Goal: Task Accomplishment & Management: Manage account settings

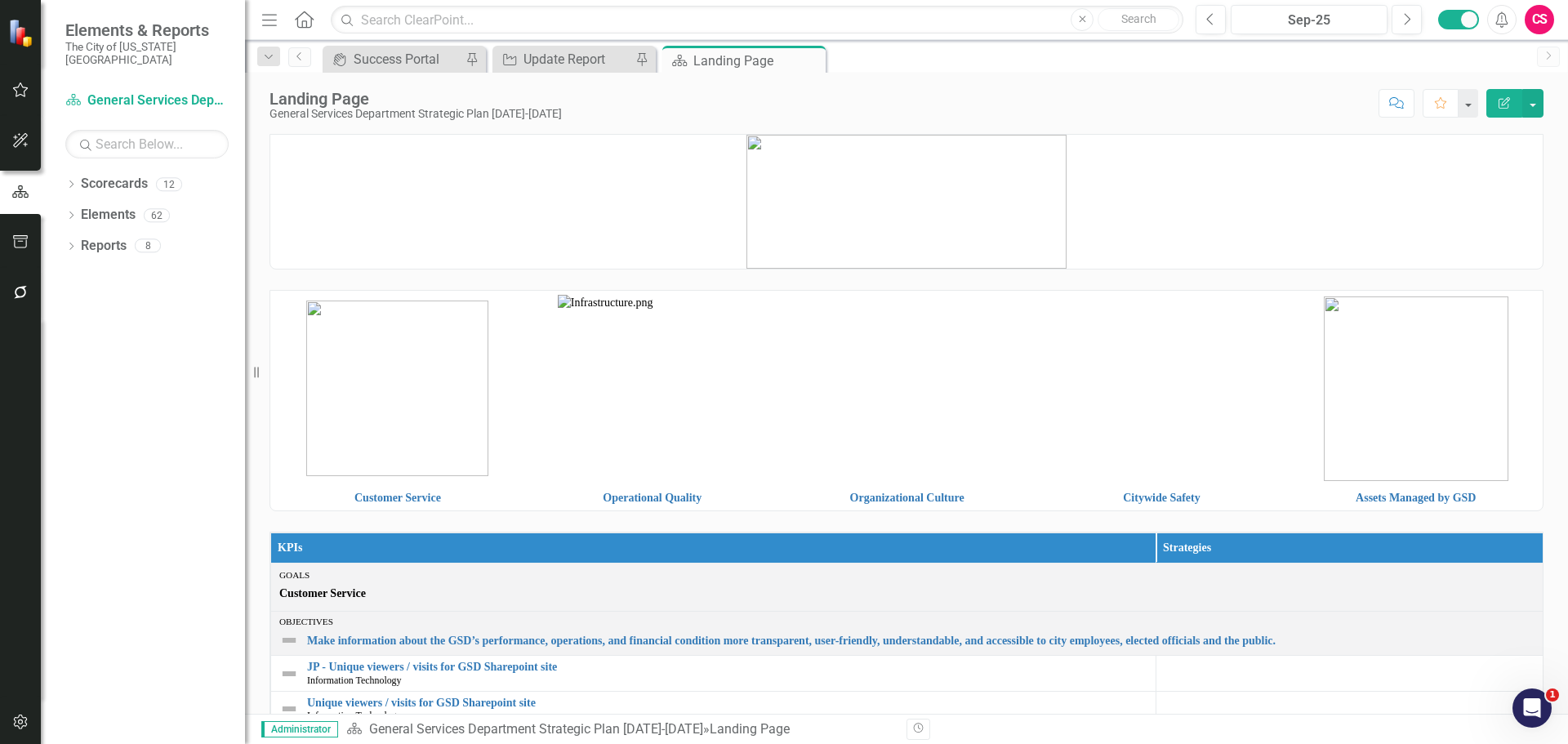
drag, startPoint x: 1888, startPoint y: 1, endPoint x: 1159, endPoint y: 187, distance: 752.4
click at [1159, 187] on p at bounding box center [906, 202] width 1272 height 134
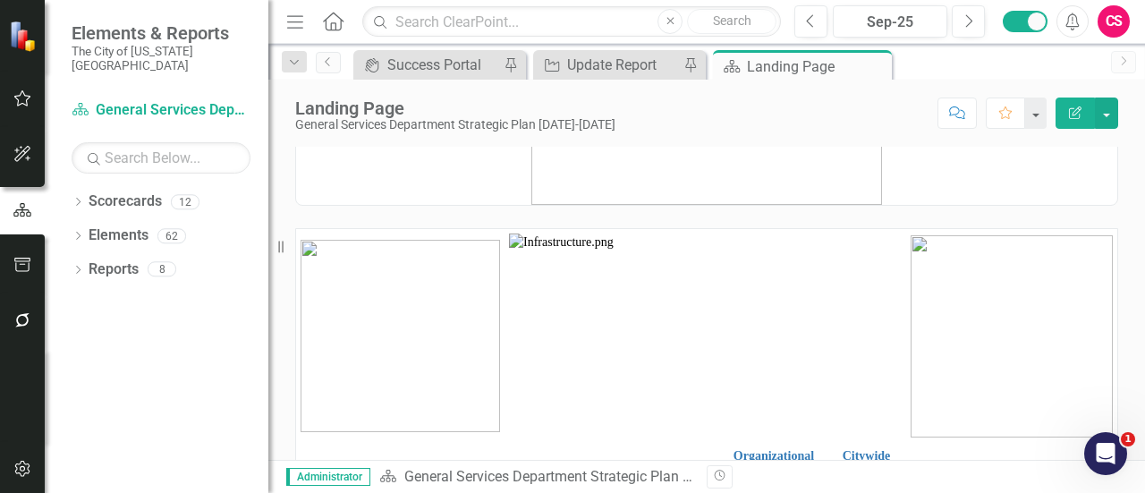
scroll to position [179, 0]
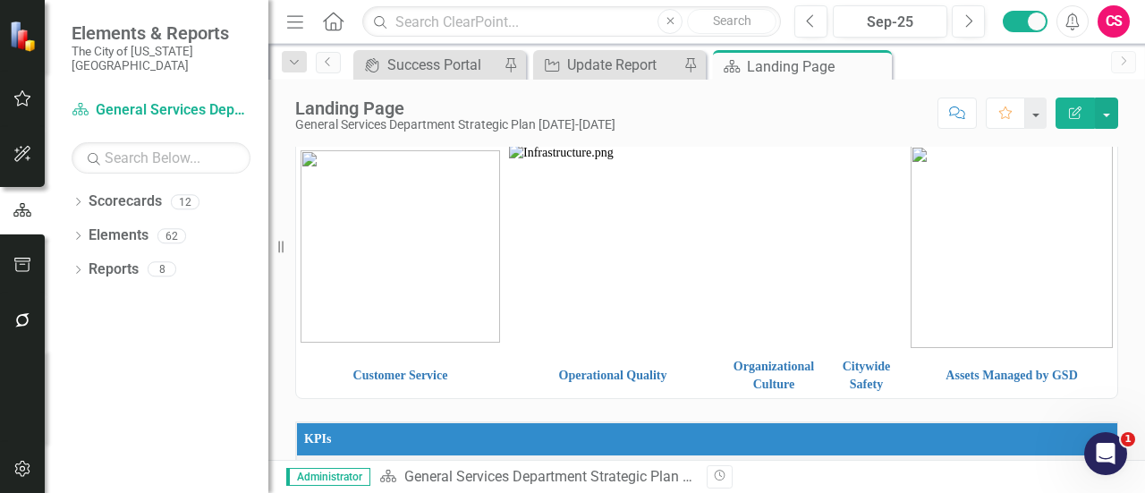
click at [957, 276] on img at bounding box center [1012, 247] width 202 height 202
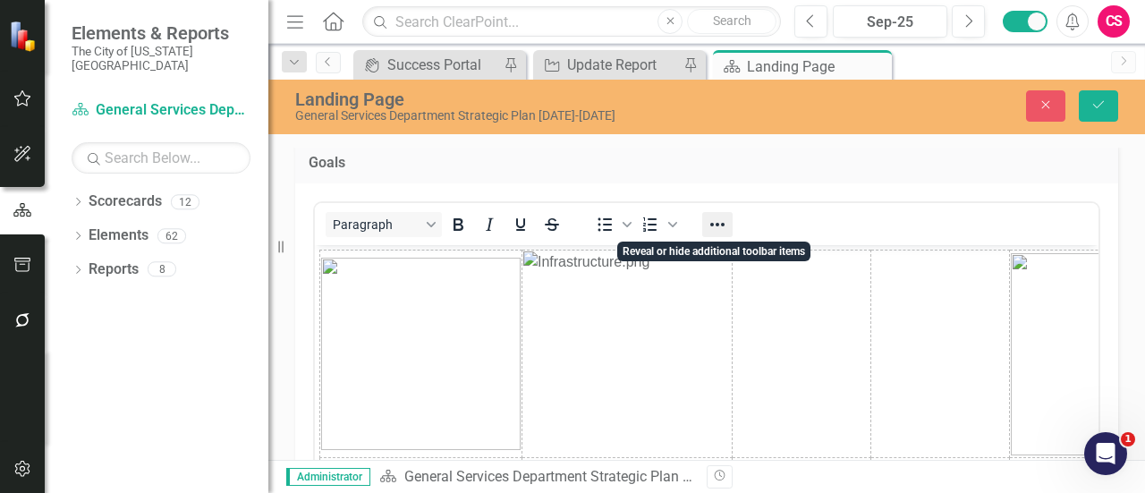
click at [717, 232] on icon "Reveal or hide additional toolbar items" at bounding box center [717, 224] width 21 height 21
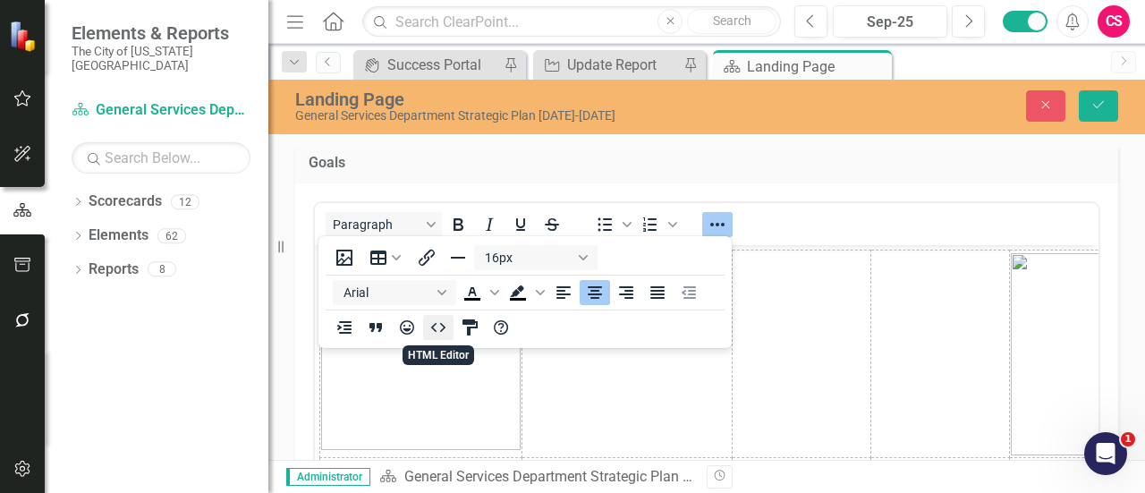
click at [434, 327] on icon "HTML Editor" at bounding box center [438, 327] width 21 height 21
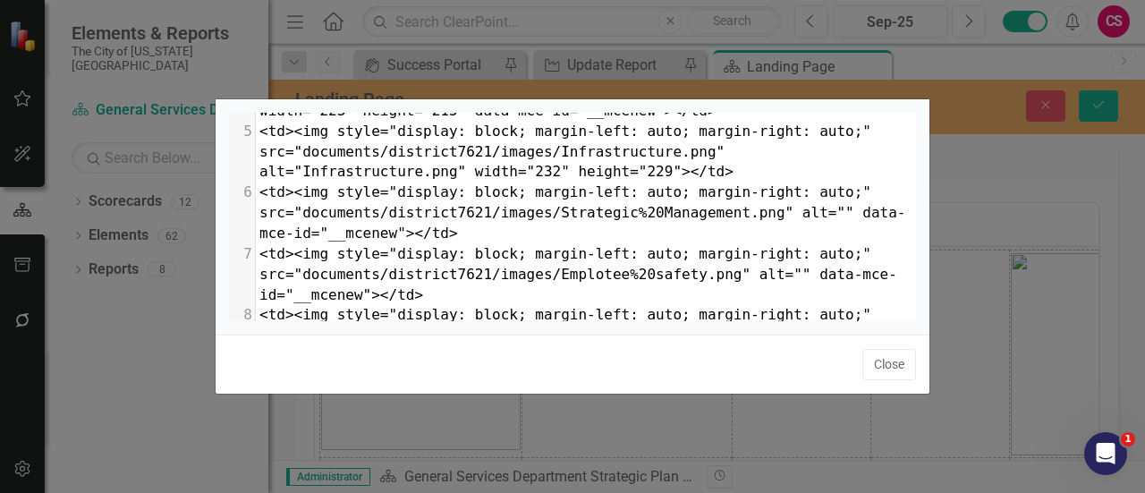
scroll to position [268, 0]
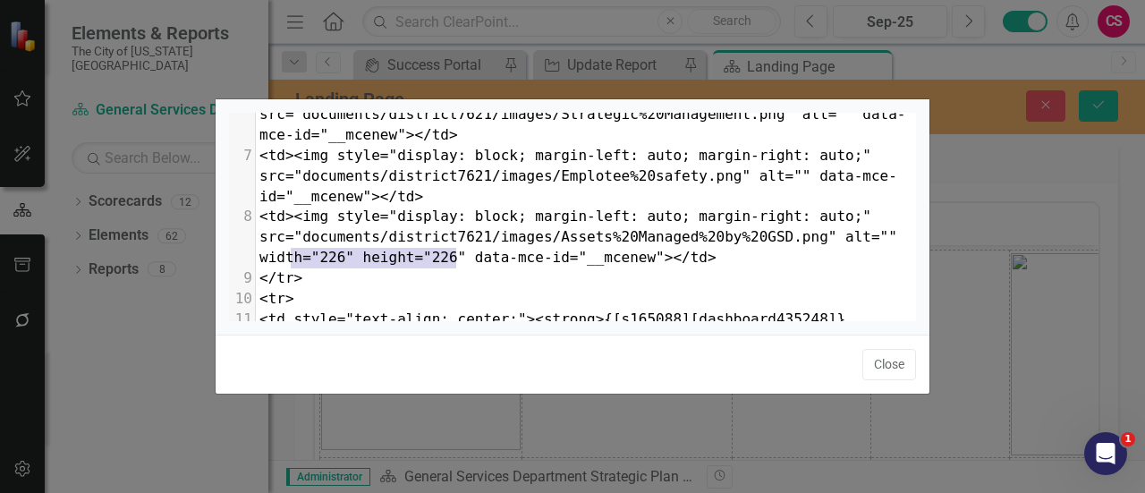
type textarea "width="226" height="226""
drag, startPoint x: 454, startPoint y: 259, endPoint x: 249, endPoint y: 262, distance: 204.9
click at [249, 262] on div "x 1 <table style="border-collapse: collapse; width: 100.009%;" border="0"><colg…" at bounding box center [595, 239] width 732 height 253
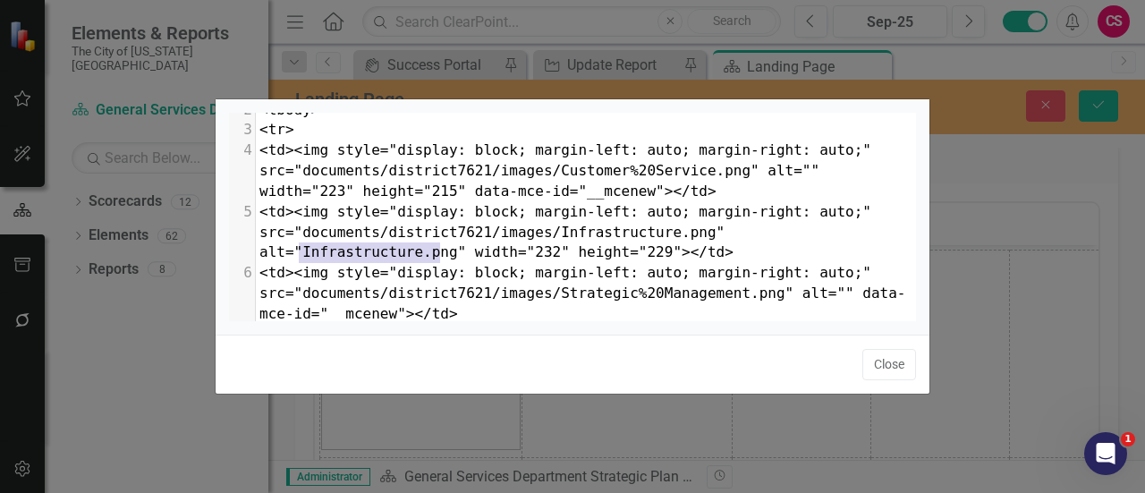
type textarea "width="232" height="229"
drag, startPoint x: 443, startPoint y: 251, endPoint x: 246, endPoint y: 255, distance: 196.9
click at [246, 255] on div "x 1 <table style="border-collapse: collapse; width: 100.009%;" border="0"><colg…" at bounding box center [595, 239] width 732 height 253
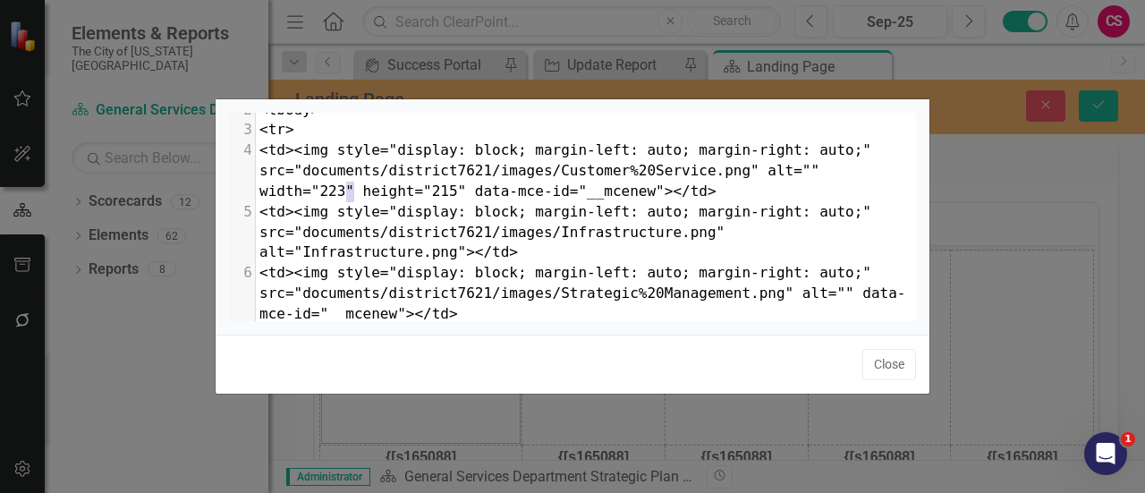
type textarea "height="215""
drag, startPoint x: 349, startPoint y: 192, endPoint x: 241, endPoint y: 187, distance: 108.4
click at [241, 187] on div "x 1 <table style="border-collapse: collapse; width: 100.009%;" border="0"><colg…" at bounding box center [595, 239] width 732 height 253
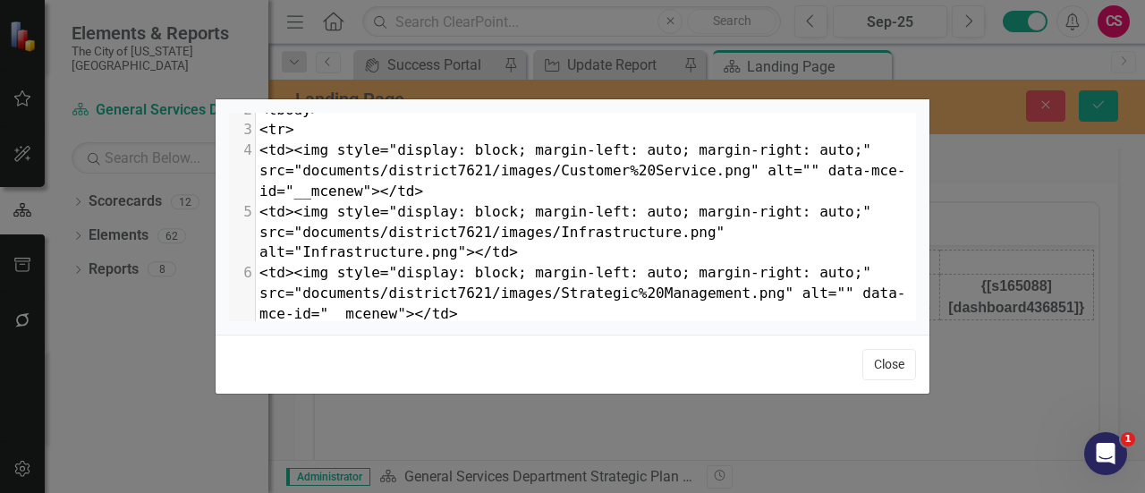
click at [878, 372] on button "Close" at bounding box center [890, 364] width 54 height 31
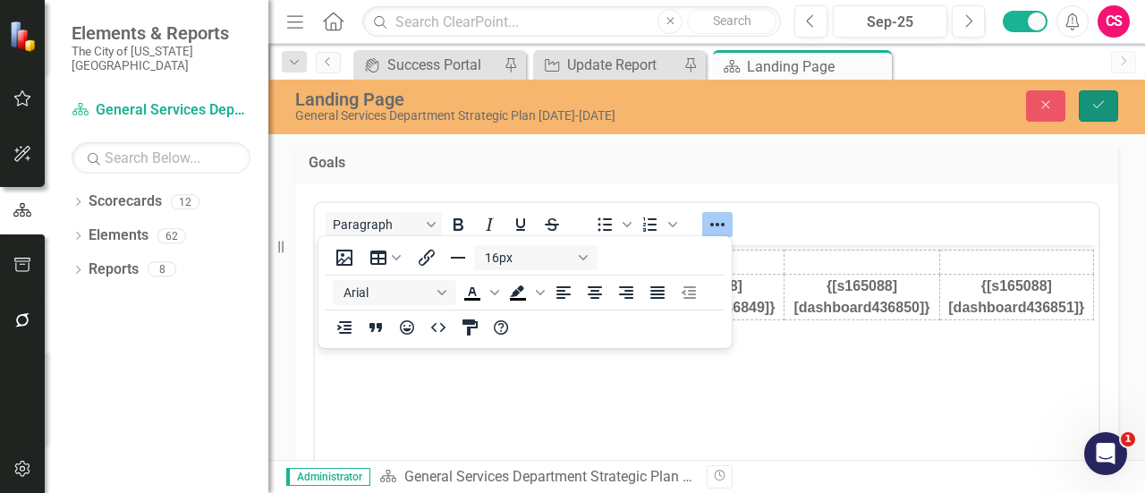
click at [1092, 98] on button "Save" at bounding box center [1098, 105] width 39 height 31
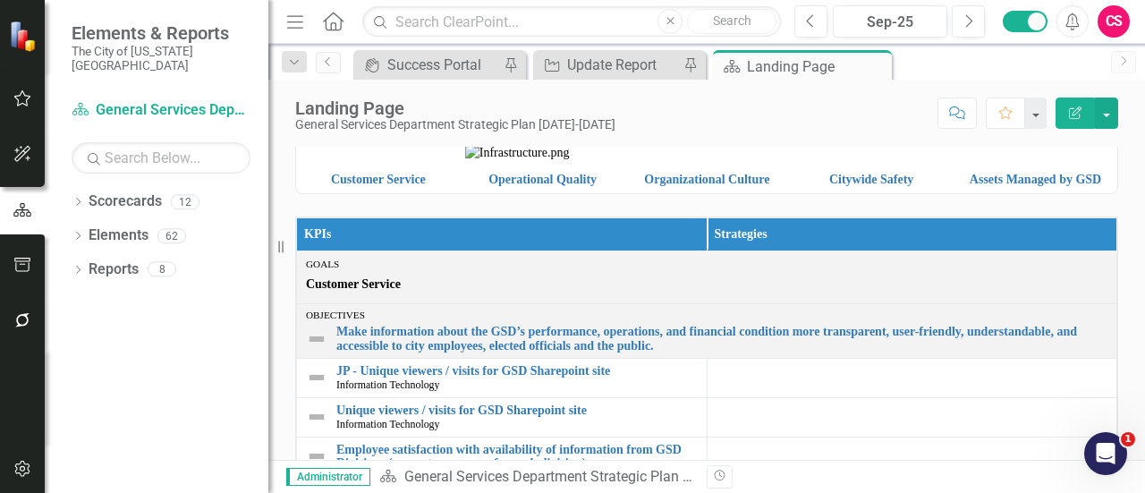
scroll to position [89, 0]
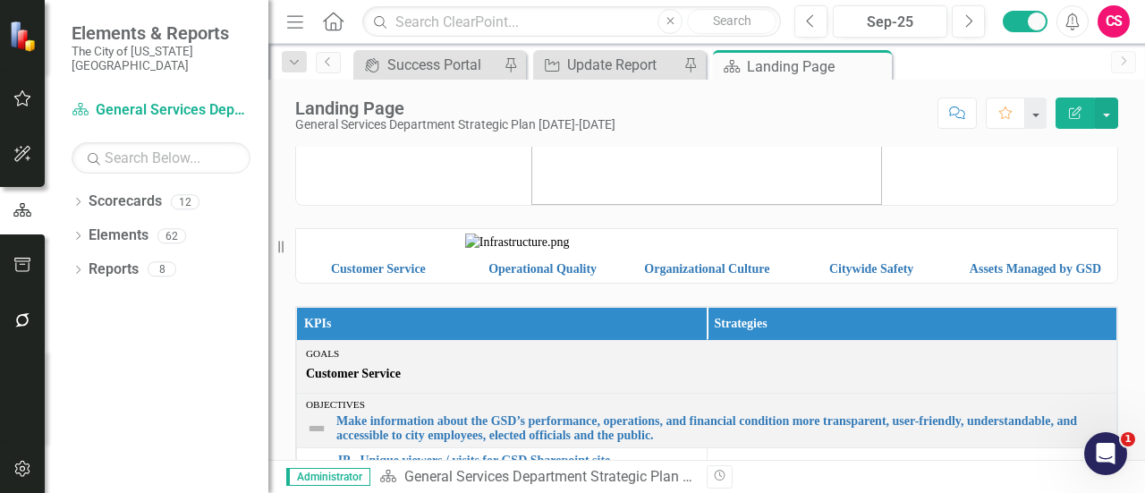
click at [995, 225] on div "Customer Service Operational Quality Organizational Culture Citywide Safety Ass…" at bounding box center [707, 245] width 850 height 78
click at [971, 242] on img at bounding box center [1035, 242] width 155 height 0
click at [915, 242] on img at bounding box center [872, 242] width 156 height 0
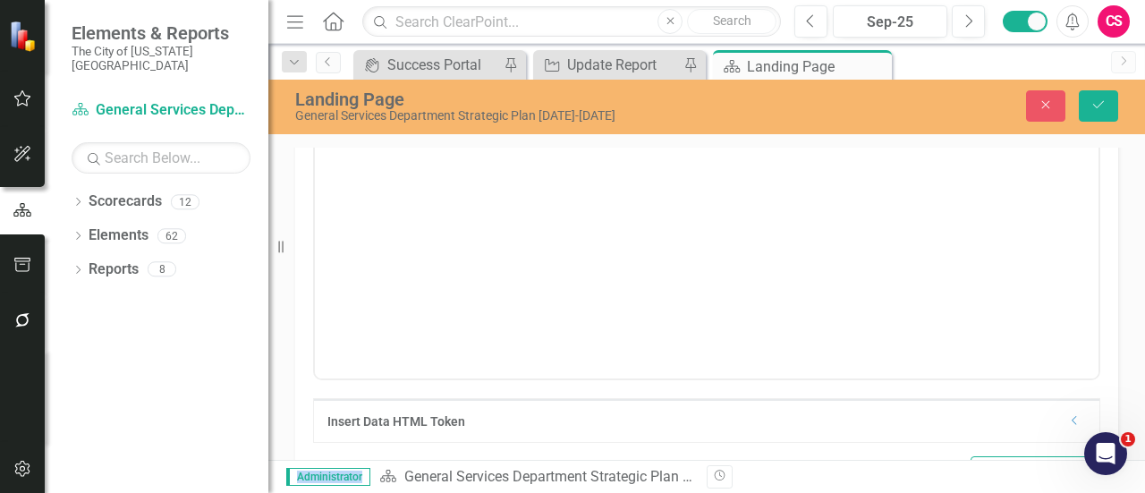
scroll to position [179, 0]
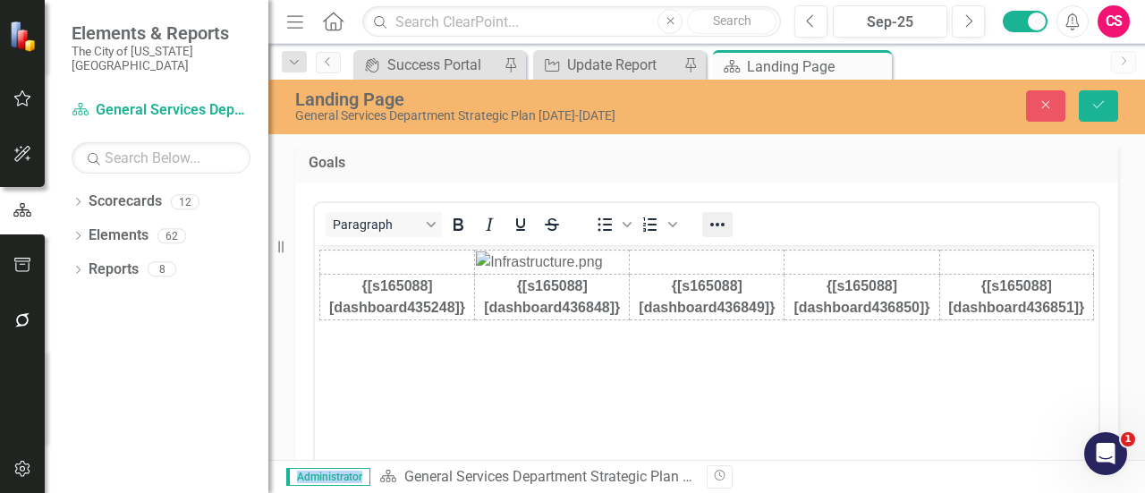
click at [727, 222] on icon "Reveal or hide additional toolbar items" at bounding box center [717, 224] width 21 height 21
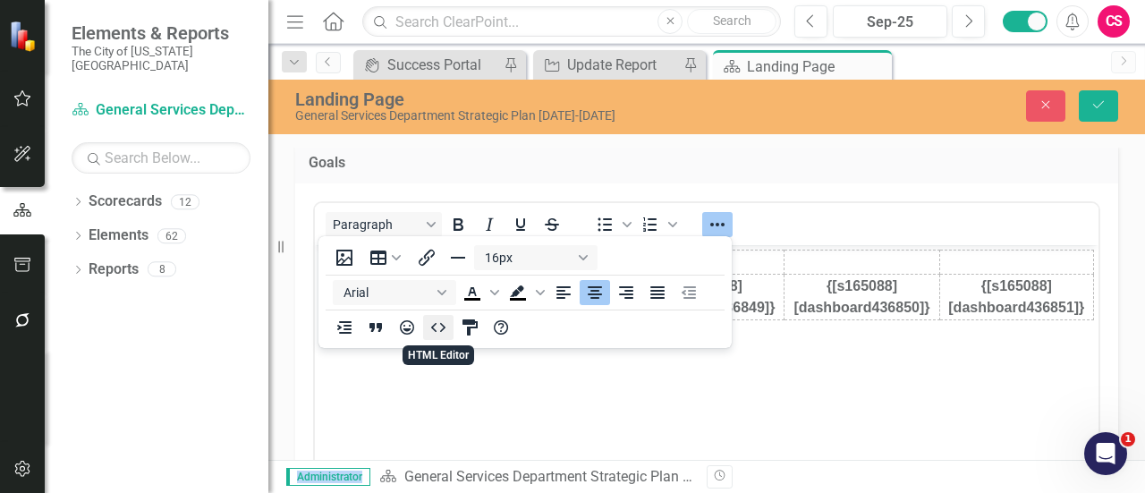
click at [439, 333] on icon "HTML Editor" at bounding box center [438, 327] width 21 height 21
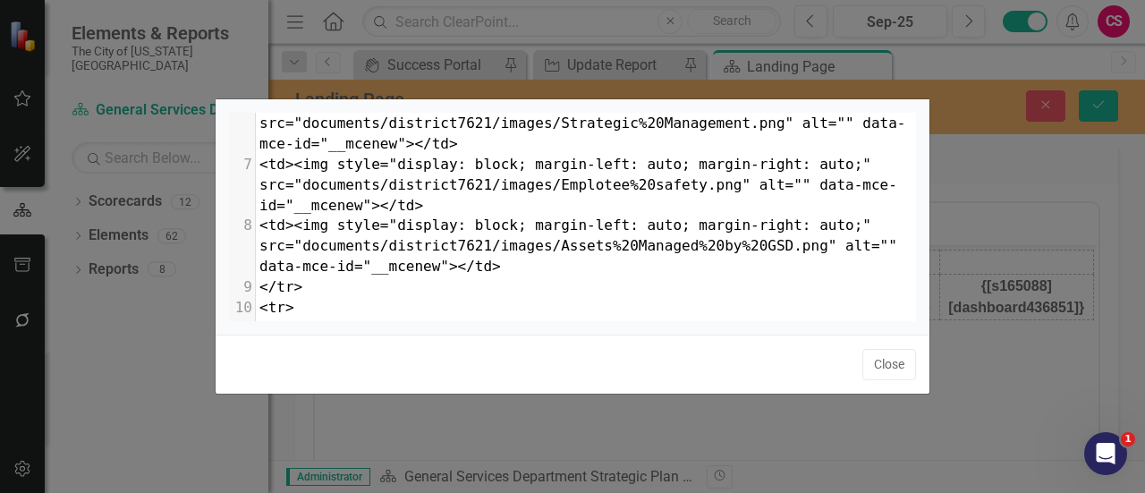
scroll to position [357, 0]
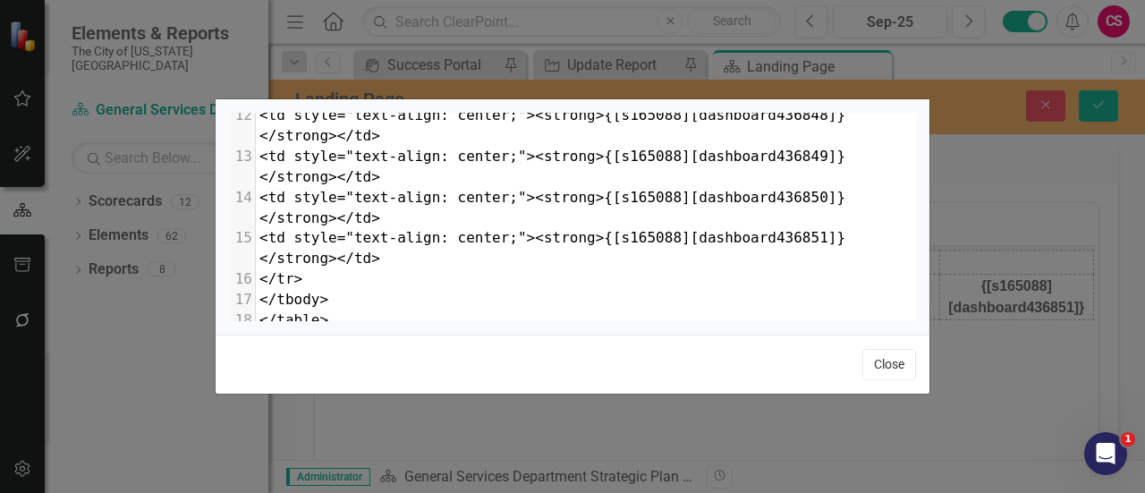
click at [863, 353] on button "Close" at bounding box center [890, 364] width 54 height 31
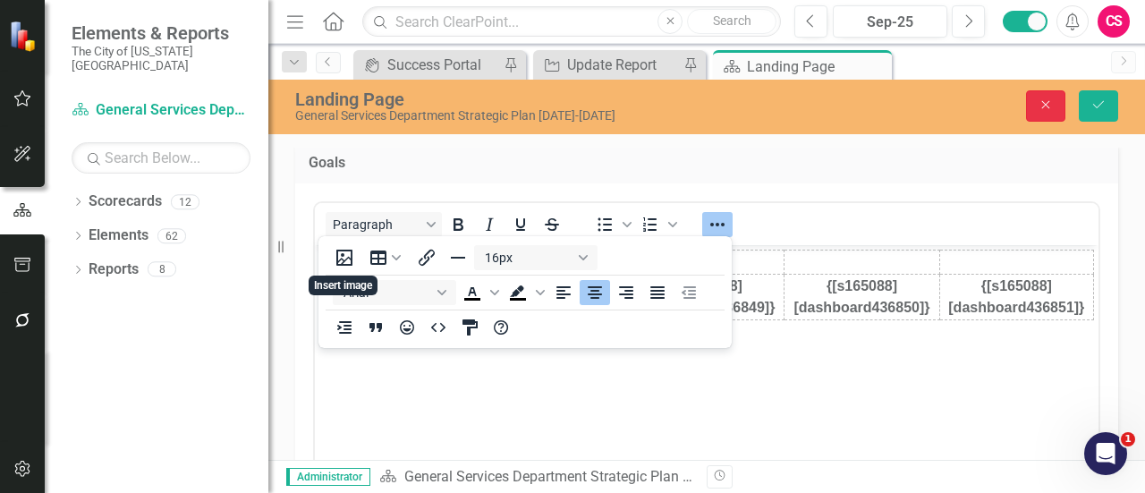
click at [1051, 113] on button "Close" at bounding box center [1045, 105] width 39 height 31
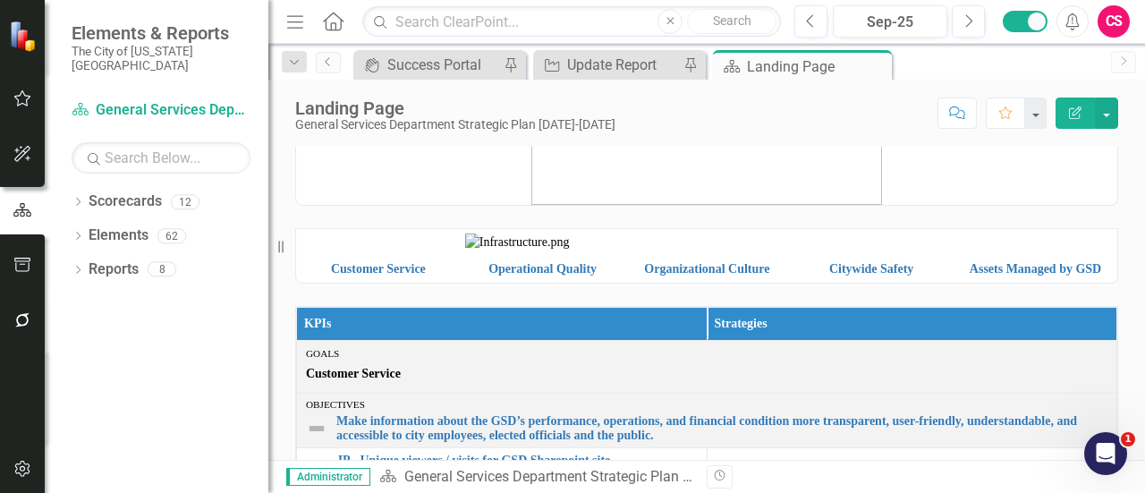
click at [1070, 242] on img at bounding box center [1035, 242] width 155 height 0
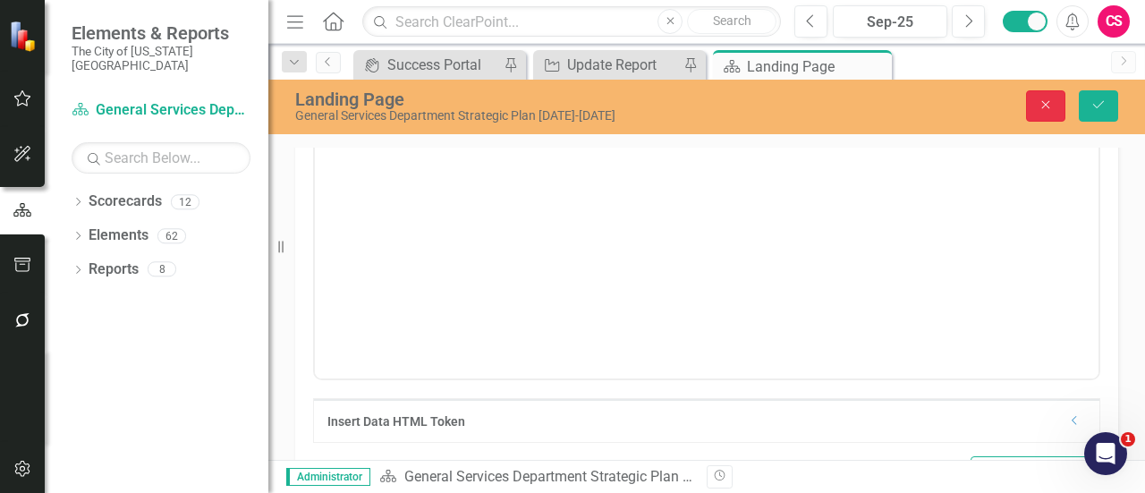
click at [1050, 103] on icon "Close" at bounding box center [1046, 104] width 16 height 13
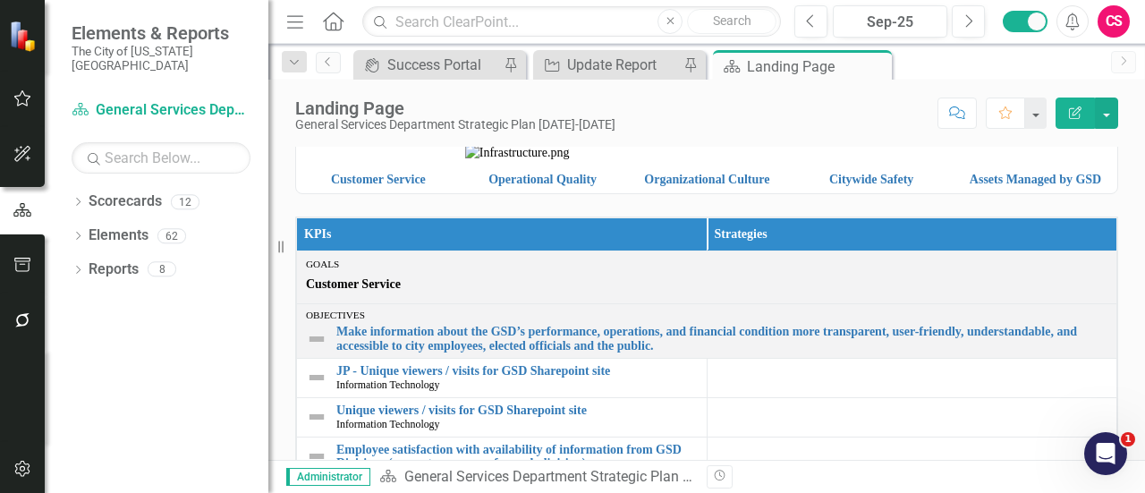
click at [837, 153] on img at bounding box center [872, 153] width 156 height 0
click at [744, 153] on img at bounding box center [708, 153] width 156 height 0
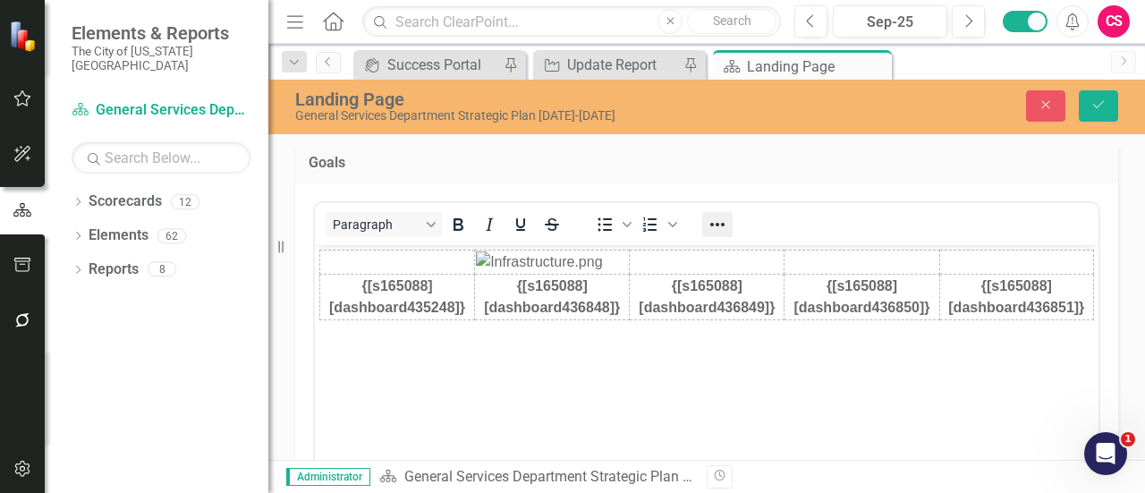
click at [703, 219] on button "Reveal or hide additional toolbar items" at bounding box center [717, 224] width 30 height 25
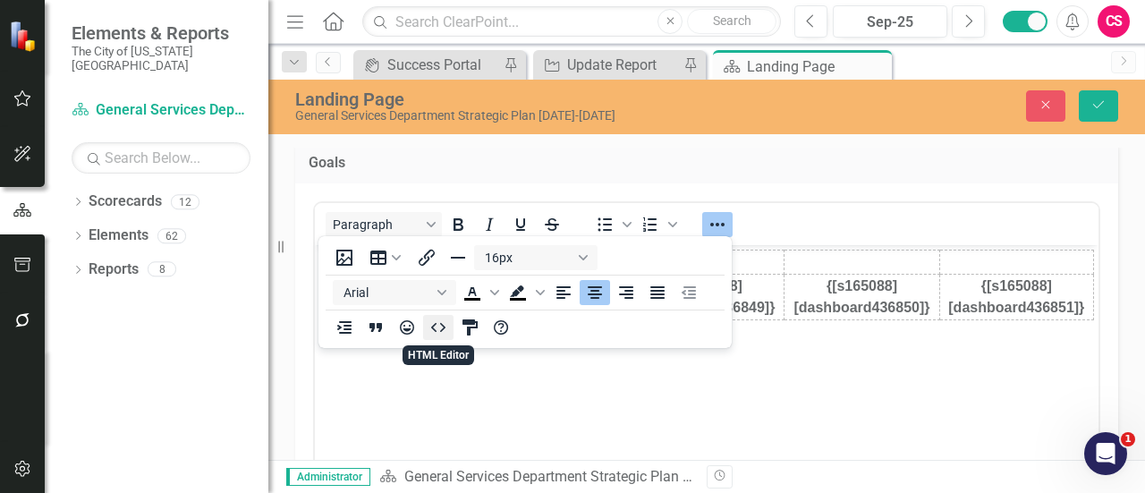
click at [441, 327] on icon "HTML Editor" at bounding box center [438, 327] width 21 height 21
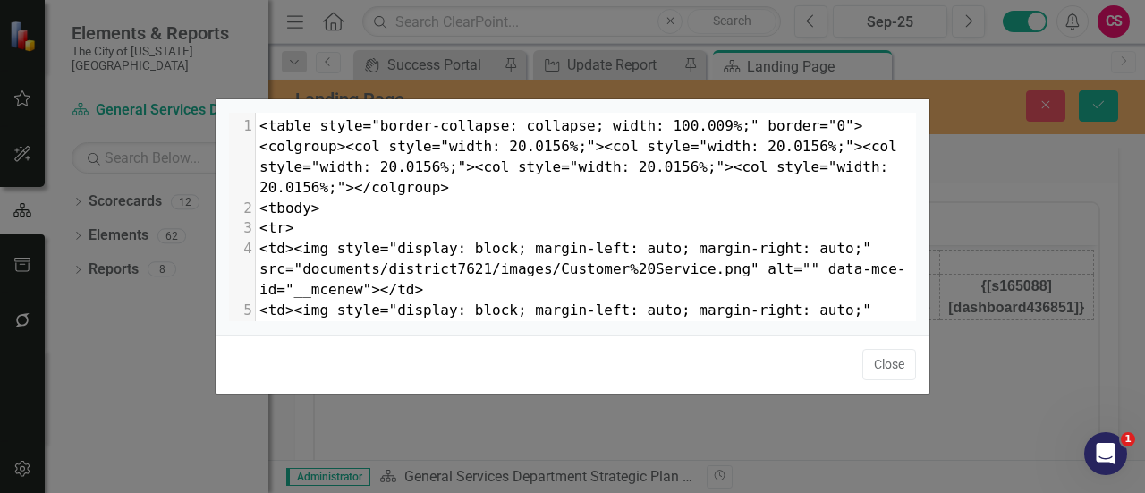
click at [774, 142] on span "<table style="border-collapse: collapse; width: 100.009%;" border="0"><colgroup…" at bounding box center [582, 156] width 646 height 79
click at [542, 140] on span "<table style="border-collapse: collapse; width: 100.009%;" border="0"><colgroup…" at bounding box center [578, 156] width 638 height 79
click at [686, 126] on span "<table style="border-collapse: collapse; width: 100.009%;" border="0"><colgroup…" at bounding box center [578, 156] width 638 height 79
click at [310, 169] on span "<table style="border-collapse: collapse; width: 100%;" border="0"><colgroup><co…" at bounding box center [578, 156] width 638 height 79
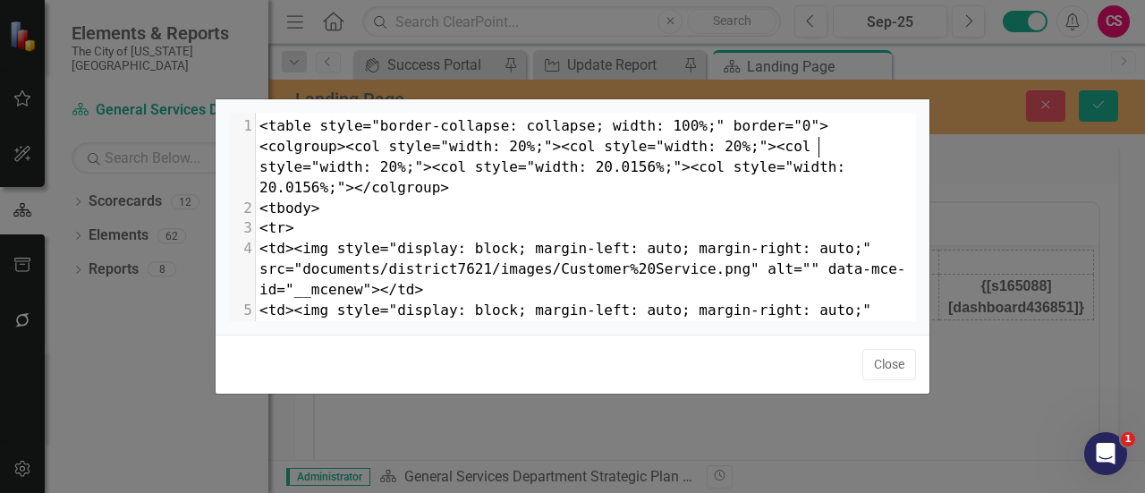
click at [424, 163] on span "<table style="border-collapse: collapse; width: 100%;" border="0"><colgroup><co…" at bounding box center [556, 156] width 595 height 79
click at [623, 165] on span "<table style="border-collapse: collapse; width: 100%;" border="0"><colgroup><co…" at bounding box center [582, 156] width 646 height 79
click at [875, 352] on button "Close" at bounding box center [890, 364] width 54 height 31
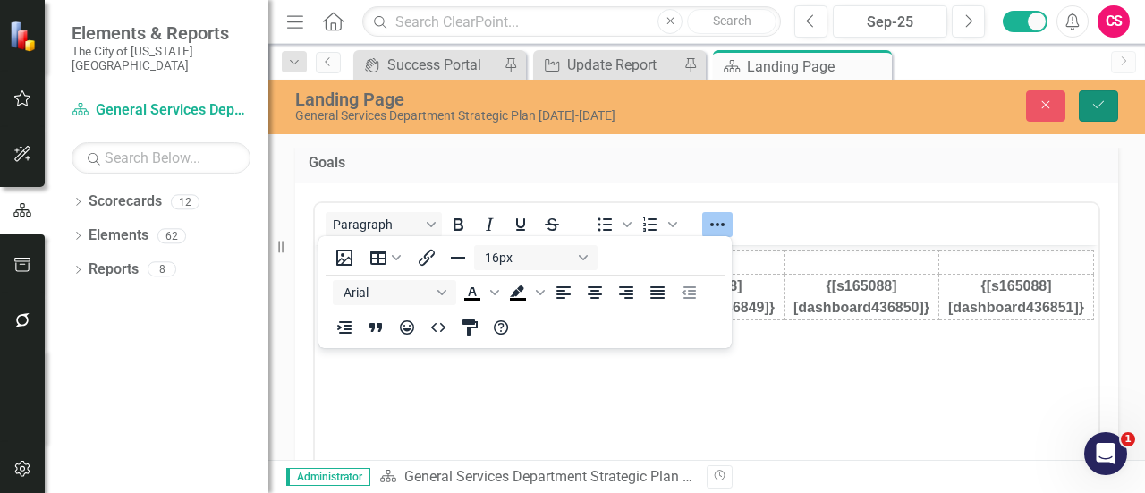
click at [1082, 110] on button "Save" at bounding box center [1098, 105] width 39 height 31
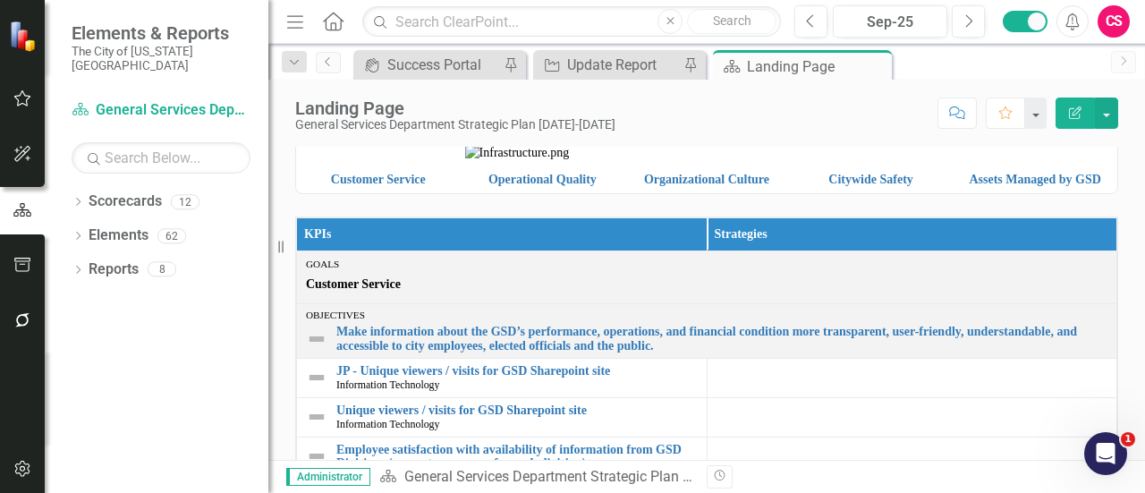
scroll to position [89, 0]
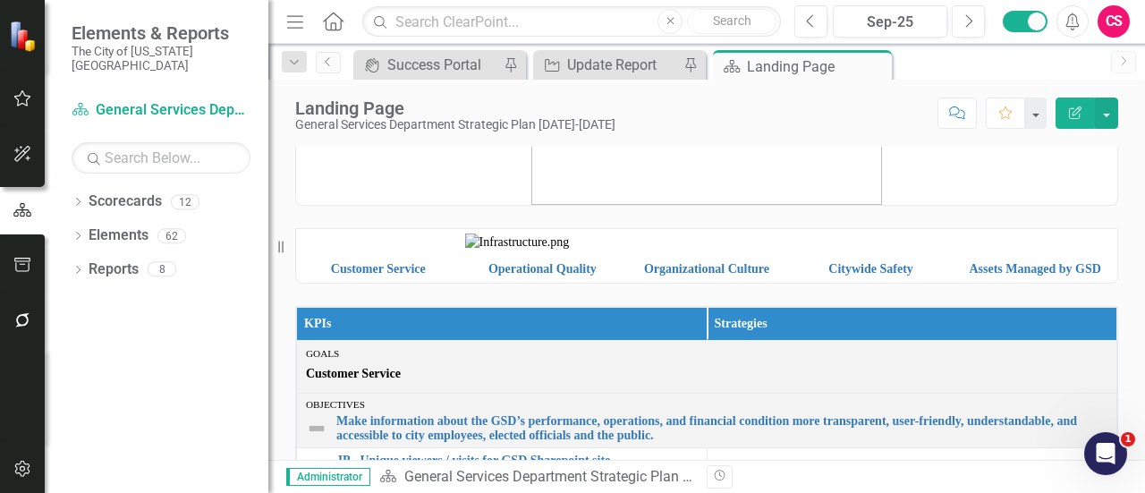
click at [1015, 242] on img at bounding box center [1035, 242] width 156 height 0
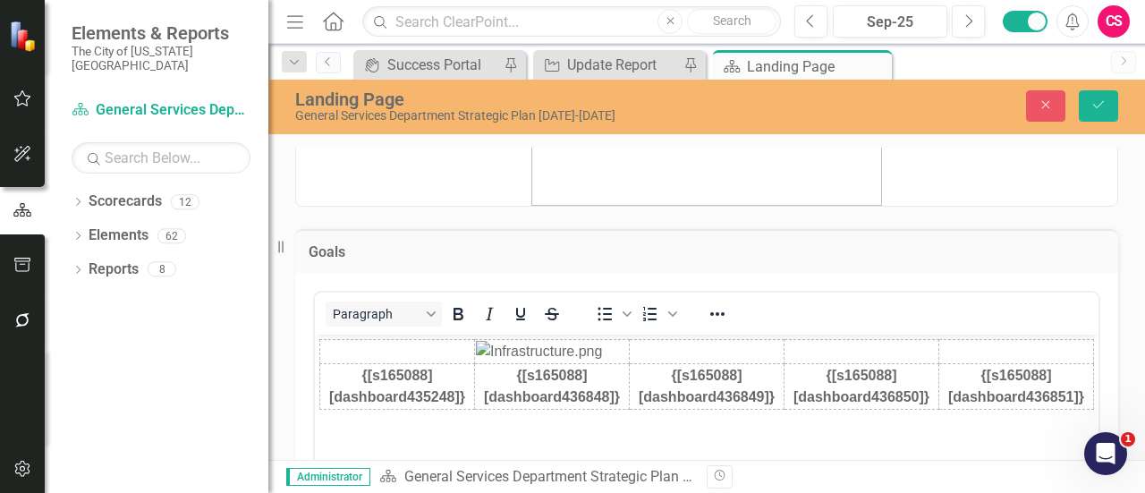
scroll to position [0, 0]
click at [714, 309] on icon "Reveal or hide additional toolbar items" at bounding box center [717, 313] width 21 height 21
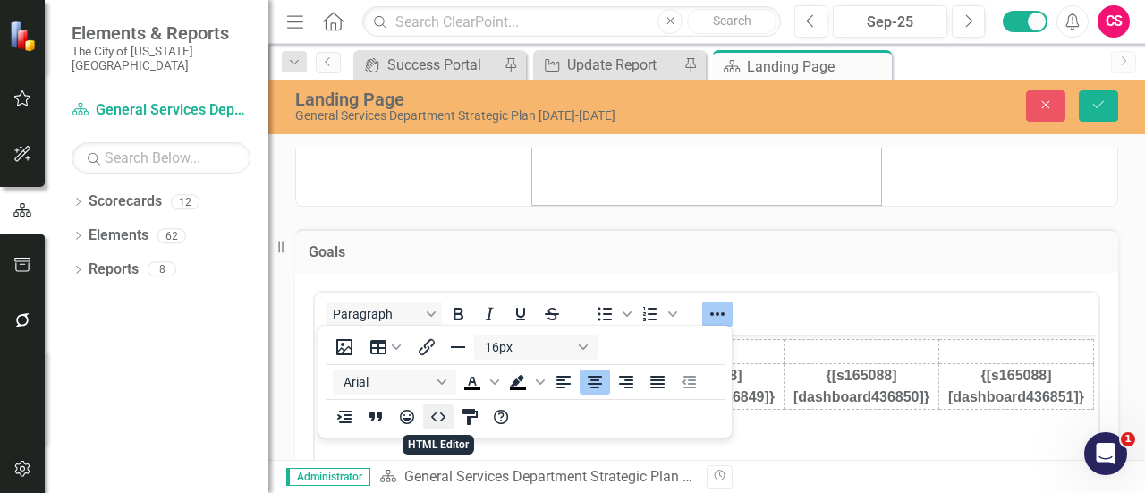
click at [429, 425] on icon "HTML Editor" at bounding box center [438, 416] width 21 height 21
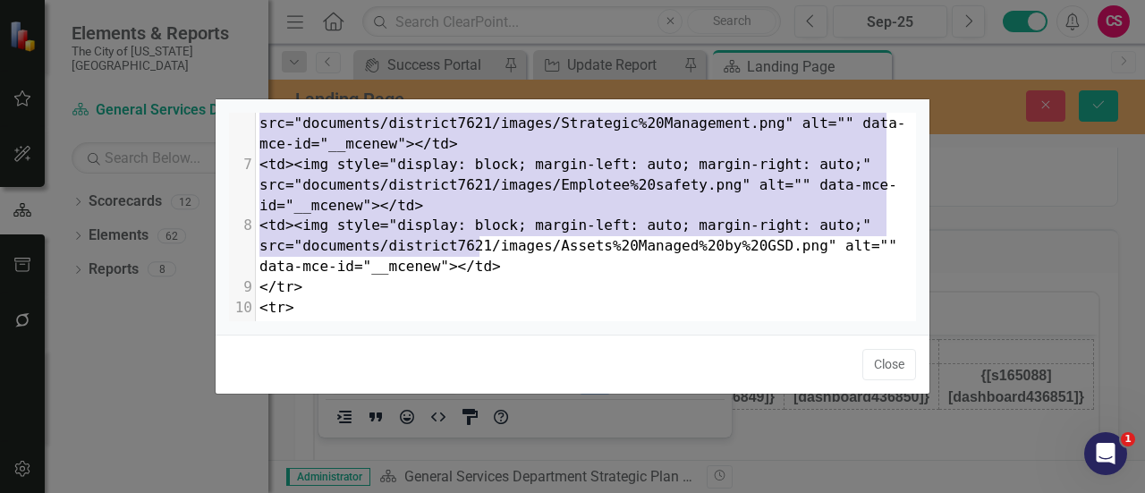
scroll to position [106, 0]
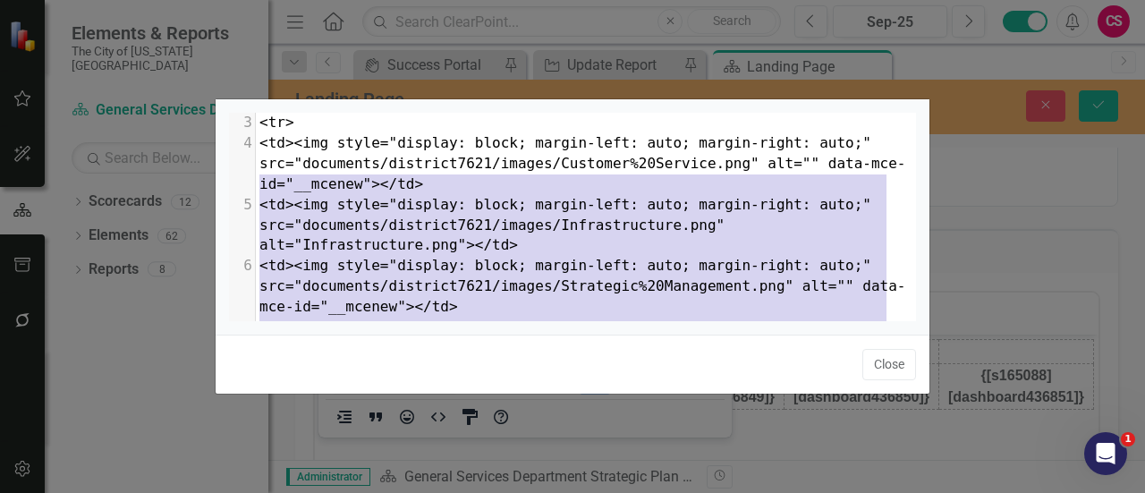
type textarea "<table style="border-collapse: collapse; width: 100%;" border="0"><colgroup><co…"
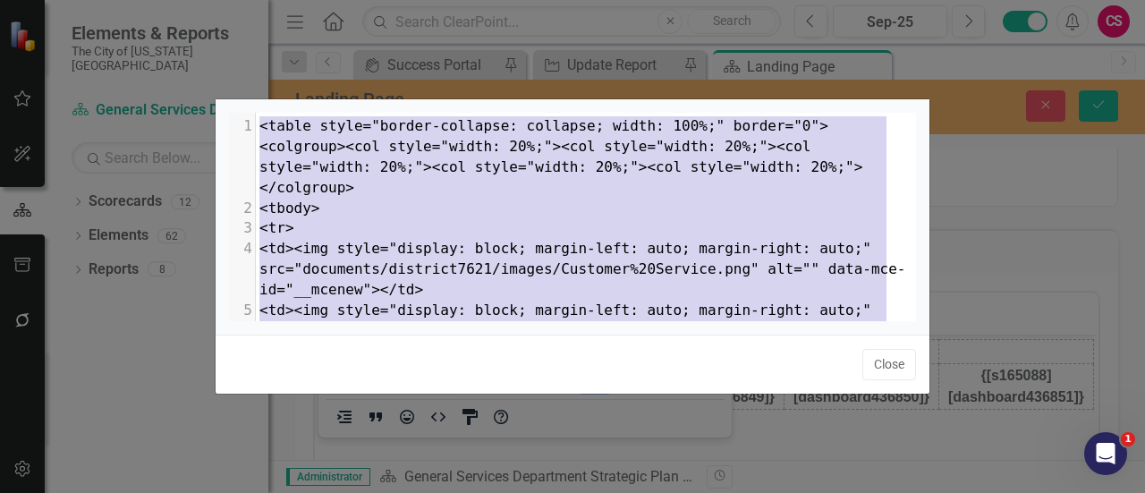
drag, startPoint x: 518, startPoint y: 246, endPoint x: 226, endPoint y: 84, distance: 333.6
click at [226, 84] on div "x </table> 1 <table style="border-collapse: collapse; width: 100%;" border="0">…" at bounding box center [573, 246] width 716 height 493
click at [882, 366] on button "Close" at bounding box center [890, 364] width 54 height 31
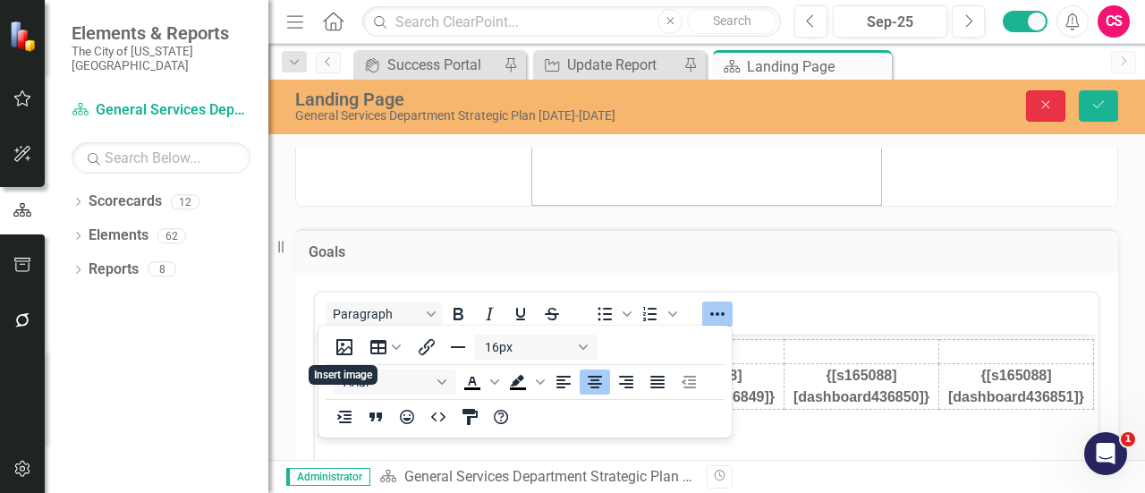
click at [1058, 95] on button "Close" at bounding box center [1045, 105] width 39 height 31
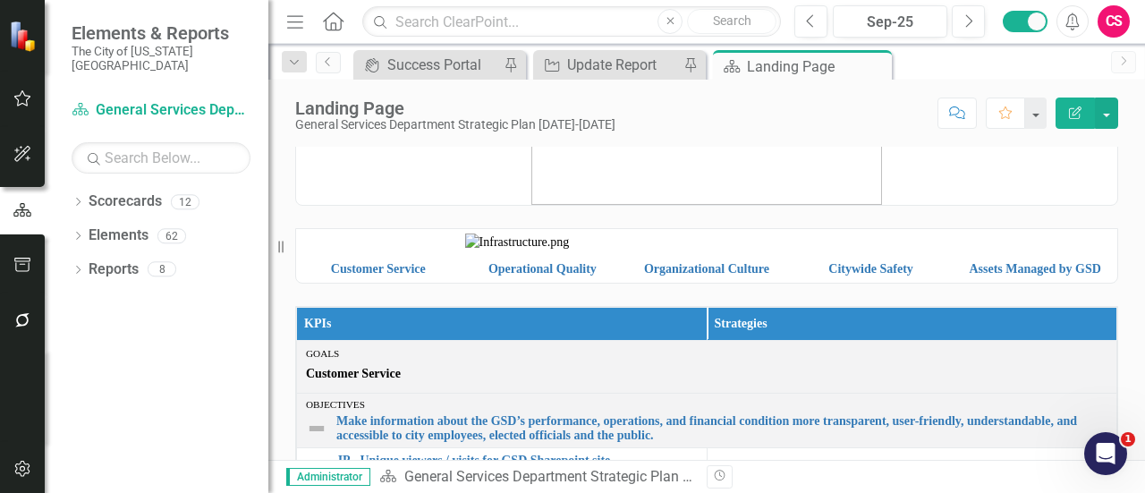
click at [1043, 242] on img at bounding box center [1035, 242] width 156 height 0
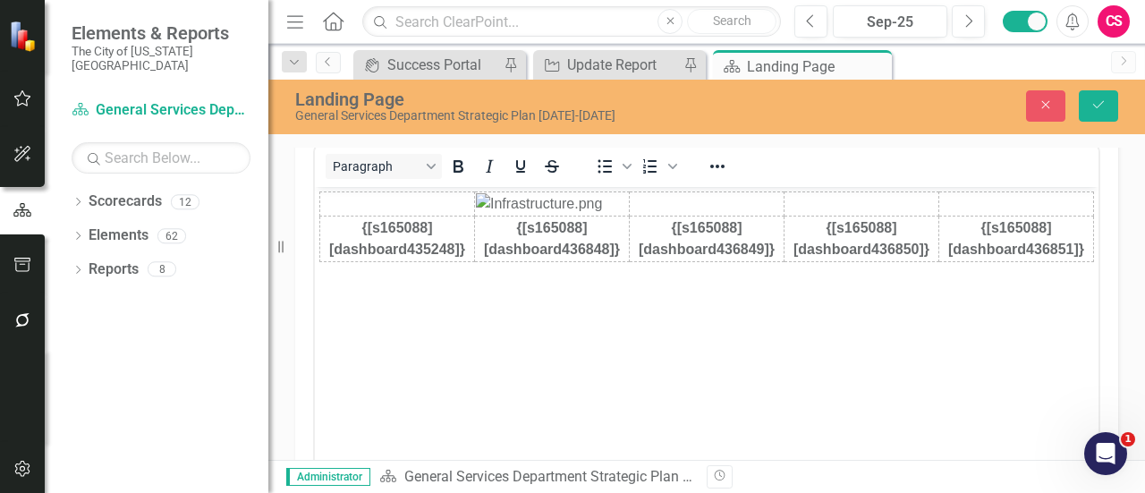
scroll to position [358, 0]
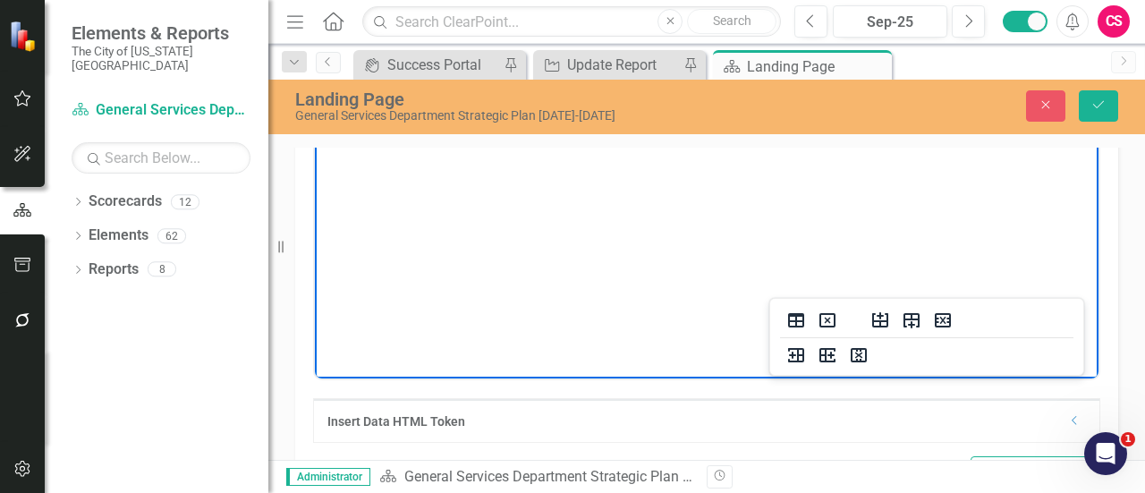
click at [473, 82] on img "Rich Text Area. Press ALT-0 for help." at bounding box center [397, 82] width 152 height 0
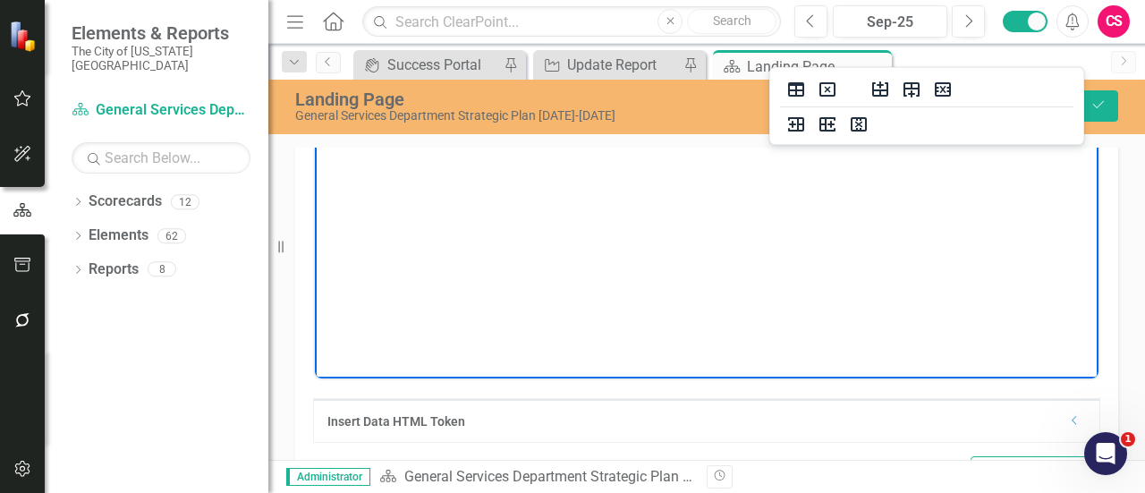
click at [1052, 117] on button "Close" at bounding box center [1045, 105] width 39 height 31
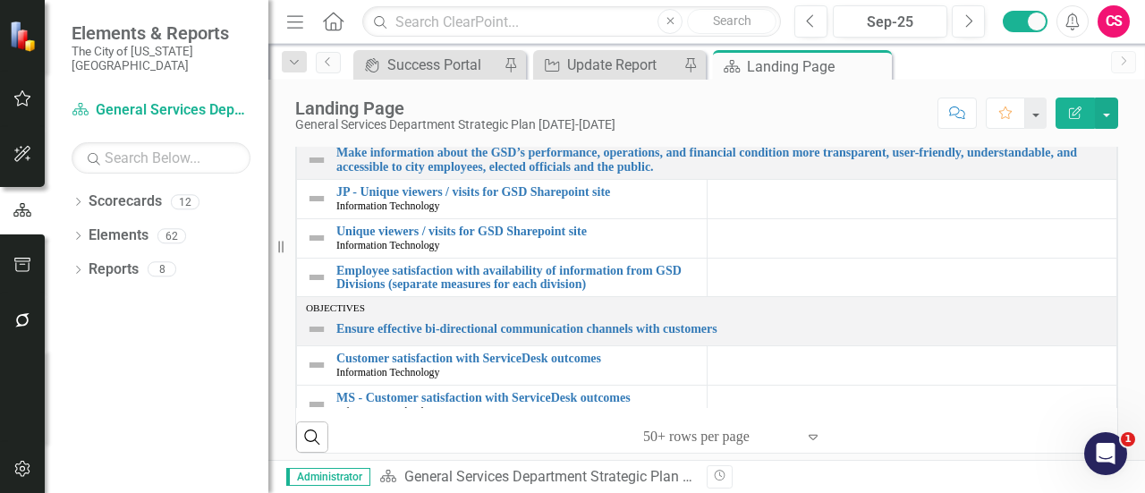
scroll to position [7, 0]
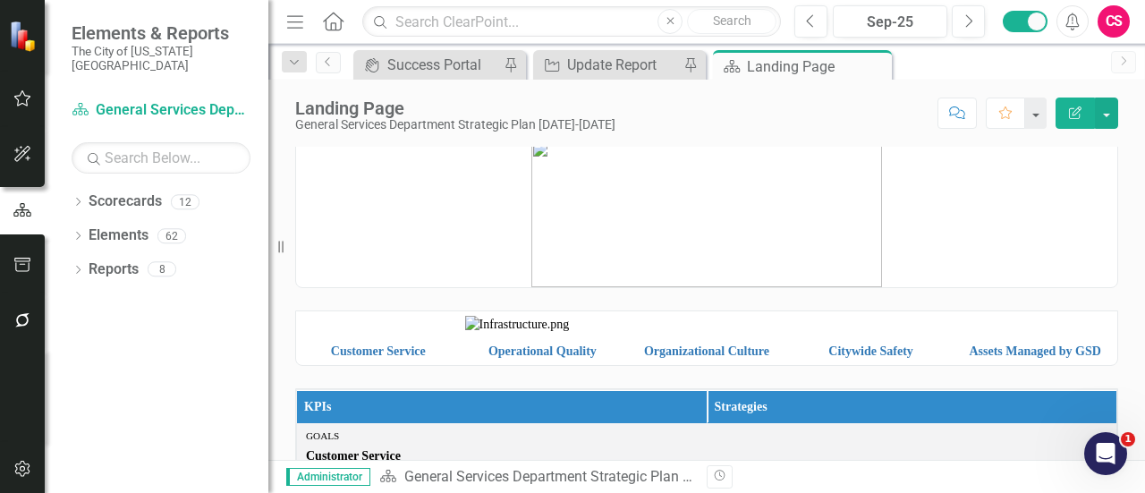
click at [706, 325] on img at bounding box center [707, 325] width 156 height 0
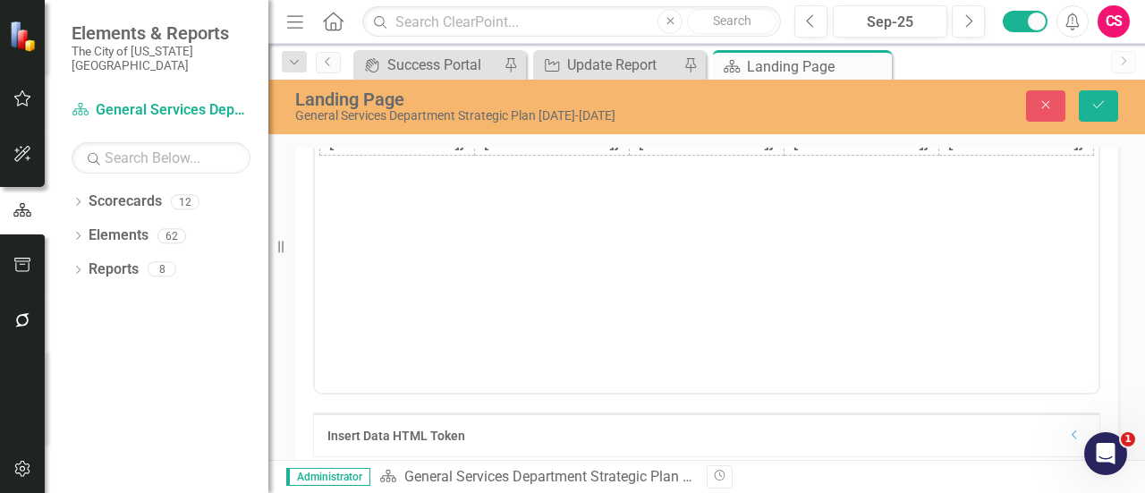
scroll to position [365, 0]
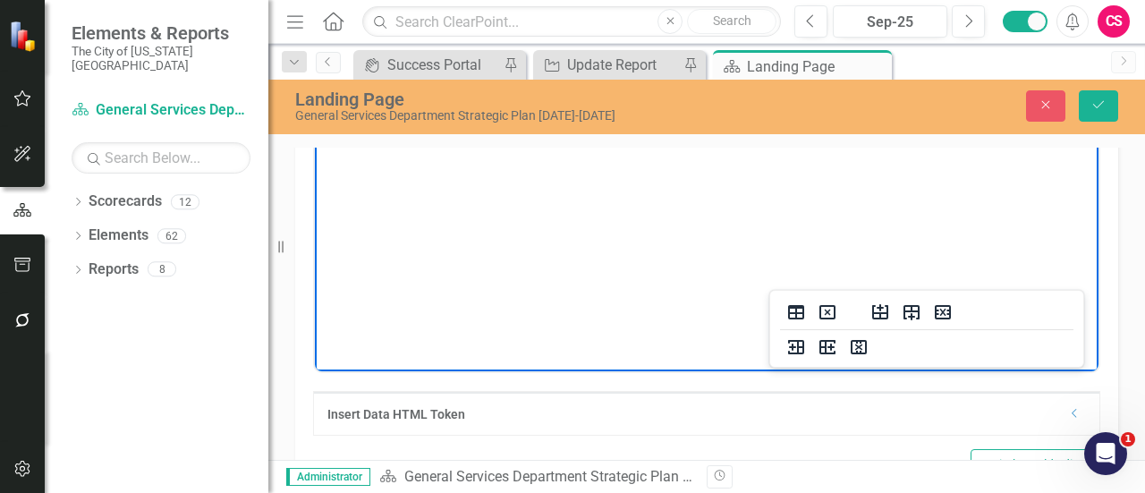
click at [473, 75] on img "Rich Text Area. Press ALT-0 for help." at bounding box center [397, 75] width 152 height 0
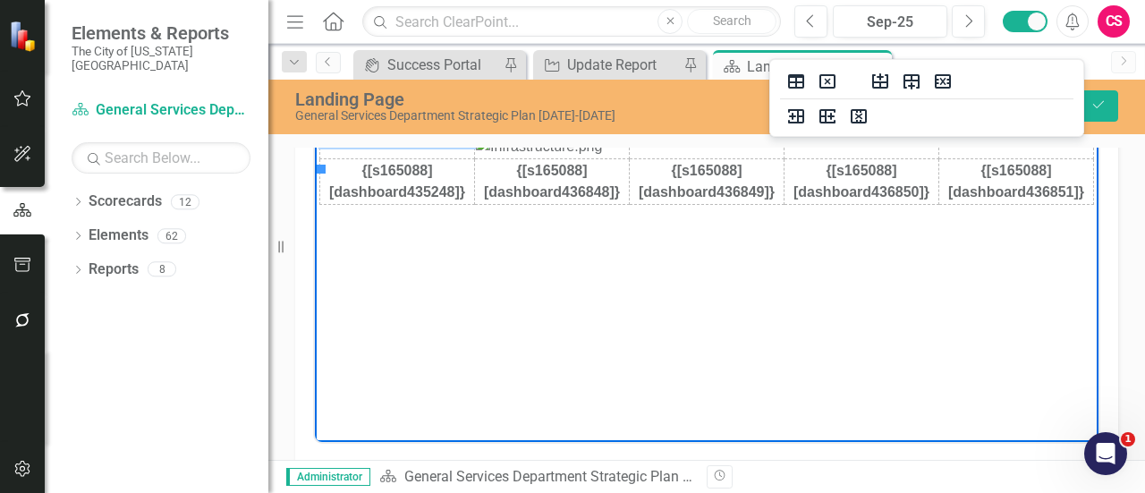
scroll to position [186, 0]
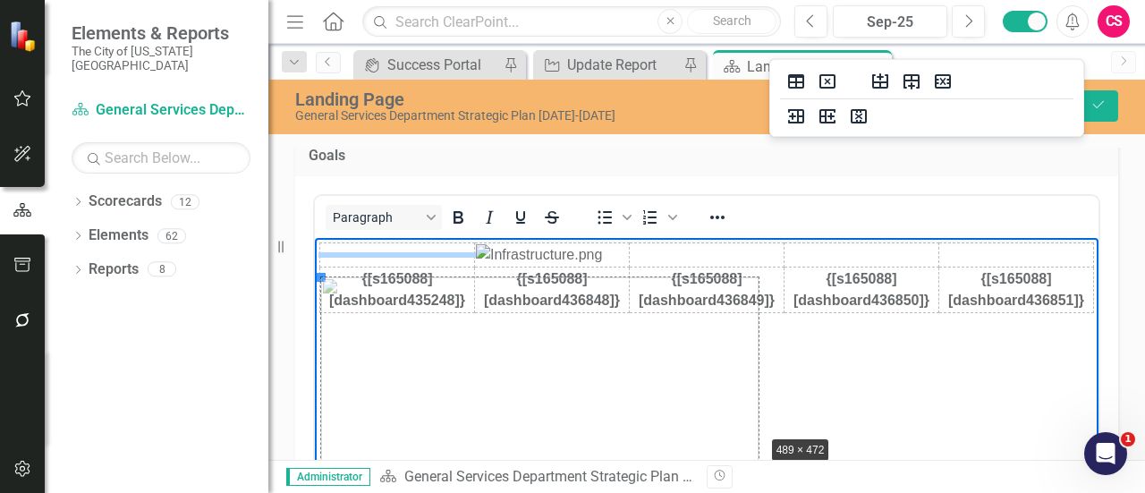
drag, startPoint x: 319, startPoint y: 276, endPoint x: 762, endPoint y: 434, distance: 470.9
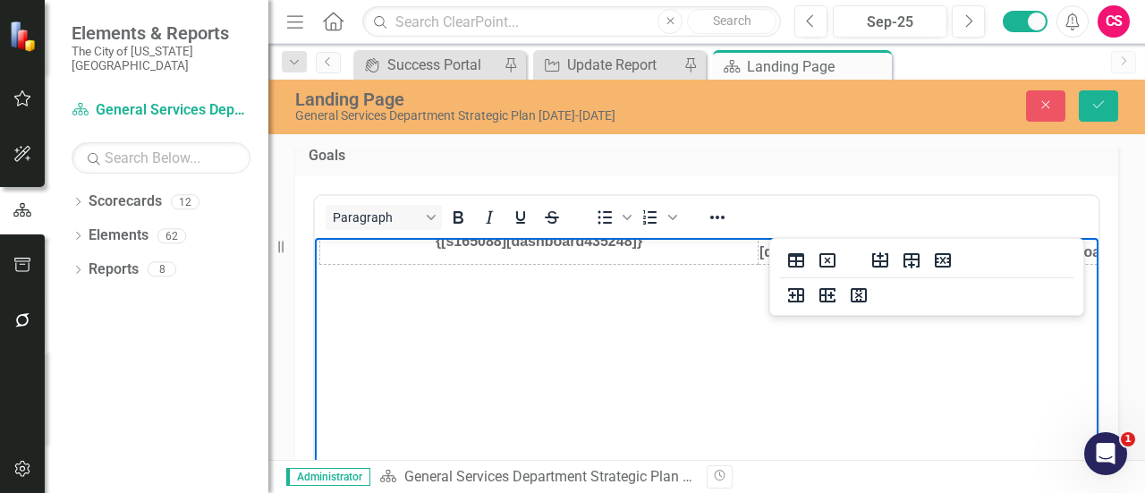
click at [698, 217] on img "Rich Text Area. Press ALT-0 for help." at bounding box center [539, 6] width 436 height 421
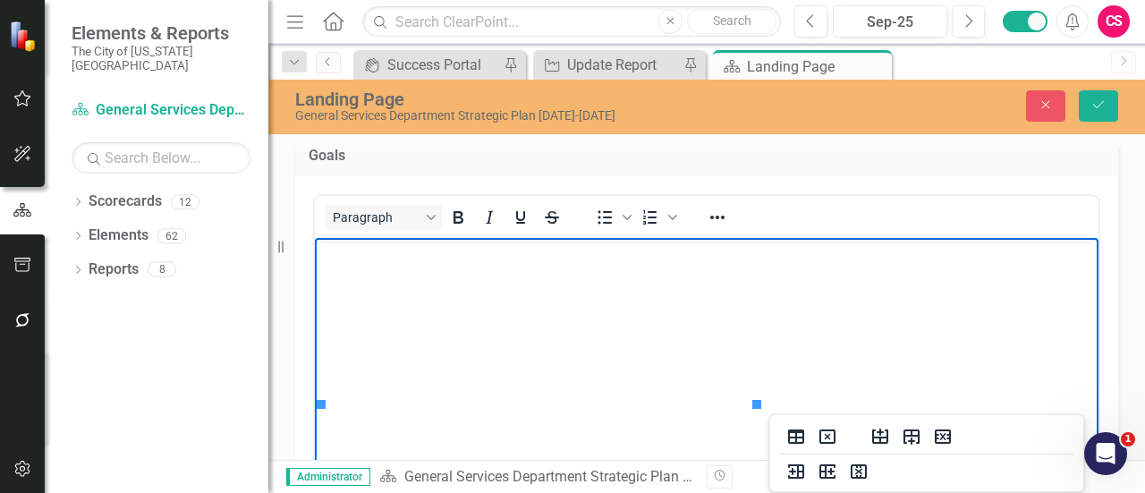
scroll to position [537, 0]
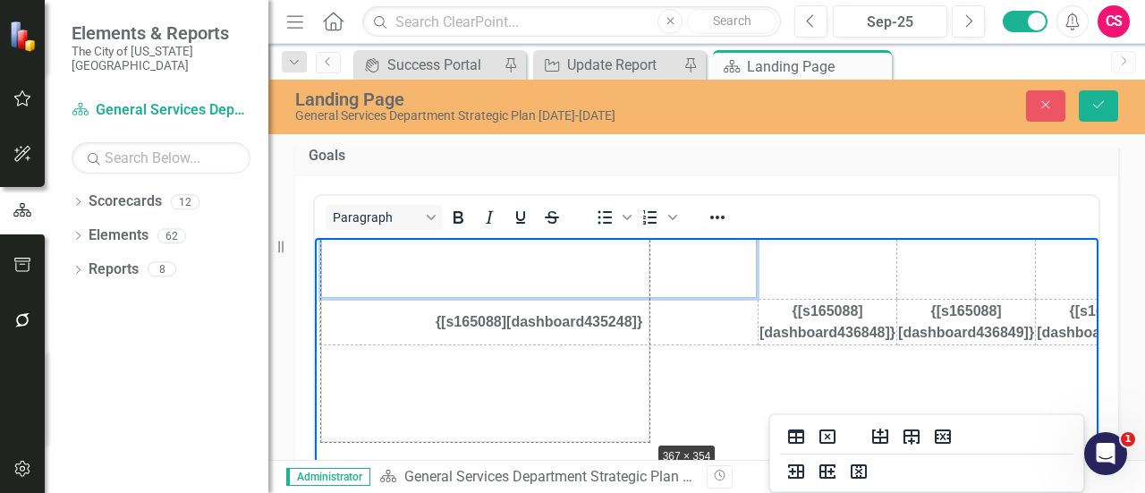
drag, startPoint x: 759, startPoint y: 377, endPoint x: 651, endPoint y: 271, distance: 150.6
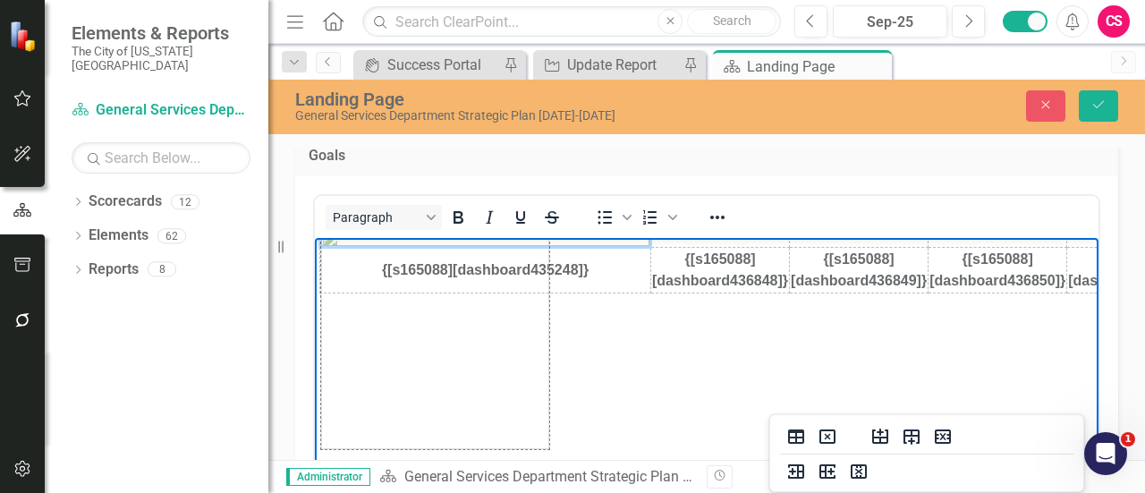
drag, startPoint x: 651, startPoint y: 322, endPoint x: 542, endPoint y: 269, distance: 121.3
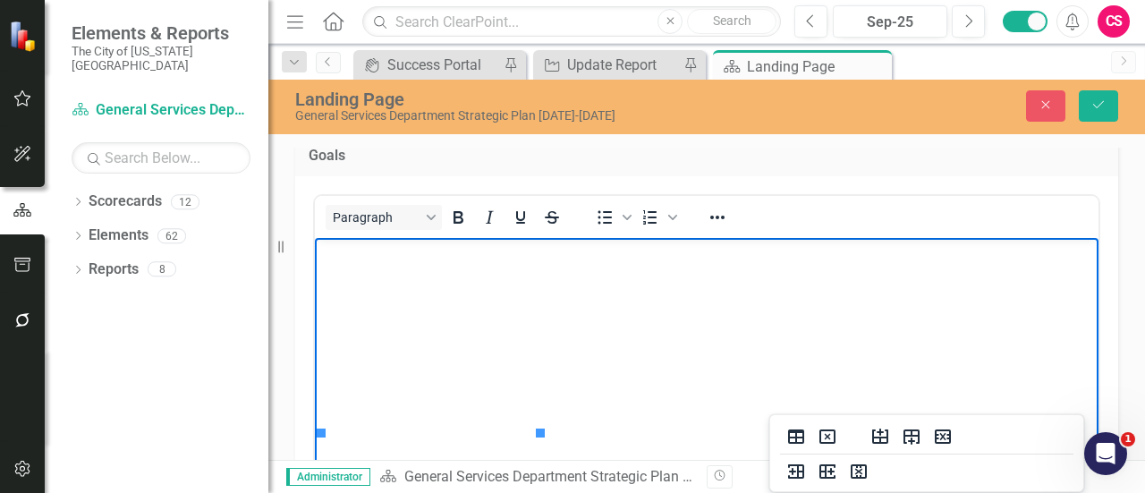
scroll to position [358, 0]
drag, startPoint x: 542, startPoint y: 446, endPoint x: 527, endPoint y: 438, distance: 17.6
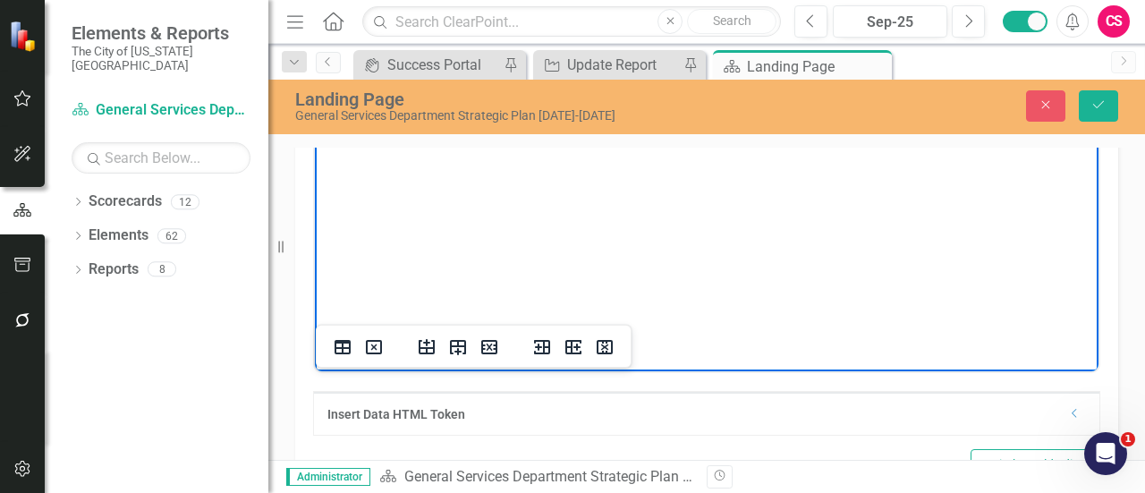
scroll to position [675, 991]
drag, startPoint x: 1068, startPoint y: 302, endPoint x: 729, endPoint y: 137, distance: 377.0
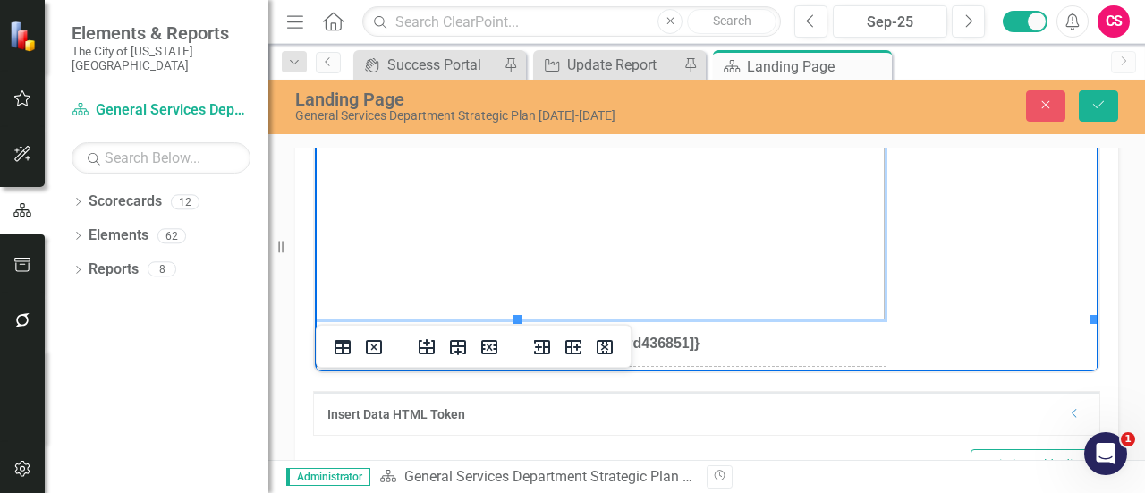
scroll to position [336, 655]
drag, startPoint x: 1070, startPoint y: 303, endPoint x: 799, endPoint y: 162, distance: 305.7
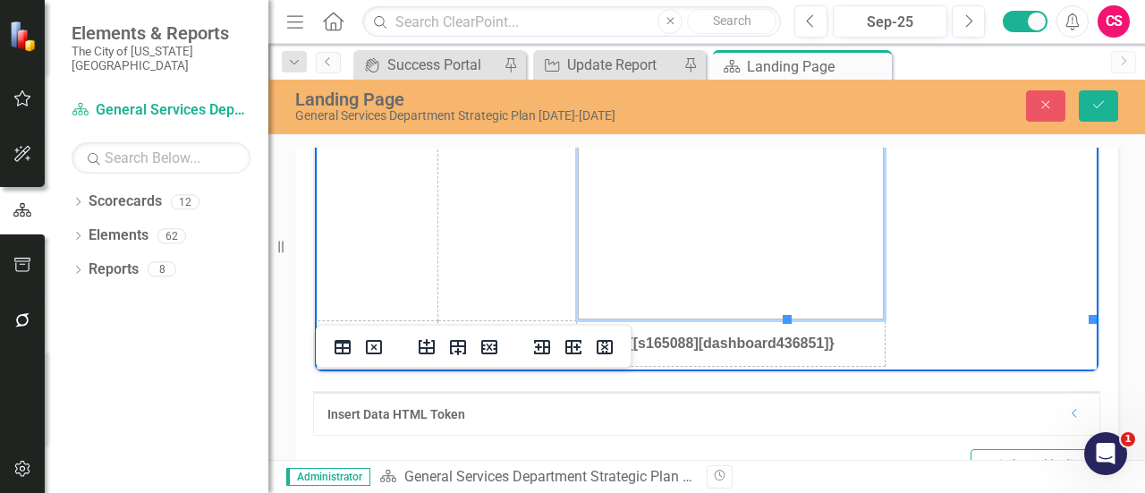
scroll to position [64, 384]
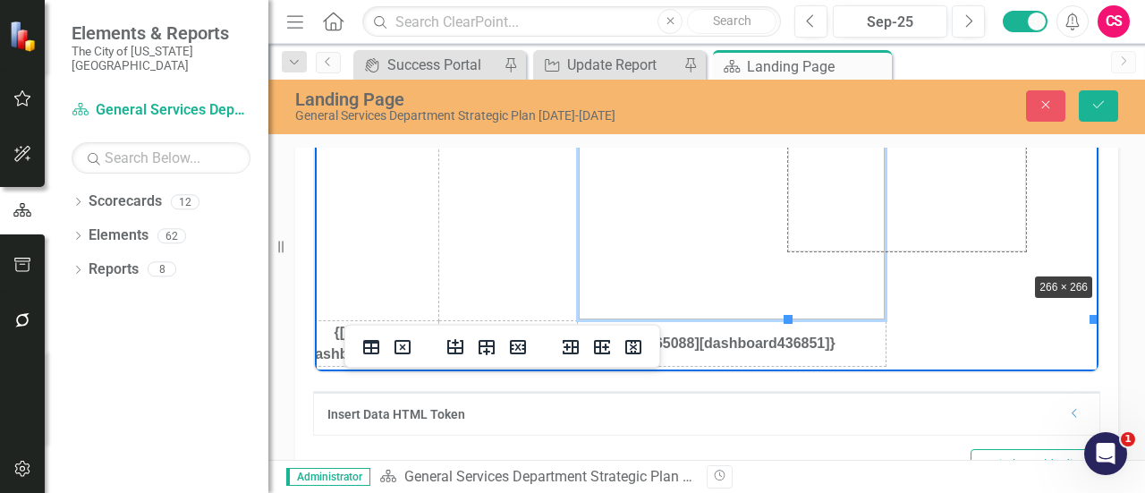
drag, startPoint x: 1070, startPoint y: 305, endPoint x: 1002, endPoint y: 257, distance: 83.4
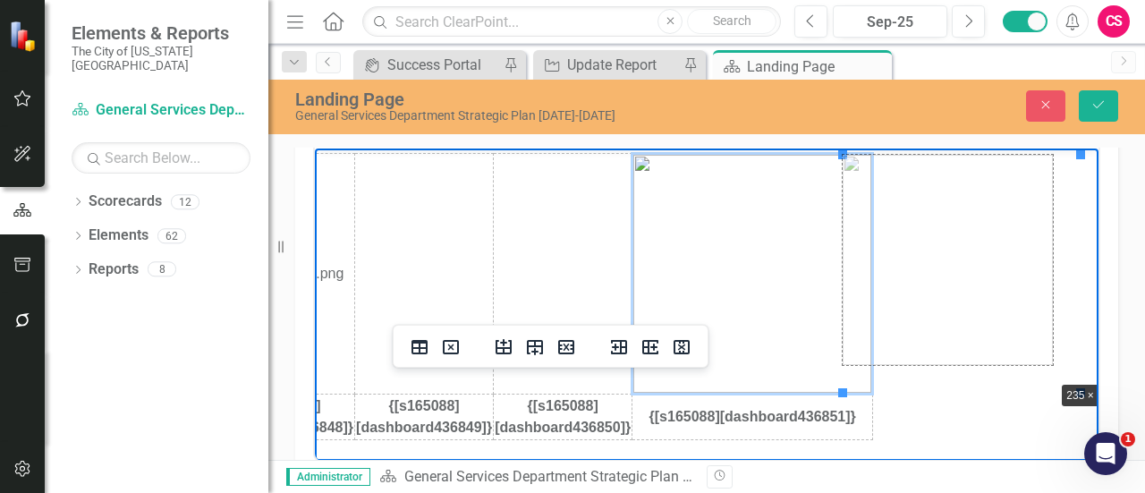
drag, startPoint x: 1078, startPoint y: 387, endPoint x: 1050, endPoint y: 375, distance: 30.4
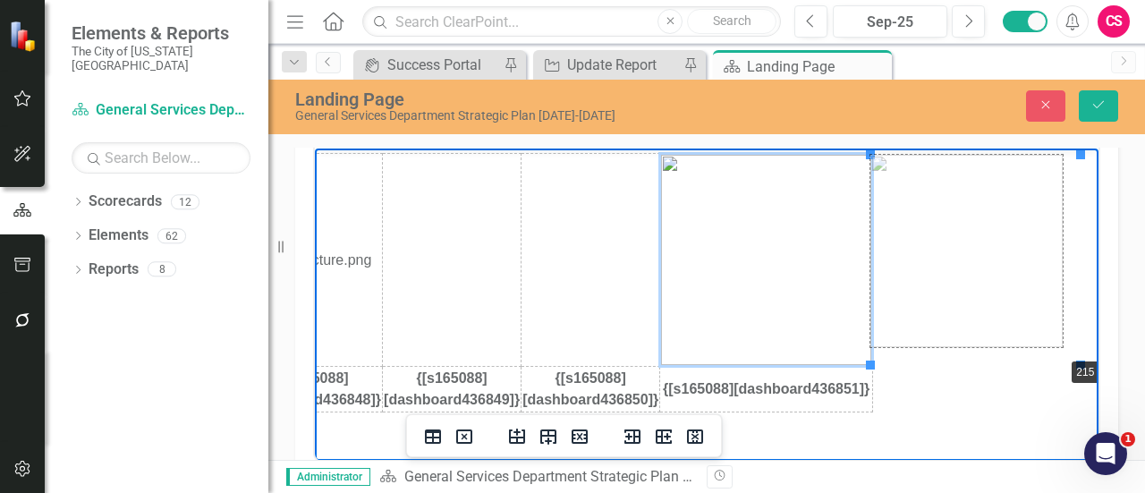
drag, startPoint x: 1081, startPoint y: 364, endPoint x: 1063, endPoint y: 357, distance: 19.3
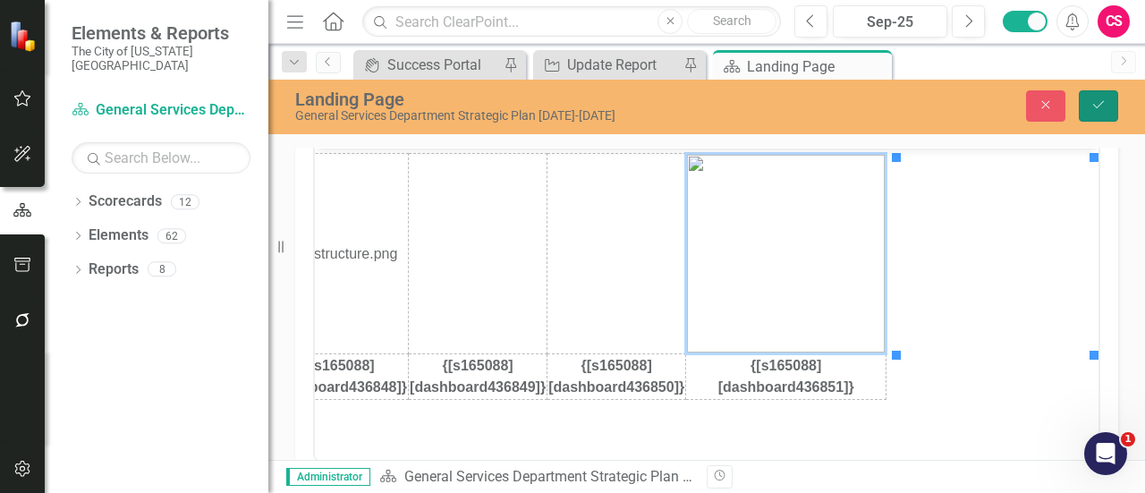
click at [1093, 98] on icon "Save" at bounding box center [1099, 104] width 16 height 13
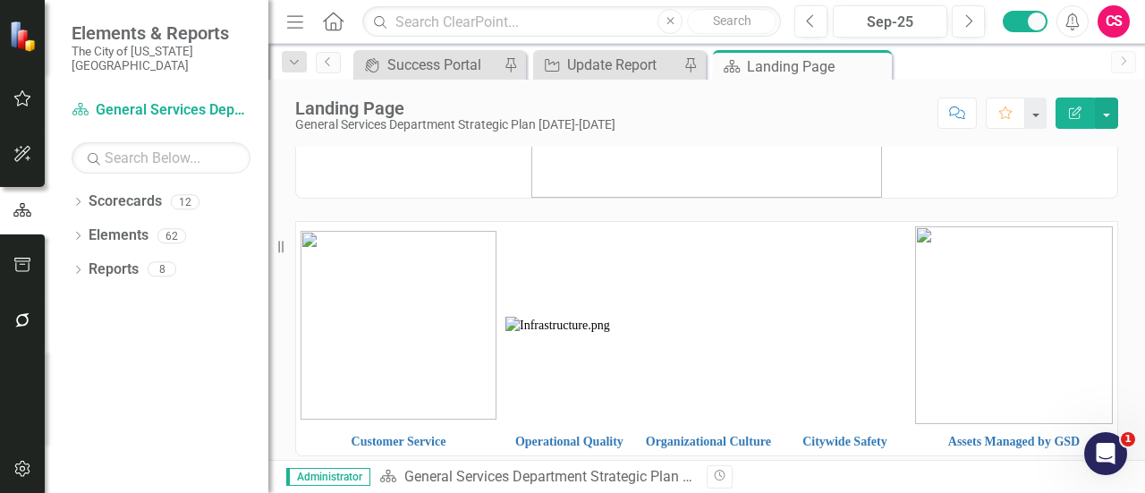
scroll to position [89, 0]
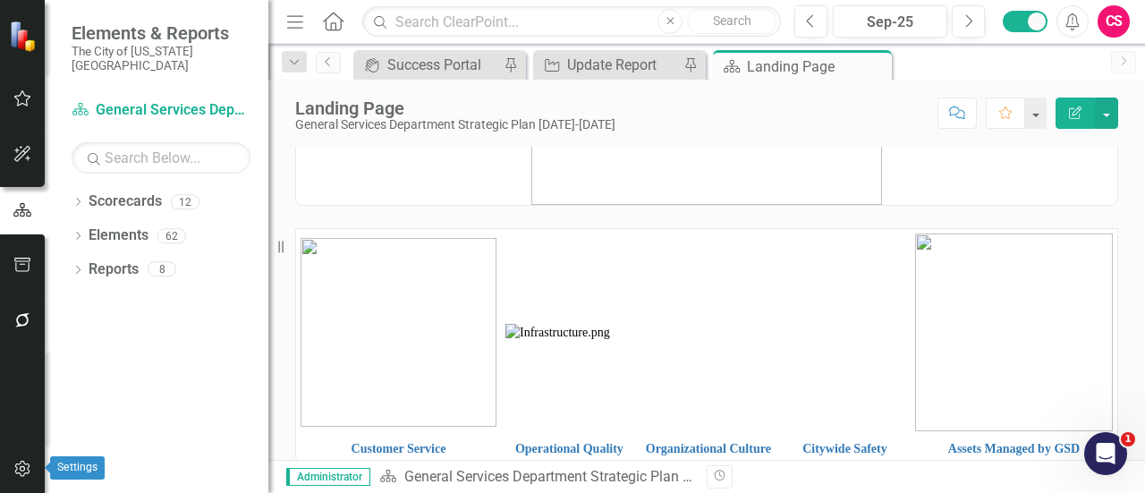
click at [30, 475] on icon "button" at bounding box center [22, 469] width 19 height 14
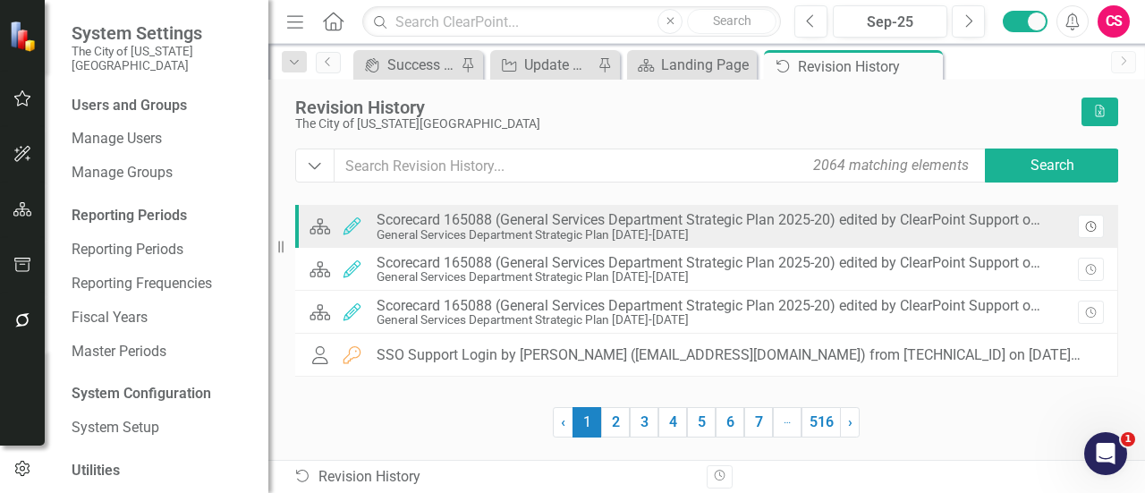
click at [1085, 222] on icon "Revision History" at bounding box center [1090, 227] width 13 height 11
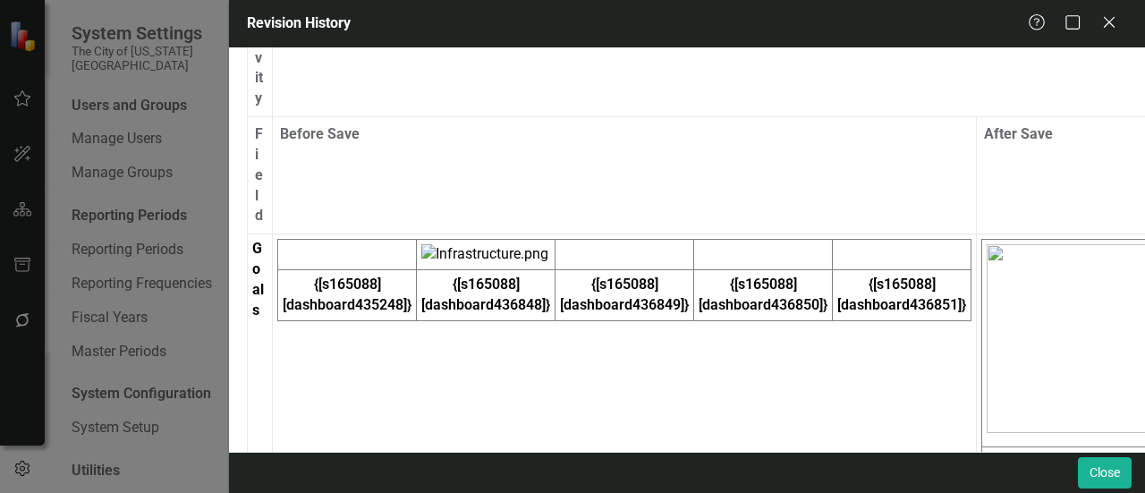
scroll to position [895, 0]
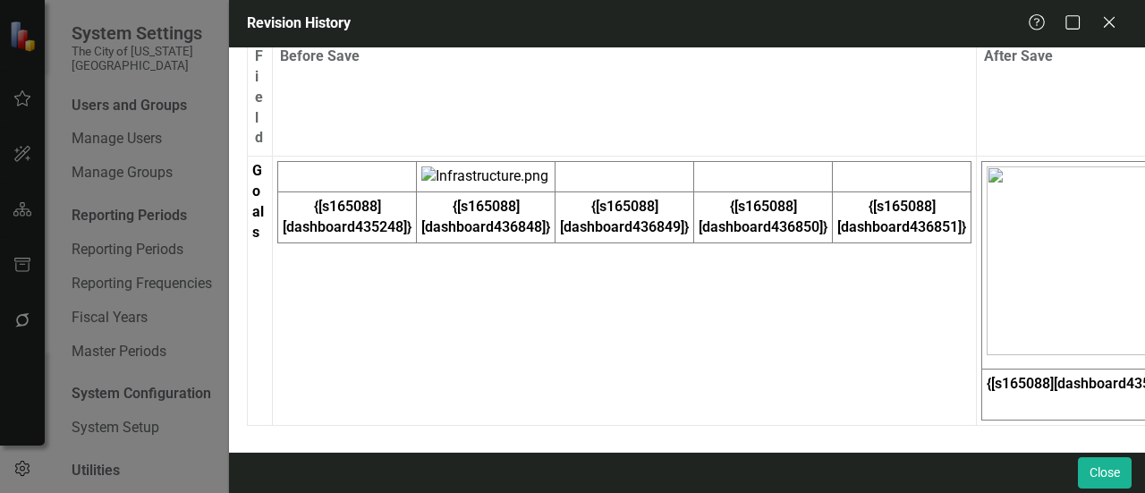
click at [1070, 480] on div "Close" at bounding box center [687, 472] width 916 height 41
click at [1095, 477] on button "Close" at bounding box center [1105, 472] width 54 height 31
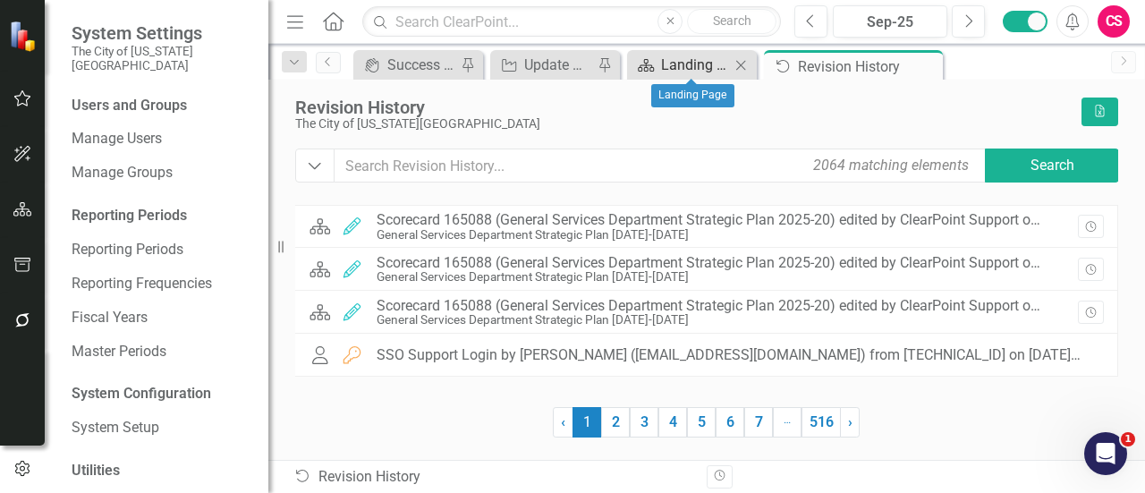
click at [674, 60] on div "Landing Page" at bounding box center [695, 65] width 69 height 22
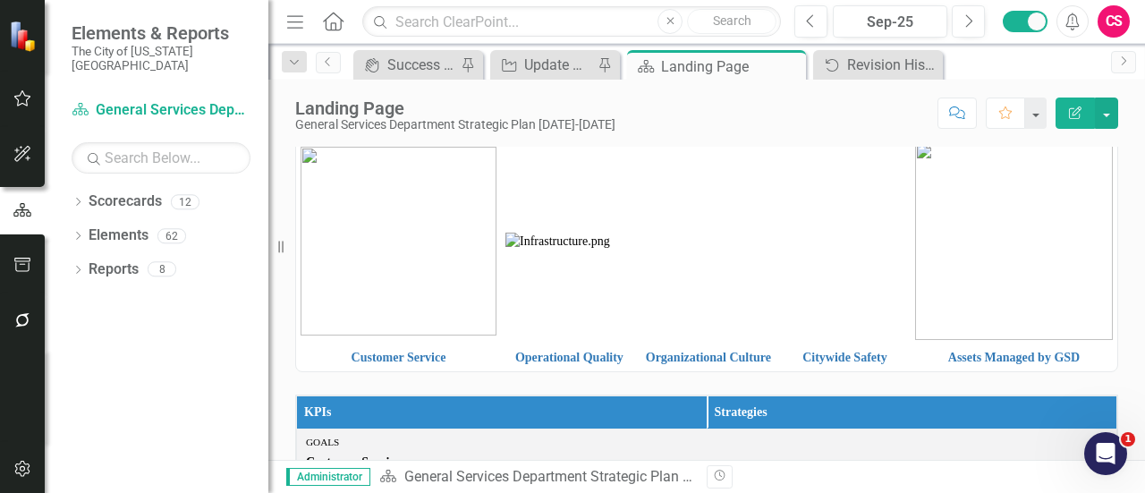
scroll to position [179, 0]
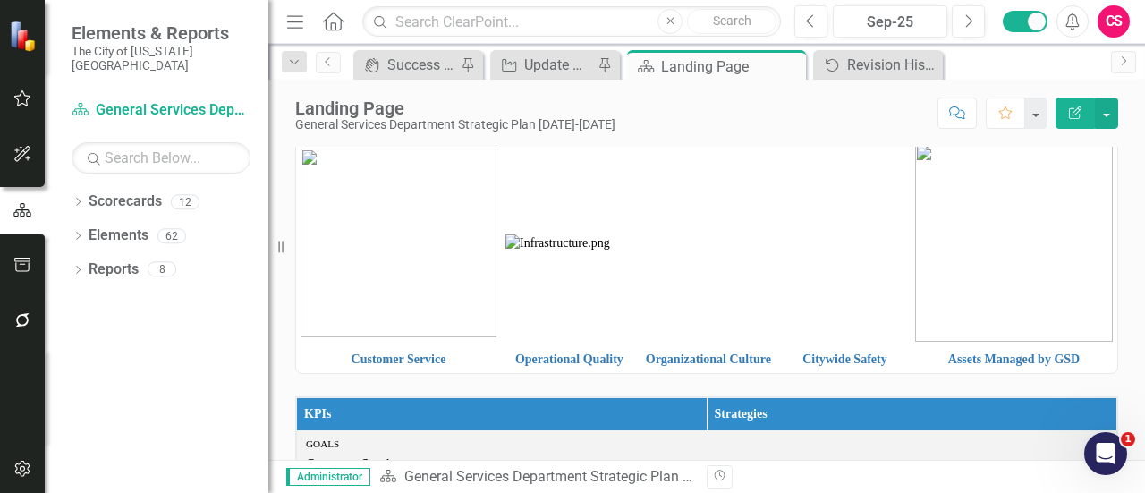
click at [773, 243] on img at bounding box center [708, 243] width 132 height 0
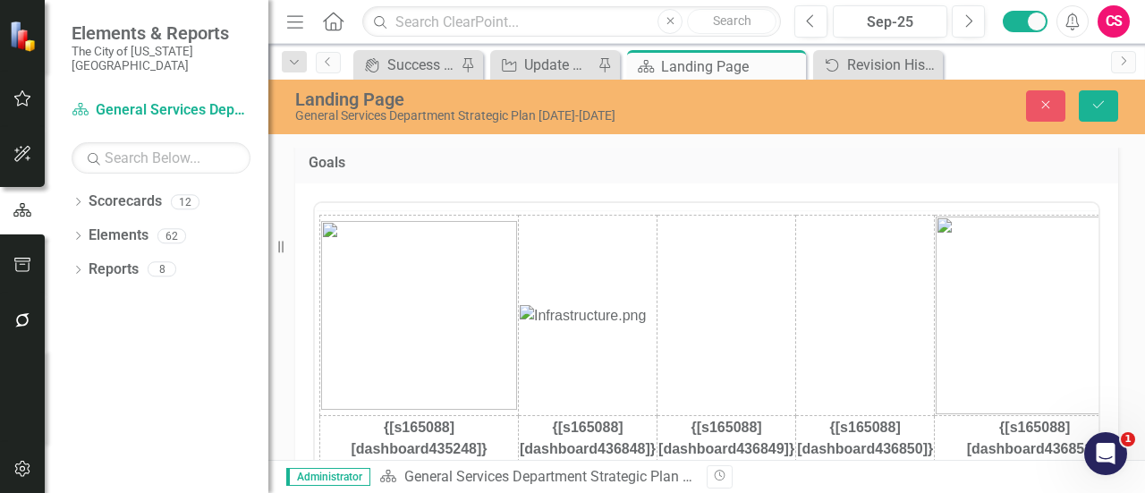
scroll to position [0, 0]
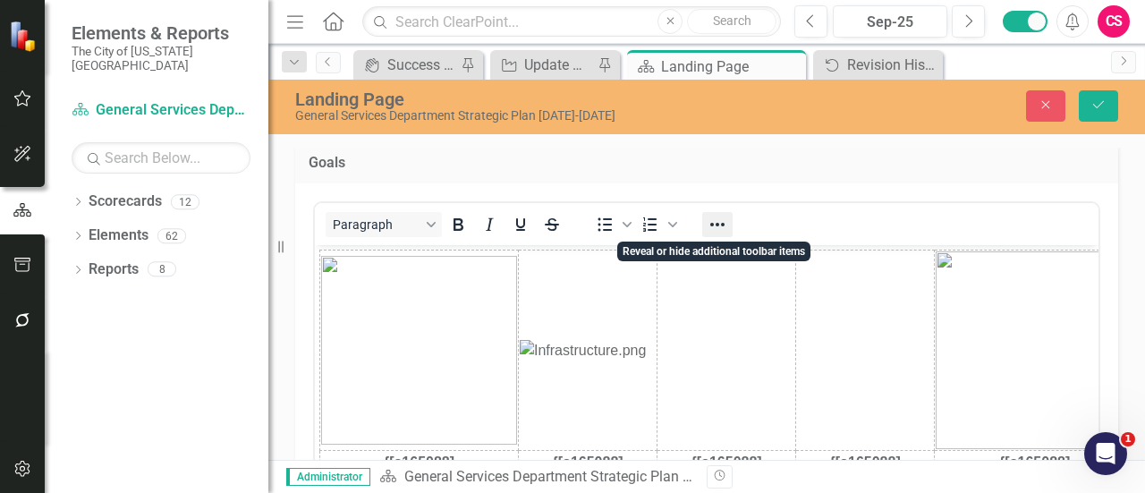
click at [712, 226] on icon "Reveal or hide additional toolbar items" at bounding box center [717, 224] width 21 height 21
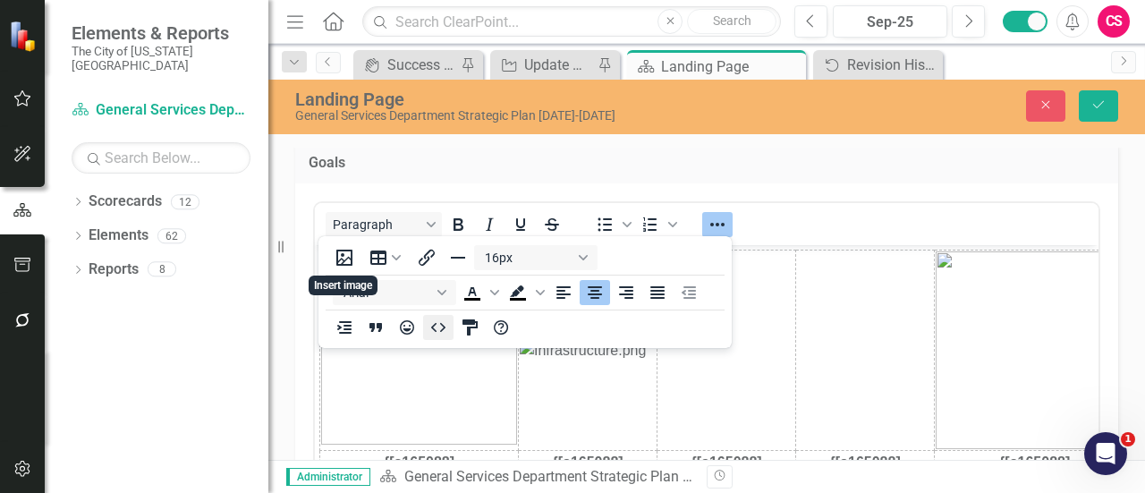
click at [441, 338] on button "HTML Editor" at bounding box center [438, 327] width 30 height 25
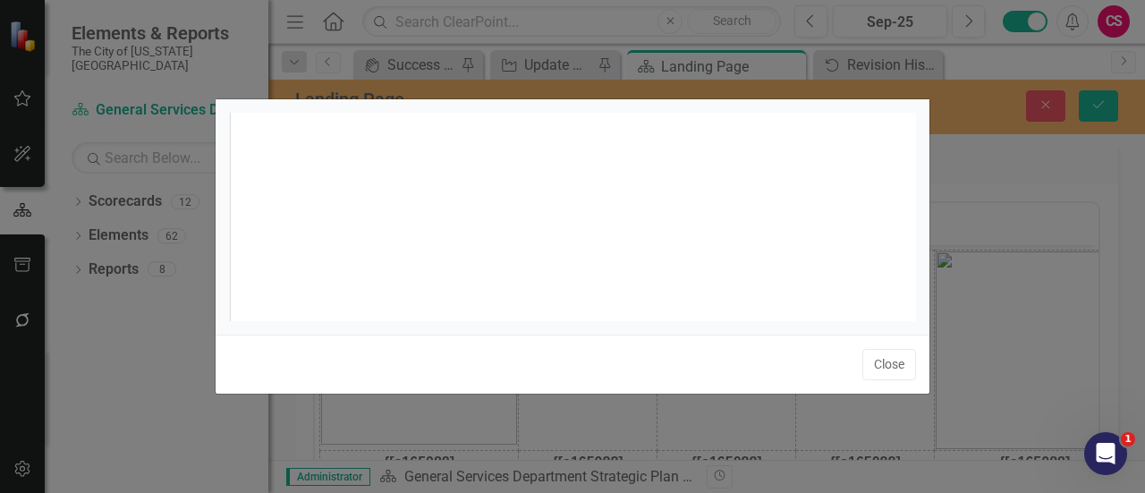
scroll to position [7, 0]
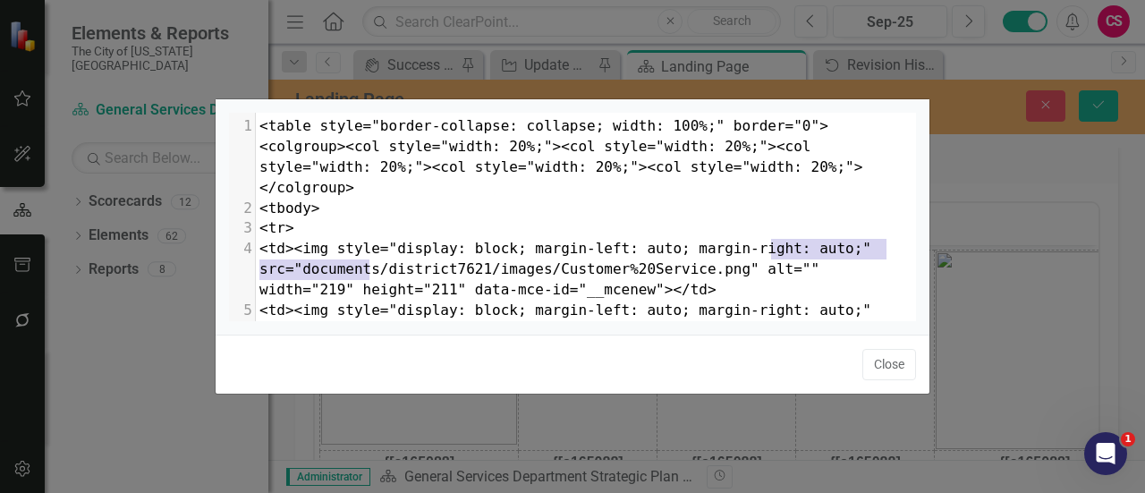
type textarea "width="219" height="211""
drag, startPoint x: 771, startPoint y: 250, endPoint x: 357, endPoint y: 275, distance: 415.0
click at [357, 275] on span "<td><img style="display: block; margin-left: auto; margin-right: auto;" src="do…" at bounding box center [569, 269] width 621 height 58
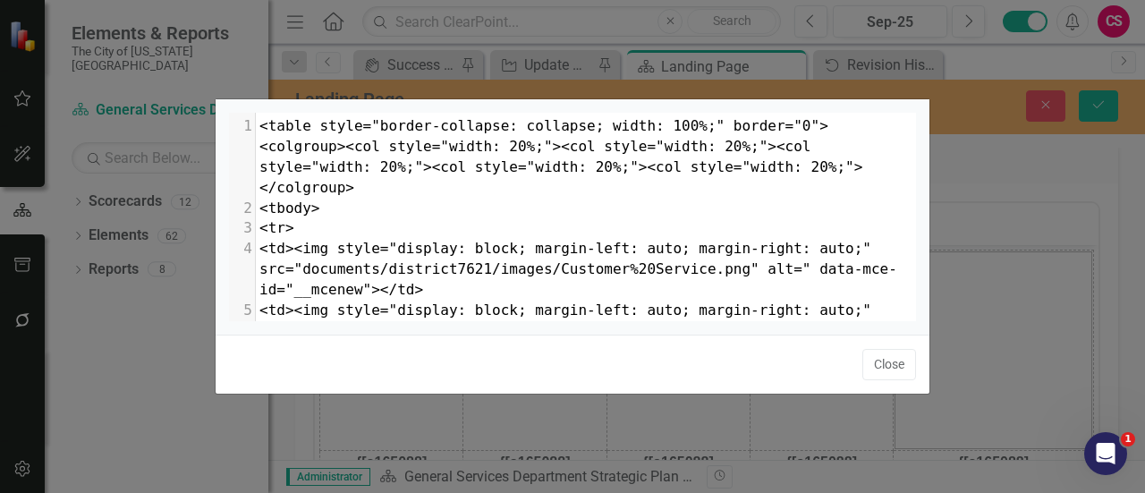
type textarea """
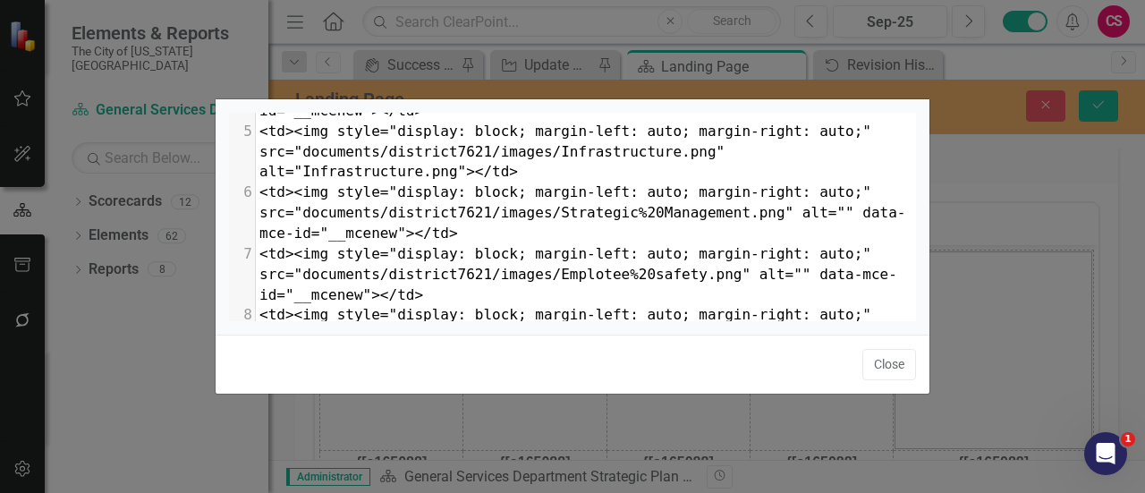
scroll to position [268, 0]
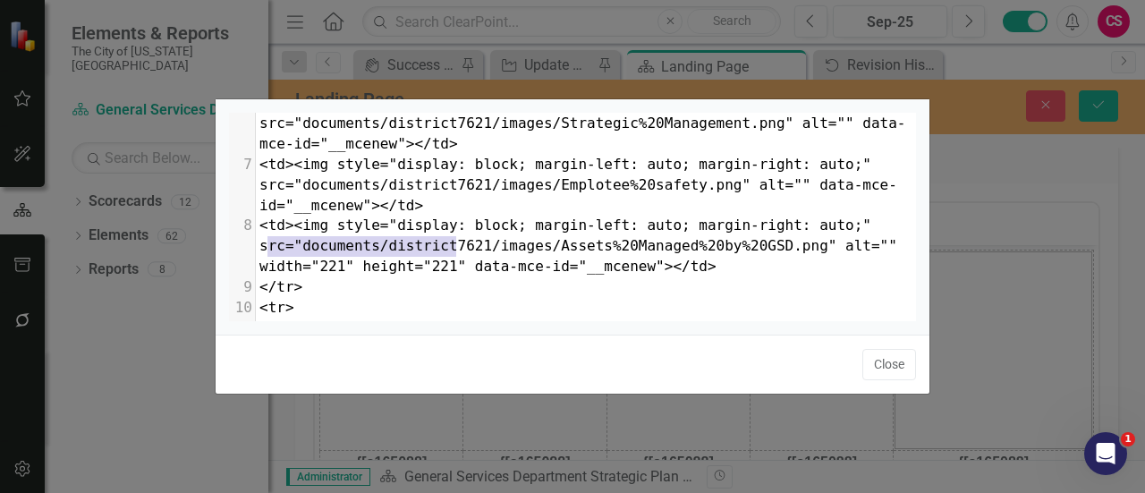
type textarea "width="221" height="221""
drag, startPoint x: 457, startPoint y: 242, endPoint x: 261, endPoint y: 251, distance: 196.1
click at [261, 251] on span "<td><img style="display: block; margin-left: auto; margin-right: auto;" src="do…" at bounding box center [582, 246] width 646 height 58
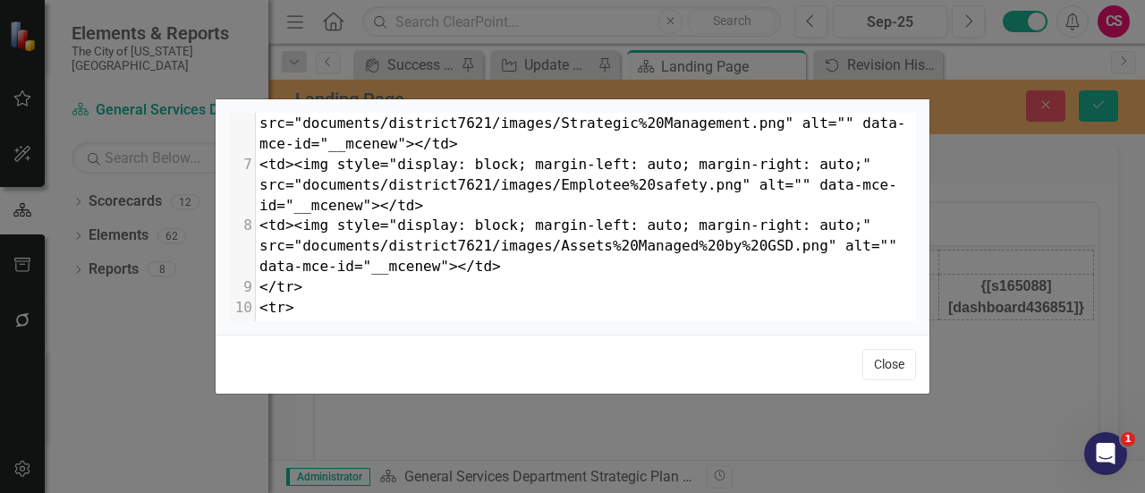
click at [882, 364] on button "Close" at bounding box center [890, 364] width 54 height 31
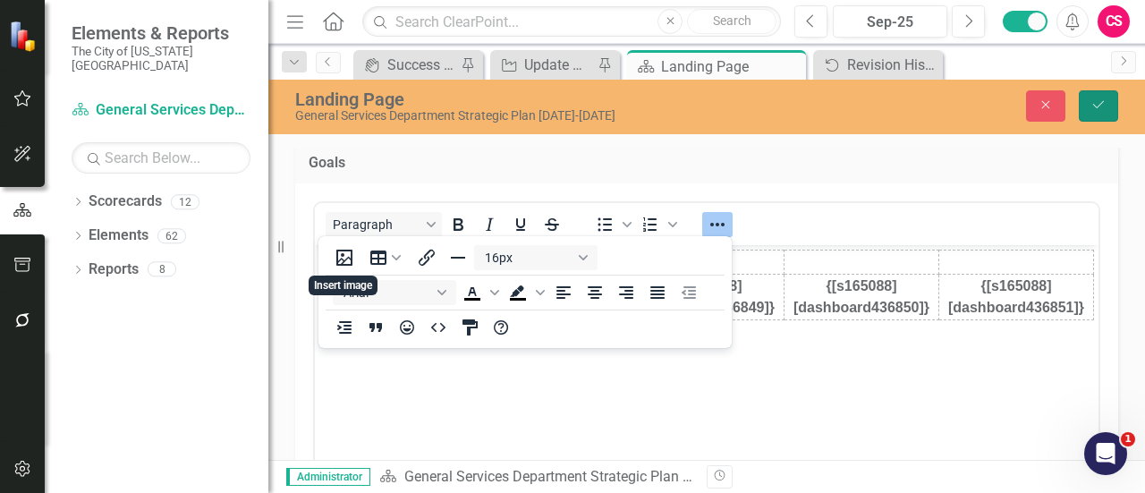
click at [1109, 114] on button "Save" at bounding box center [1098, 105] width 39 height 31
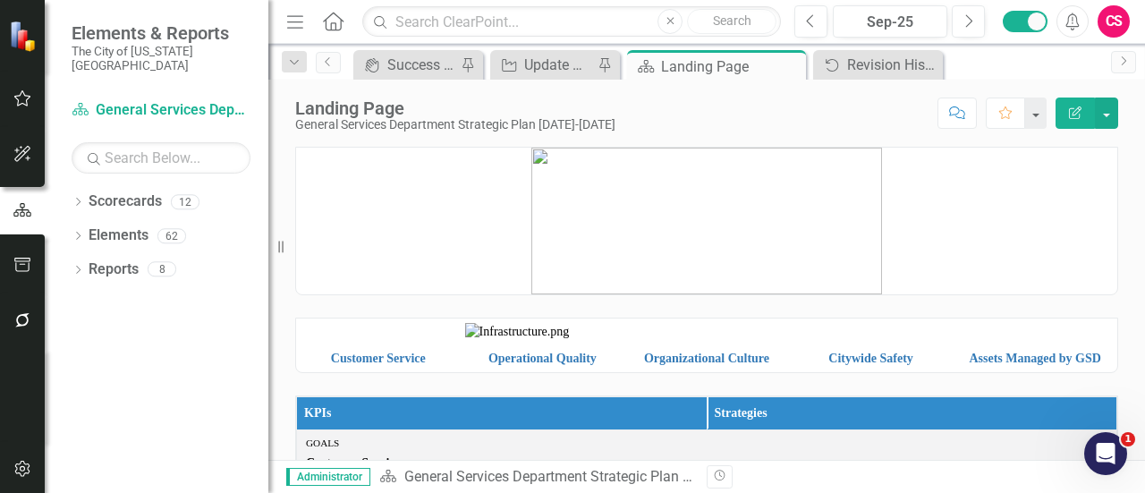
scroll to position [89, 0]
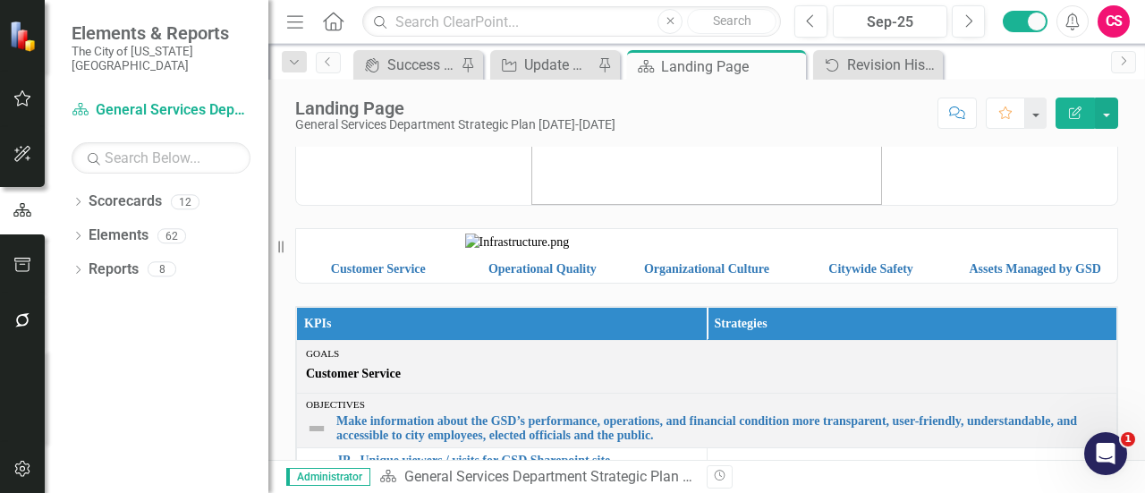
click at [888, 242] on img at bounding box center [872, 242] width 156 height 0
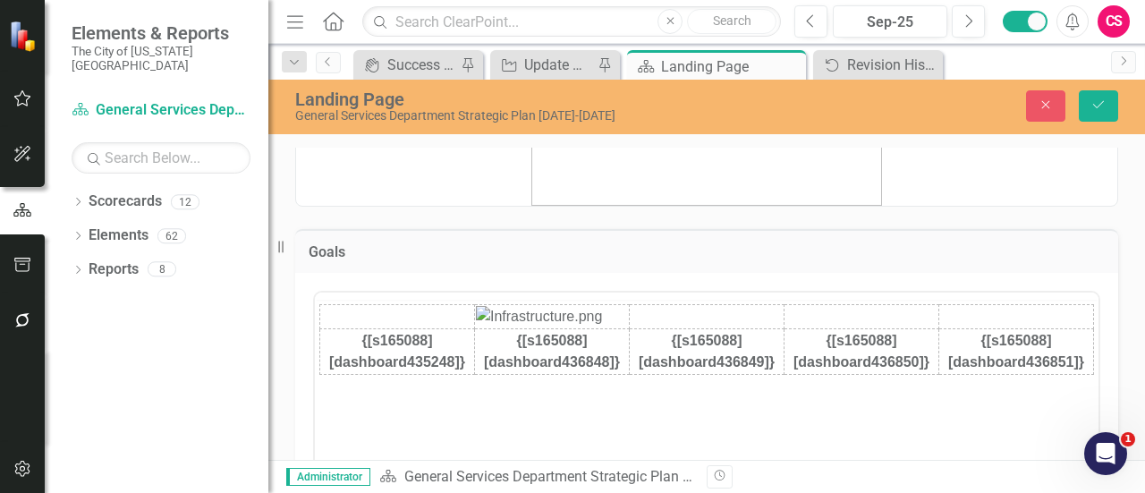
scroll to position [0, 0]
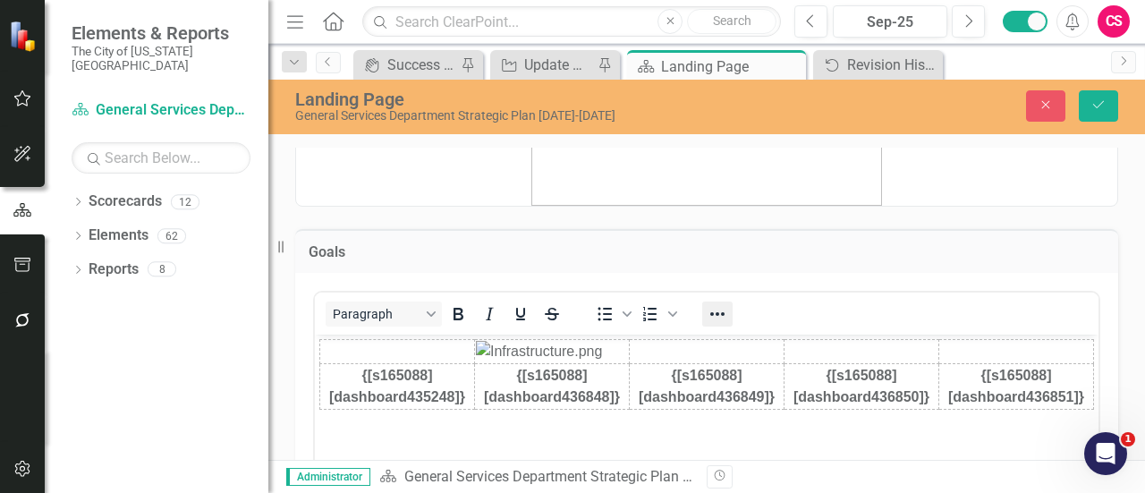
click at [714, 310] on icon "Reveal or hide additional toolbar items" at bounding box center [717, 313] width 21 height 21
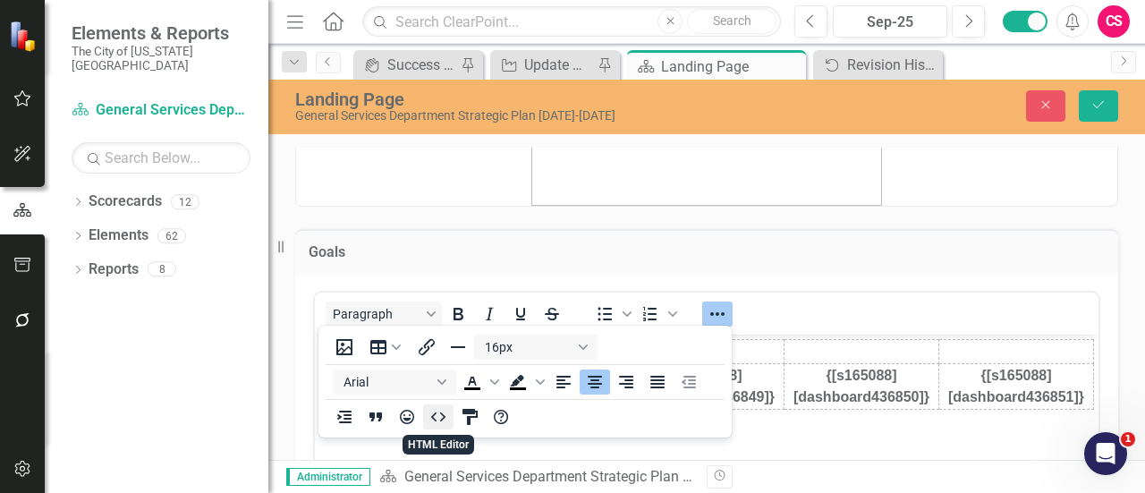
click at [426, 412] on button "HTML Editor" at bounding box center [438, 416] width 30 height 25
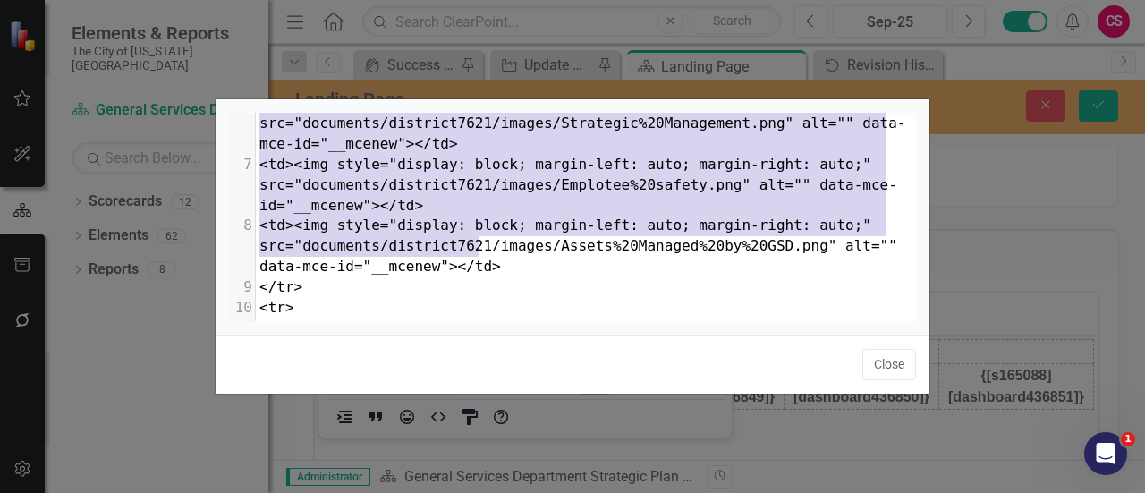
scroll to position [106, 0]
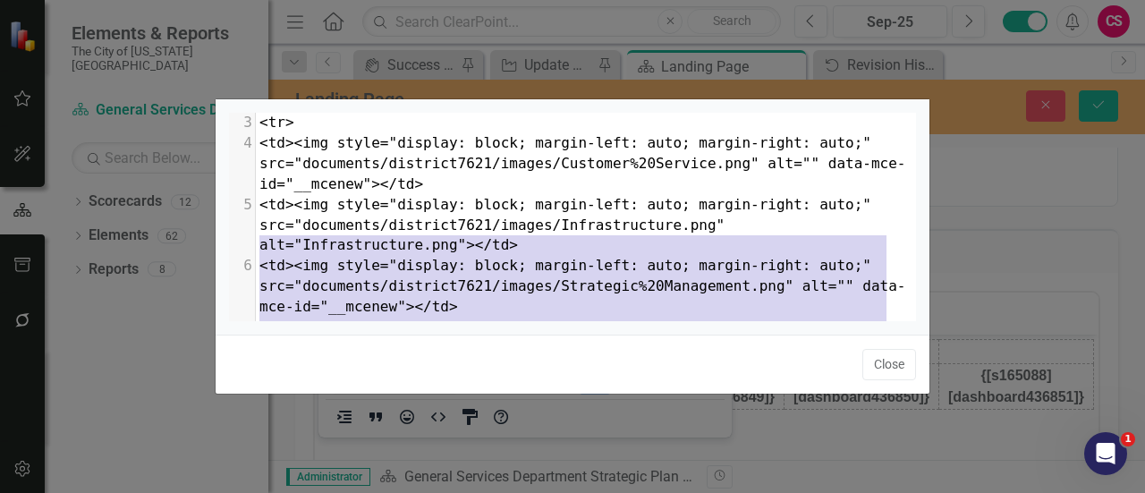
type textarea "<table style="border-collapse: collapse; width: 100%;" border="0"><colgroup><co…"
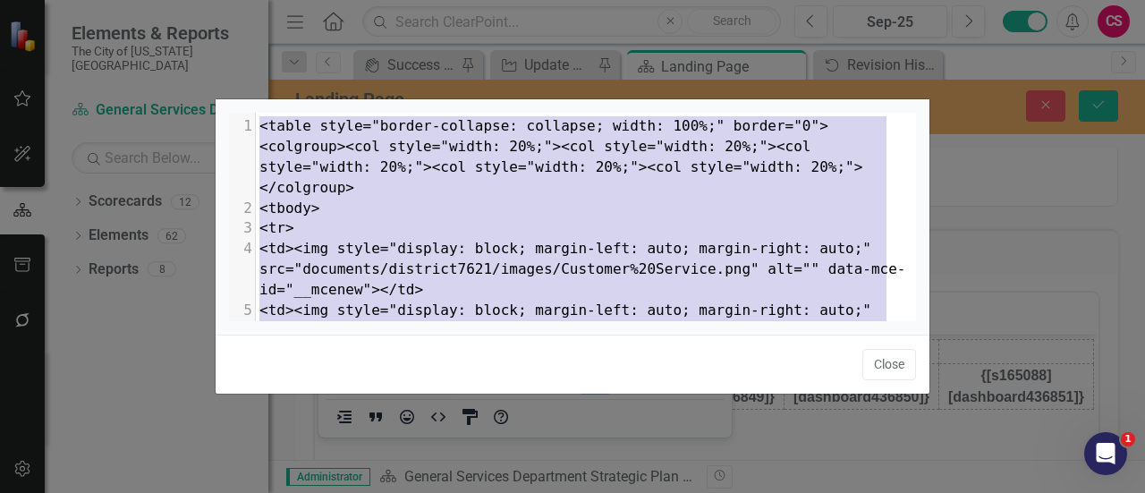
drag, startPoint x: 499, startPoint y: 242, endPoint x: 206, endPoint y: 62, distance: 344.2
click at [208, 60] on div "x </table> 1 <table style="border-collapse: collapse; width: 100%;" border="0">…" at bounding box center [572, 246] width 1145 height 493
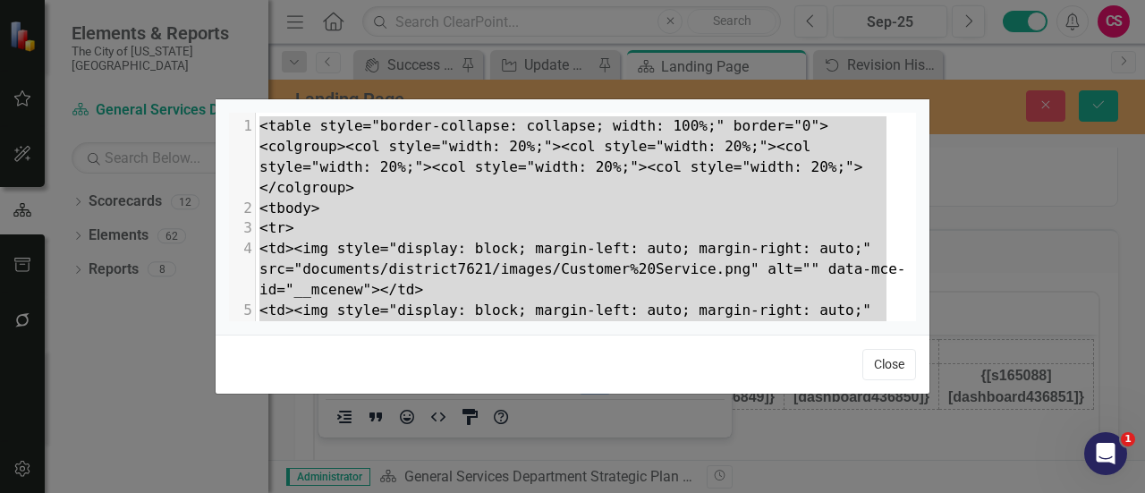
drag, startPoint x: 884, startPoint y: 368, endPoint x: 599, endPoint y: 9, distance: 458.5
click at [884, 368] on button "Close" at bounding box center [890, 364] width 54 height 31
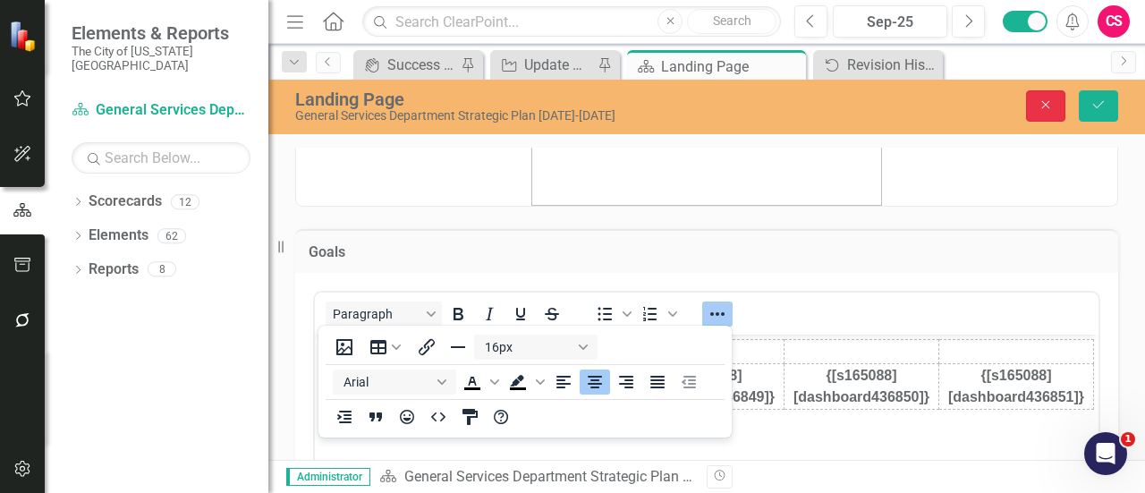
click at [1061, 114] on button "Close" at bounding box center [1045, 105] width 39 height 31
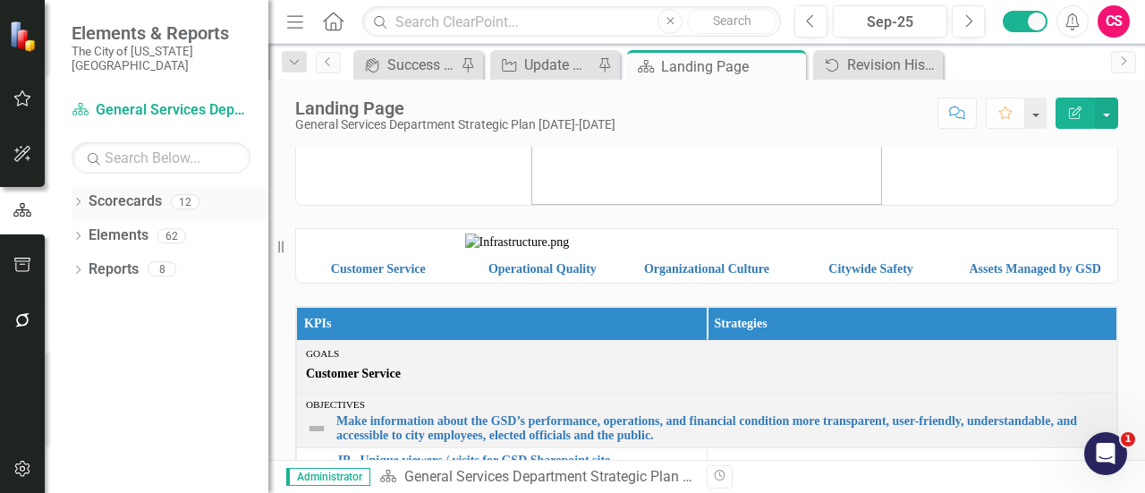
click at [108, 191] on link "Scorecards" at bounding box center [125, 201] width 73 height 21
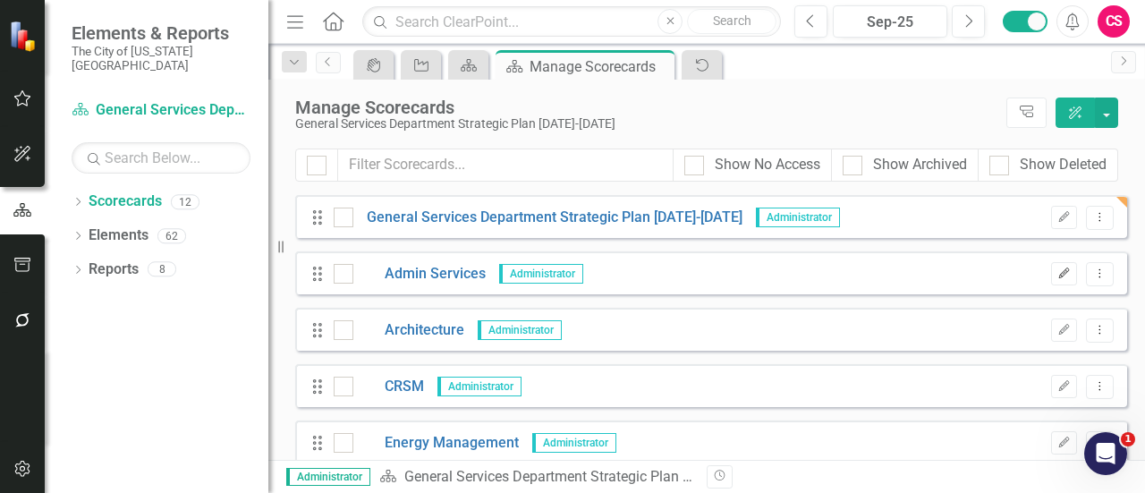
click at [1059, 270] on icon "button" at bounding box center [1064, 273] width 11 height 11
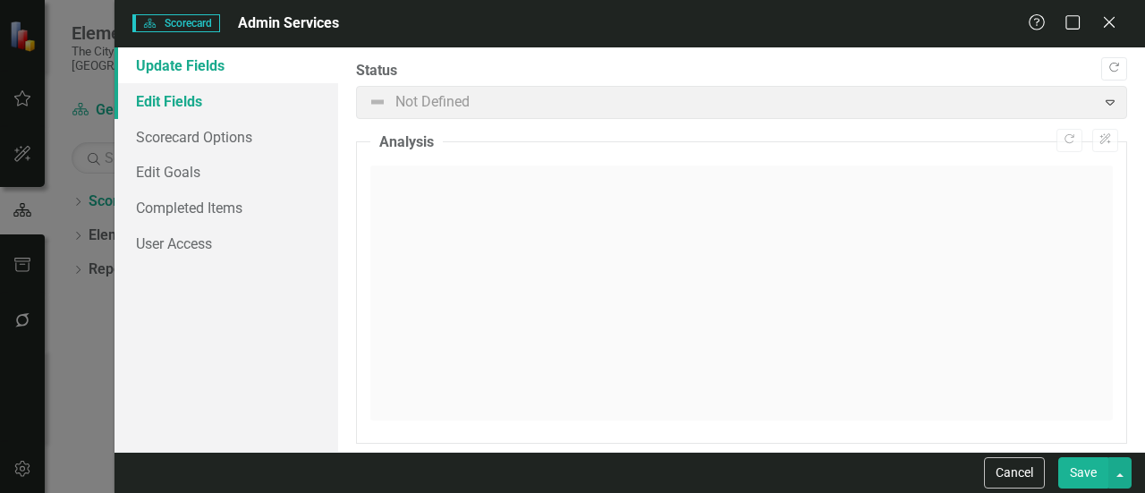
click at [249, 103] on link "Edit Fields" at bounding box center [227, 101] width 224 height 36
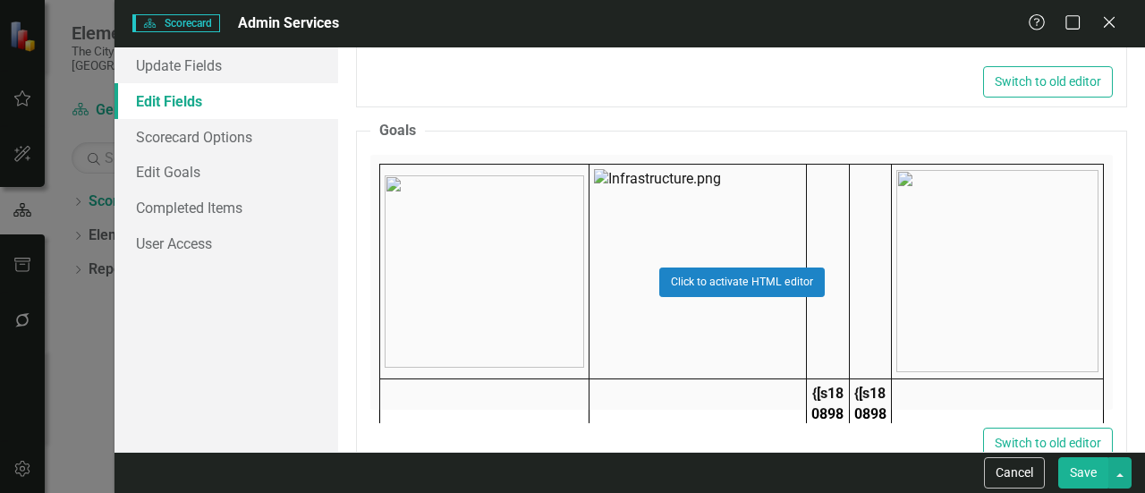
click at [777, 172] on div "Click to activate HTML editor" at bounding box center [741, 282] width 743 height 255
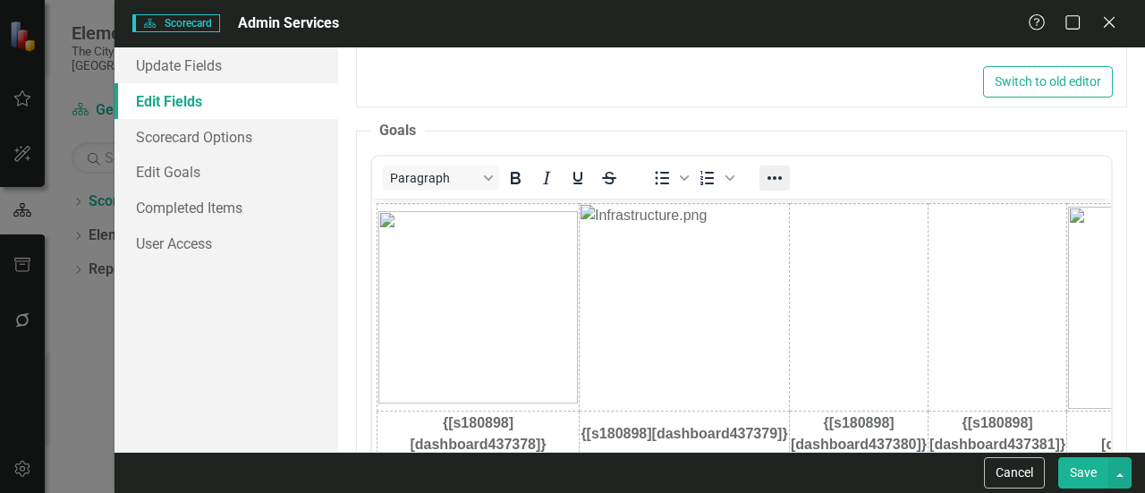
click at [778, 180] on icon "Reveal or hide additional toolbar items" at bounding box center [774, 177] width 21 height 21
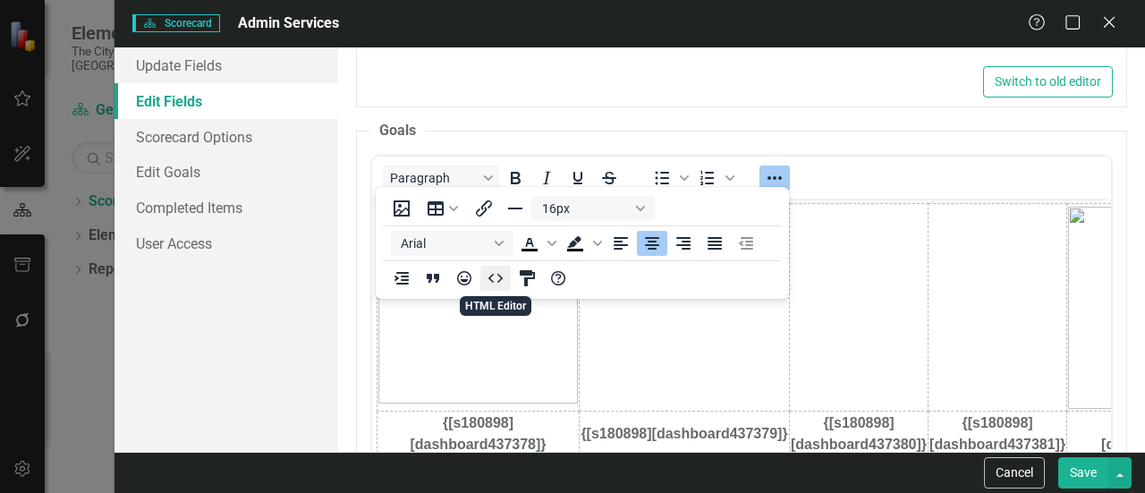
click at [506, 276] on icon "HTML Editor" at bounding box center [495, 278] width 21 height 21
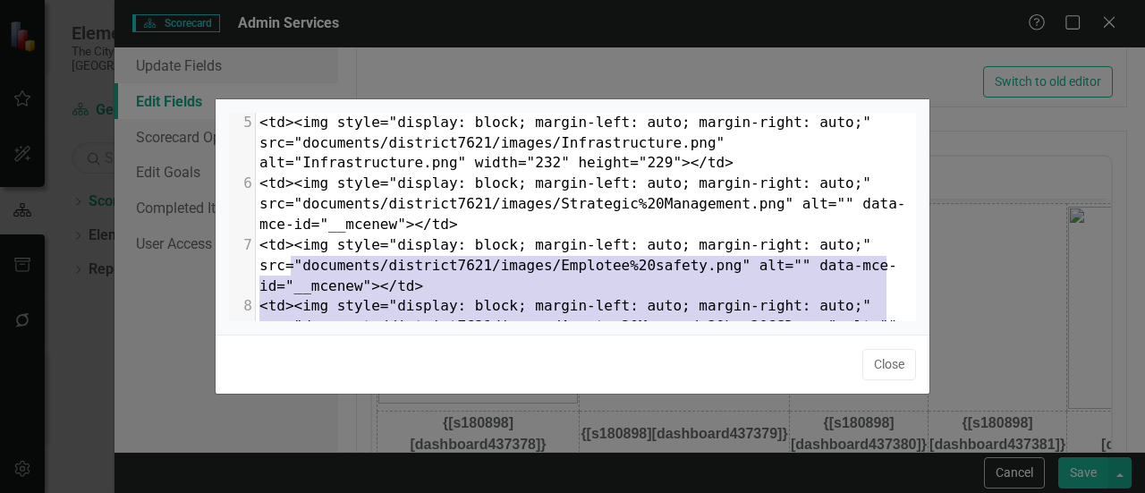
type textarea "<table style="border-collapse: collapse; width: 100.009%;" border="0"><colgroup…"
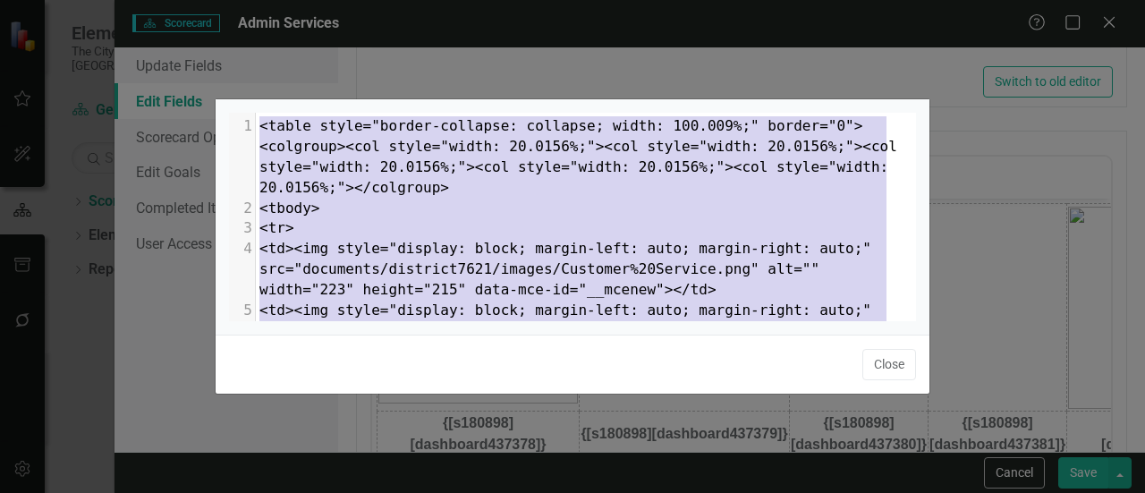
drag, startPoint x: 714, startPoint y: 174, endPoint x: 159, endPoint y: 49, distance: 568.7
click at [148, 47] on div "x </table> 1 <table style="border-collapse: collapse; width: 100.009%;" border=…" at bounding box center [572, 246] width 1145 height 493
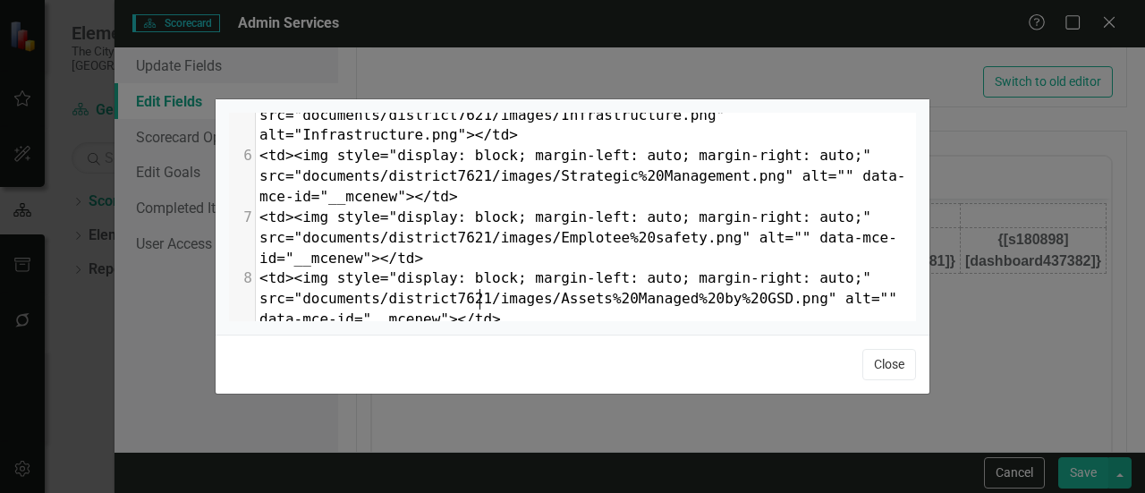
click at [889, 362] on button "Close" at bounding box center [890, 364] width 54 height 31
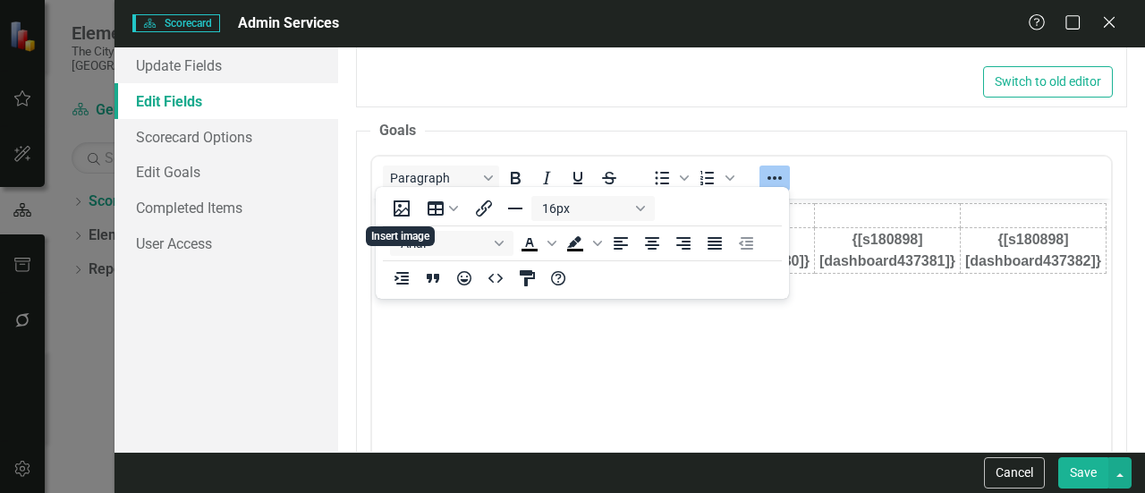
click at [1081, 480] on button "Save" at bounding box center [1083, 472] width 50 height 31
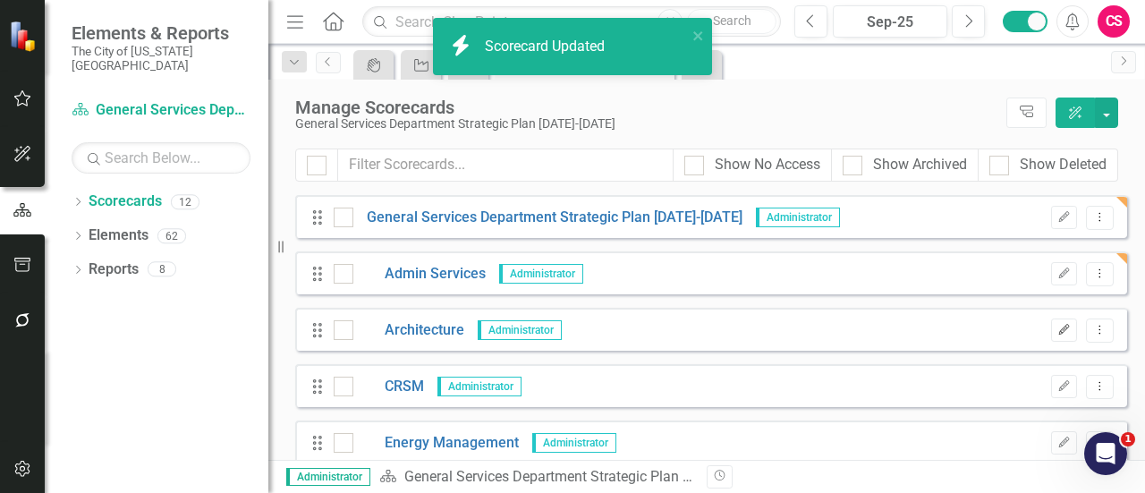
click at [1058, 319] on button "Edit" at bounding box center [1064, 330] width 26 height 23
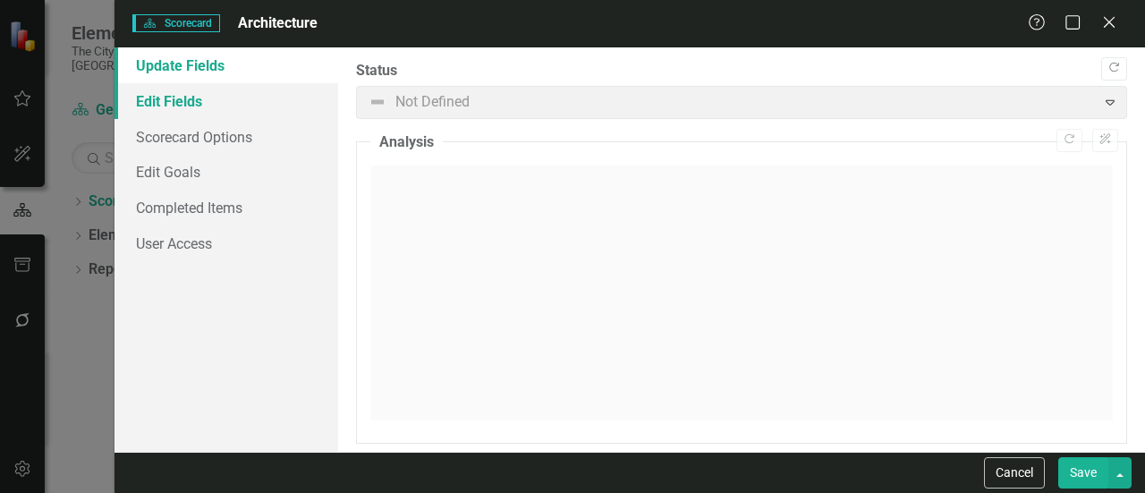
click at [211, 95] on link "Edit Fields" at bounding box center [227, 101] width 224 height 36
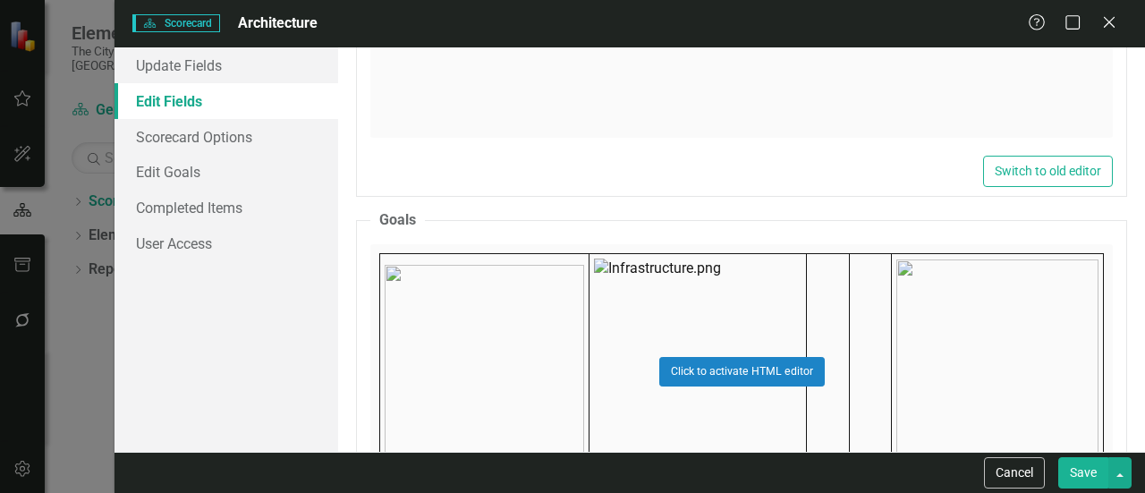
click at [687, 316] on div "Click to activate HTML editor" at bounding box center [741, 371] width 743 height 255
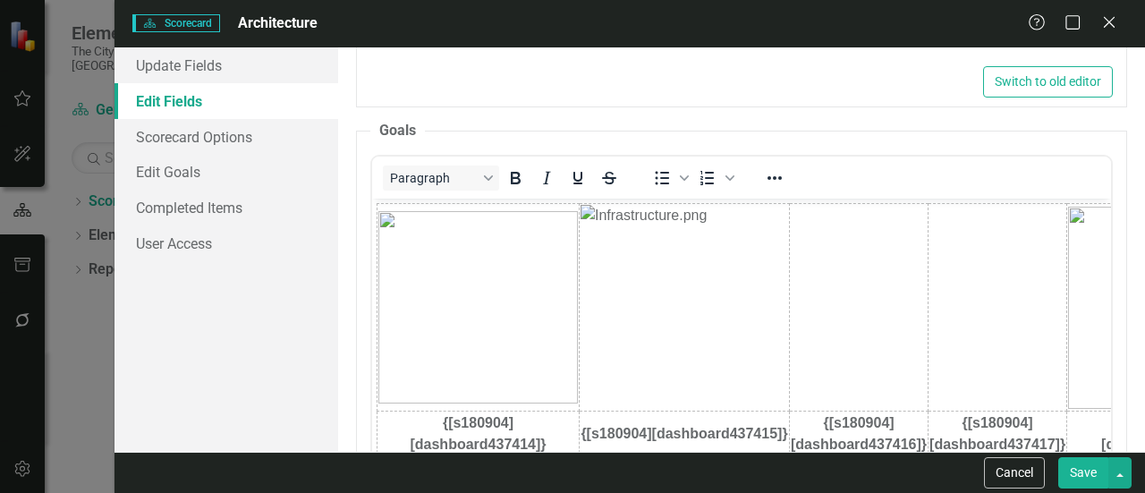
click at [767, 189] on div at bounding box center [775, 177] width 52 height 35
click at [765, 184] on icon "Reveal or hide additional toolbar items" at bounding box center [774, 177] width 21 height 21
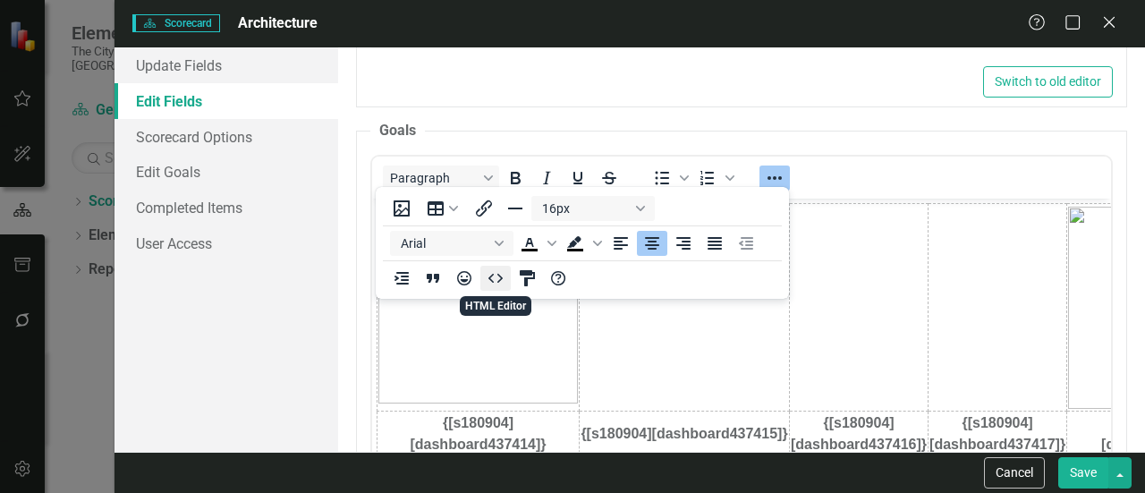
click at [488, 270] on icon "HTML Editor" at bounding box center [495, 278] width 21 height 21
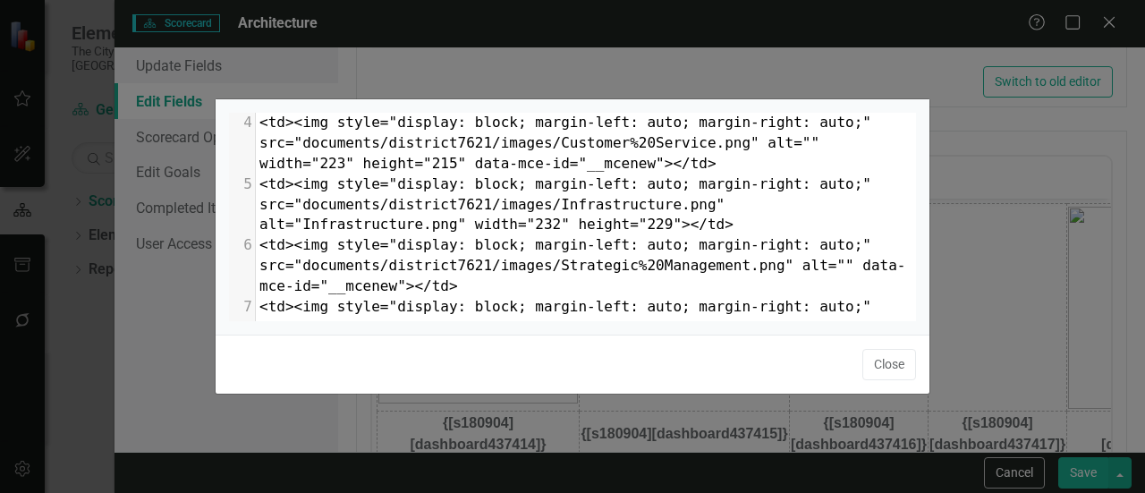
type textarea "<table style="border-collapse: collapse; width: 100.009%;" border="0"><colgroup…"
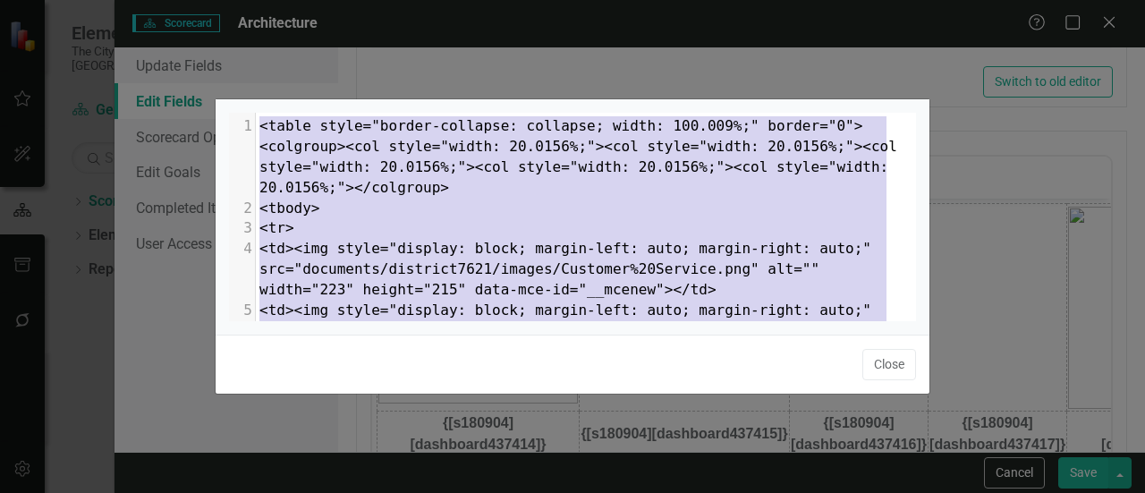
drag, startPoint x: 689, startPoint y: 173, endPoint x: 106, endPoint y: 30, distance: 600.7
click at [107, 30] on div "x </table> 1 <table style="border-collapse: collapse; width: 100.009%;" border=…" at bounding box center [572, 246] width 1145 height 493
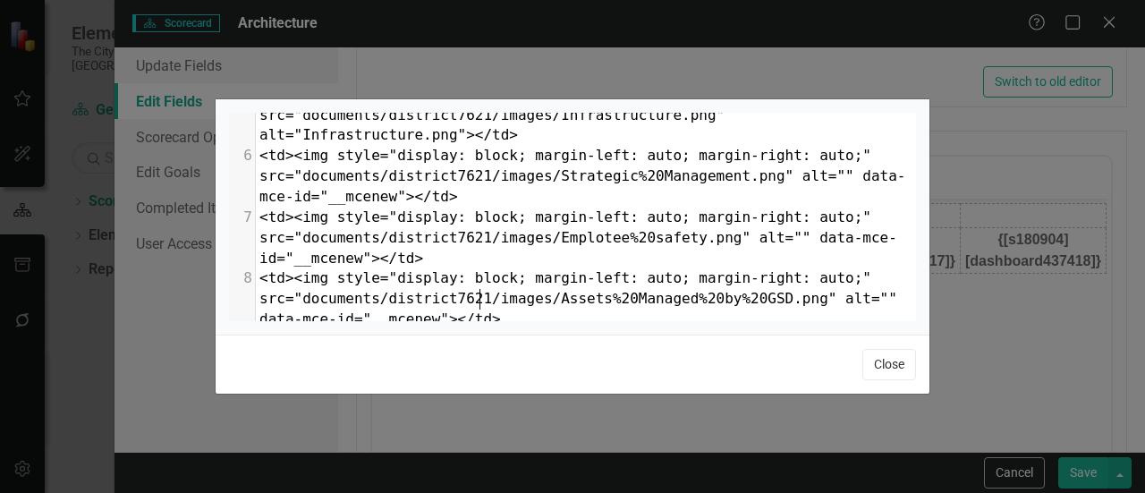
click at [902, 370] on button "Close" at bounding box center [890, 364] width 54 height 31
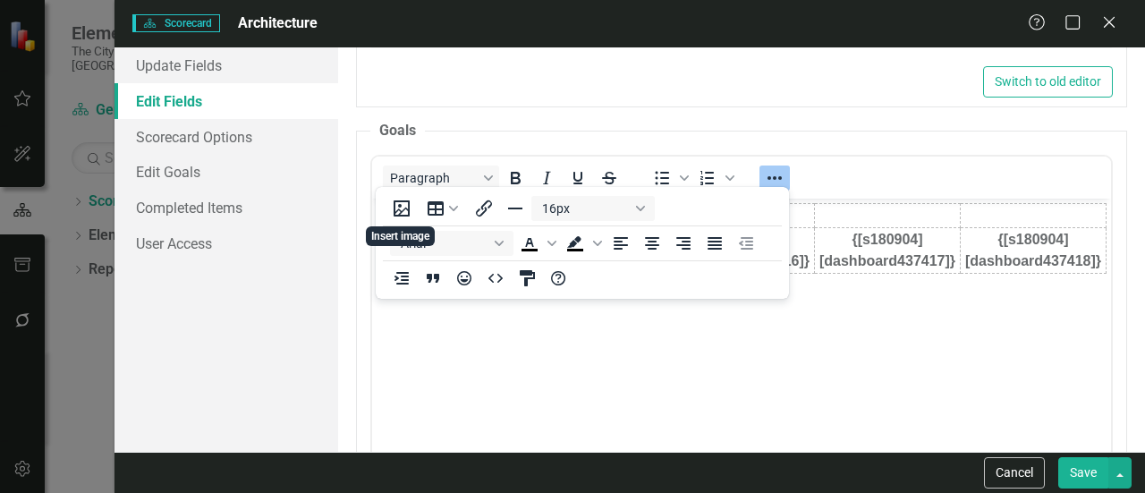
click at [1083, 473] on button "Save" at bounding box center [1083, 472] width 50 height 31
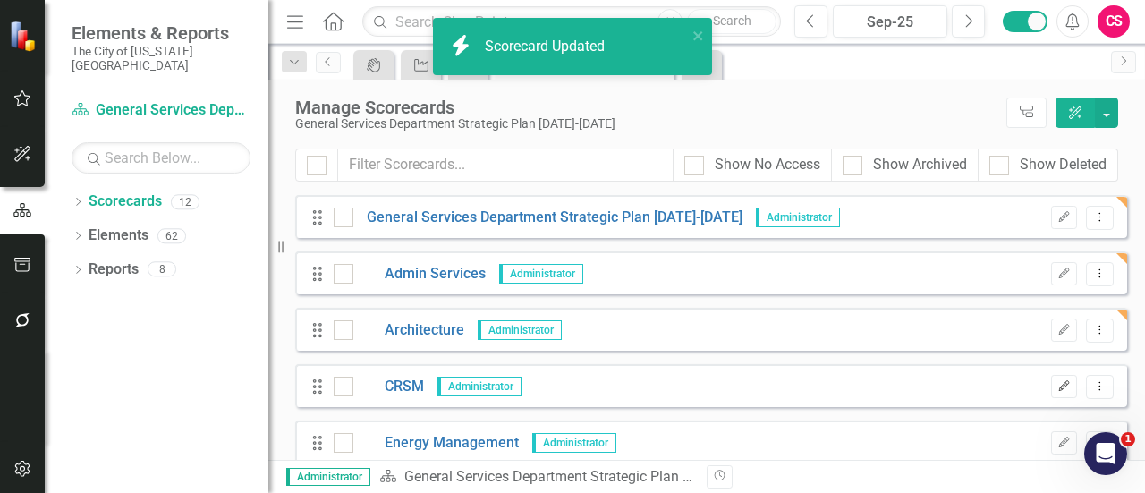
click at [1051, 378] on button "Edit" at bounding box center [1064, 386] width 26 height 23
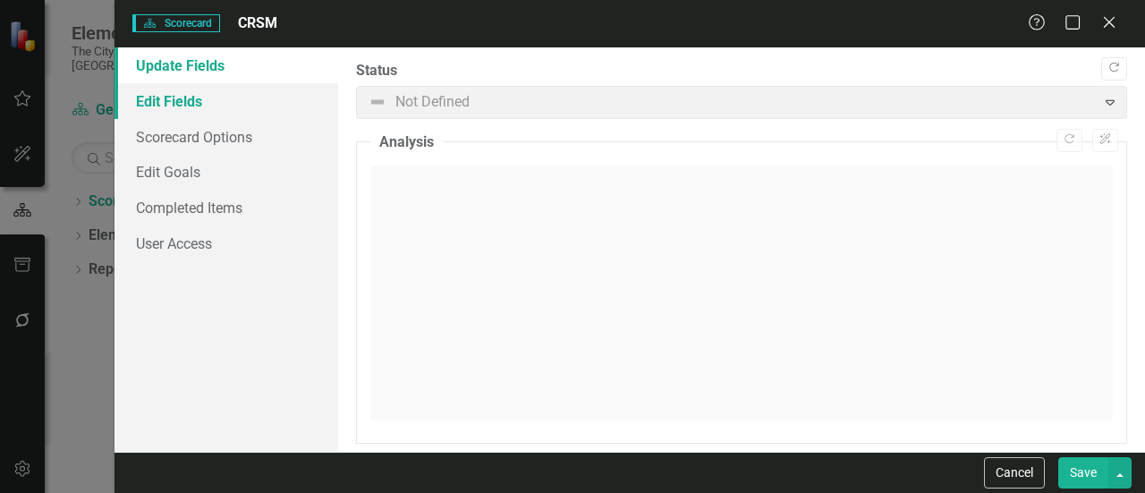
click at [225, 102] on link "Edit Fields" at bounding box center [227, 101] width 224 height 36
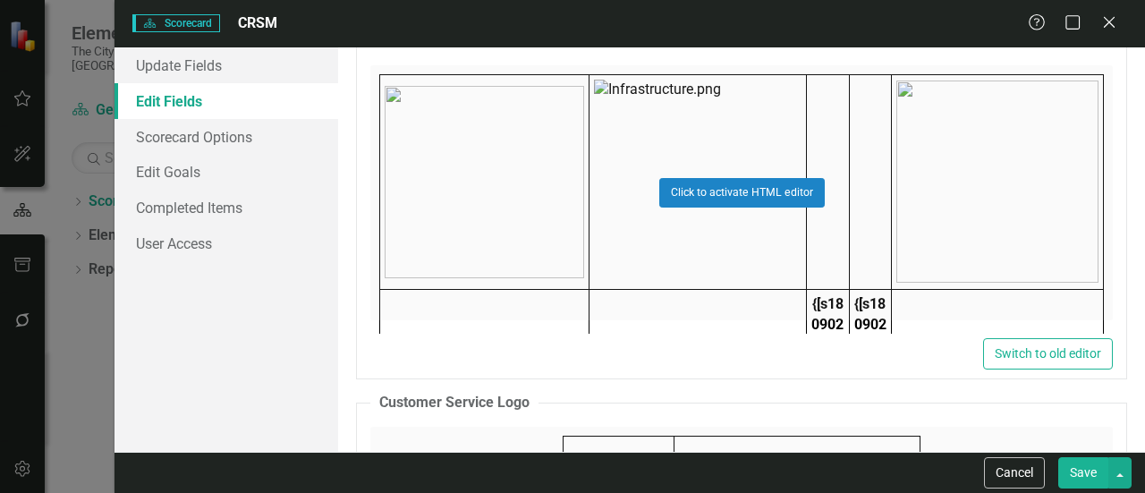
click at [630, 257] on div "Click to activate HTML editor" at bounding box center [741, 192] width 743 height 255
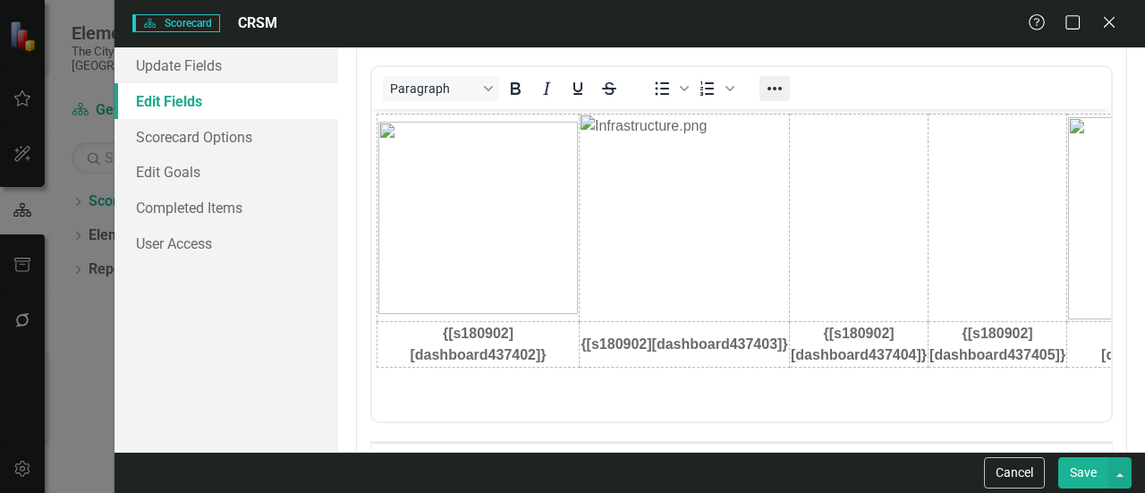
click at [778, 87] on icon "Reveal or hide additional toolbar items" at bounding box center [775, 89] width 14 height 4
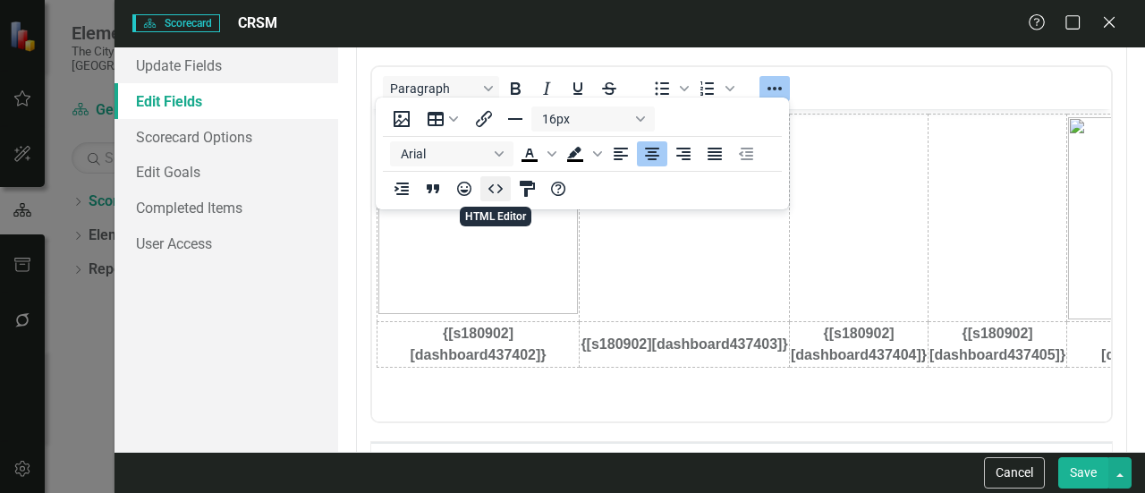
click at [494, 182] on icon "HTML Editor" at bounding box center [495, 188] width 21 height 21
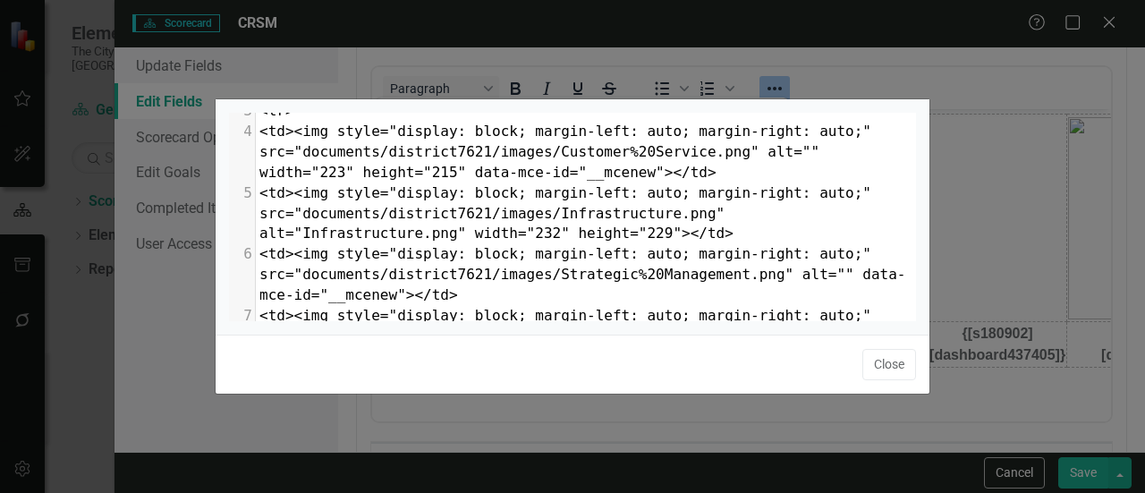
type textarea "<table style="border-collapse: collapse; width: 100.009%;" border="0"><colgroup…"
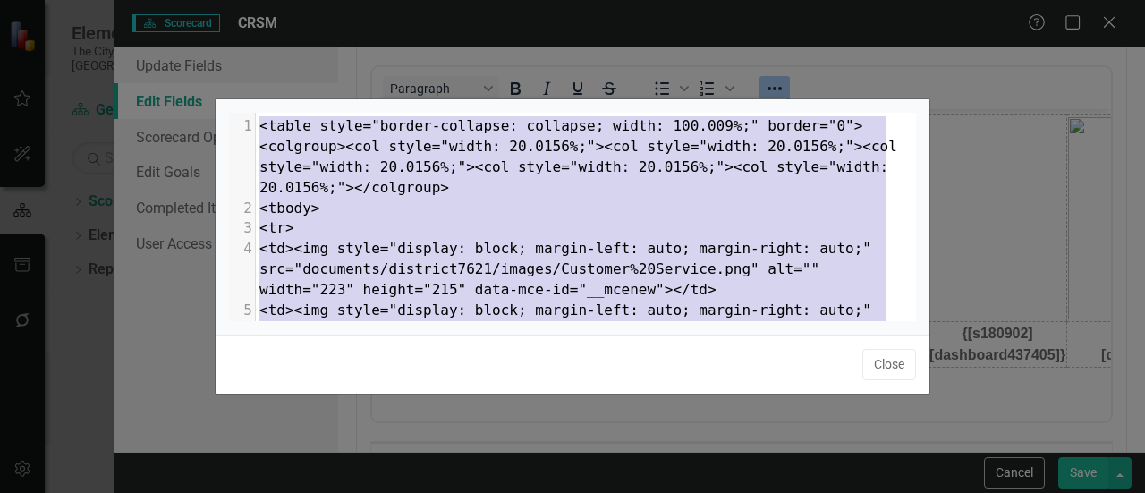
drag, startPoint x: 694, startPoint y: 176, endPoint x: 156, endPoint y: 8, distance: 564.3
click at [156, 8] on div "x 1 <table style="border-collapse: collapse; width: 100.009%;" border="0"><colg…" at bounding box center [572, 246] width 1145 height 493
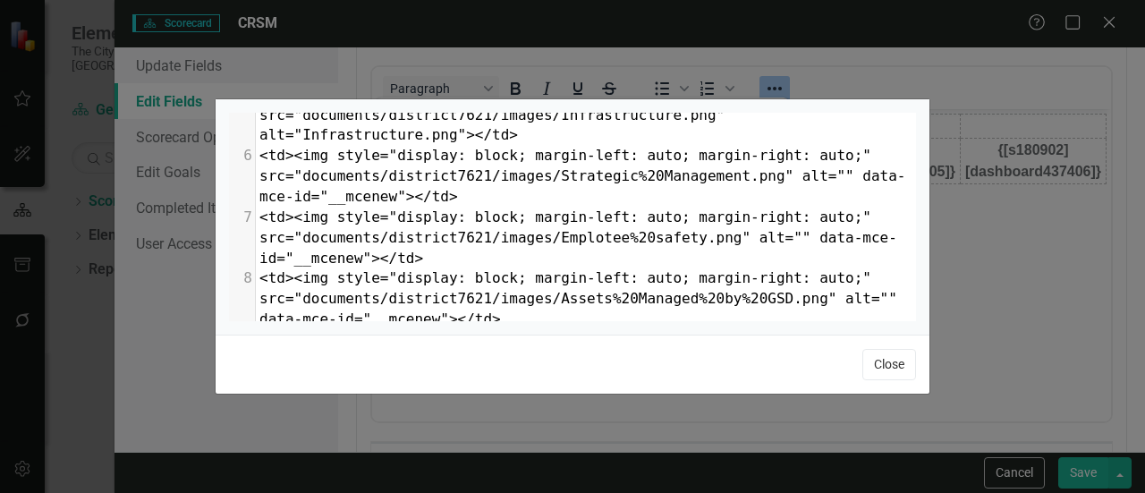
click at [889, 364] on button "Close" at bounding box center [890, 364] width 54 height 31
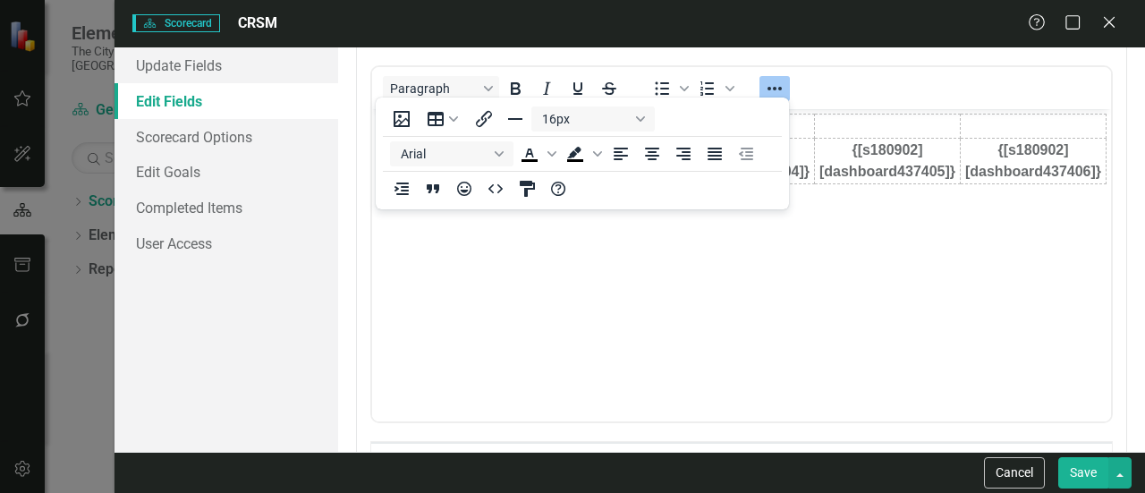
click at [1075, 470] on button "Save" at bounding box center [1083, 472] width 50 height 31
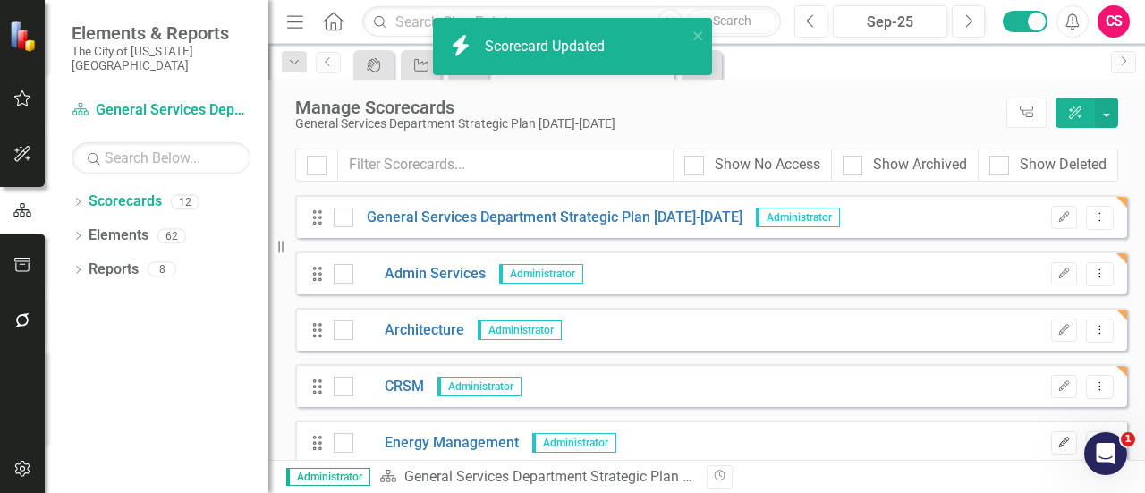
click at [1058, 444] on icon "Edit" at bounding box center [1064, 443] width 13 height 11
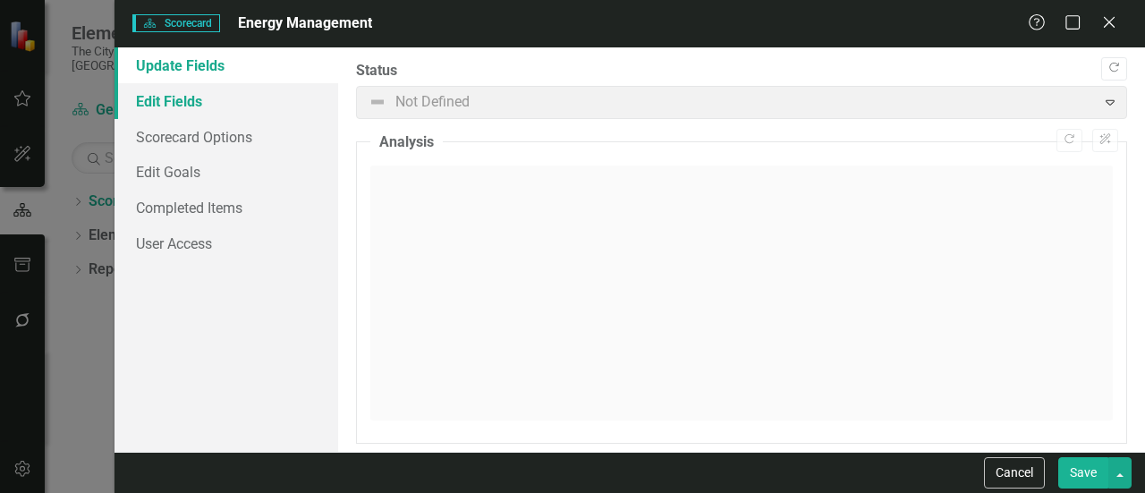
click at [242, 91] on link "Edit Fields" at bounding box center [227, 101] width 224 height 36
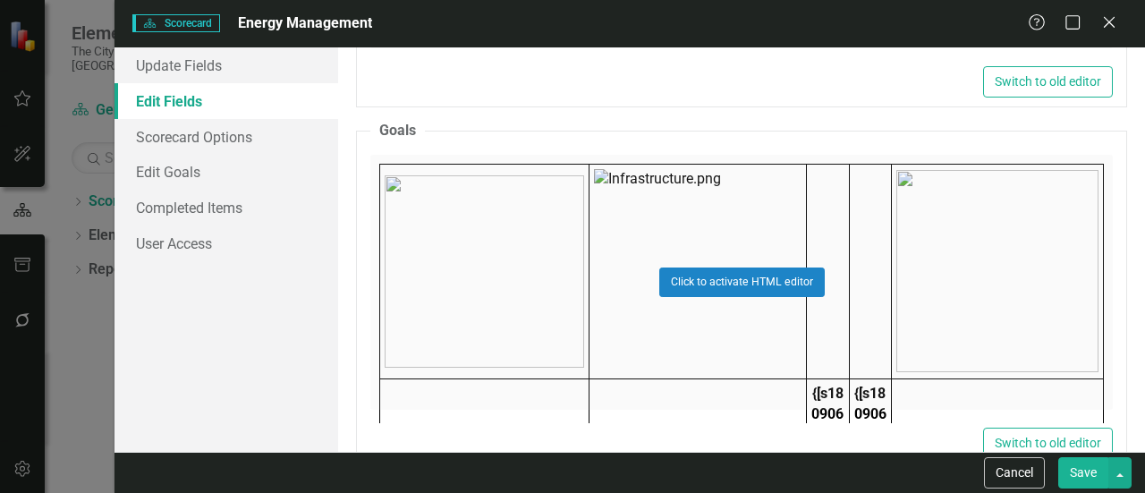
click at [635, 248] on div "Click to activate HTML editor" at bounding box center [741, 282] width 743 height 255
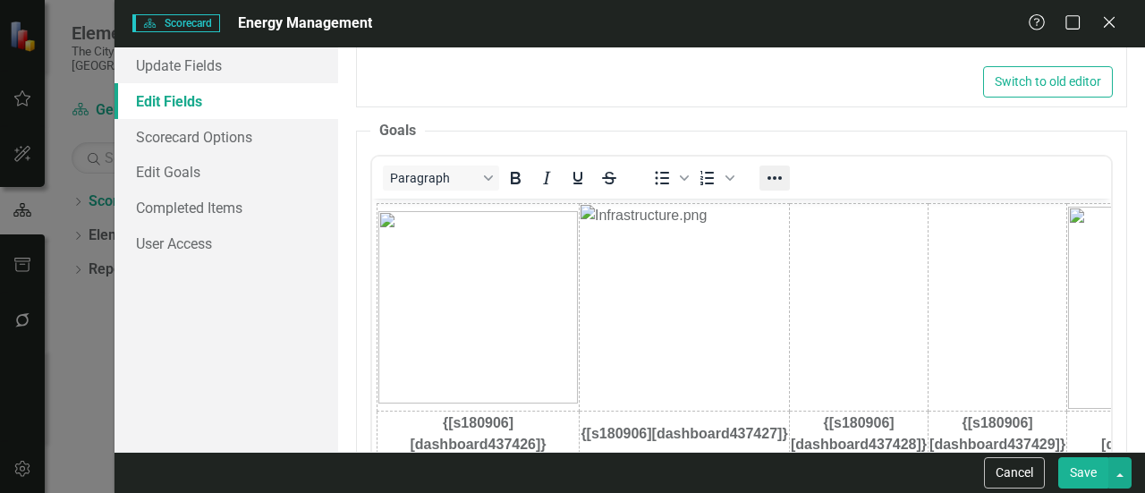
click at [778, 185] on button "Reveal or hide additional toolbar items" at bounding box center [775, 178] width 30 height 25
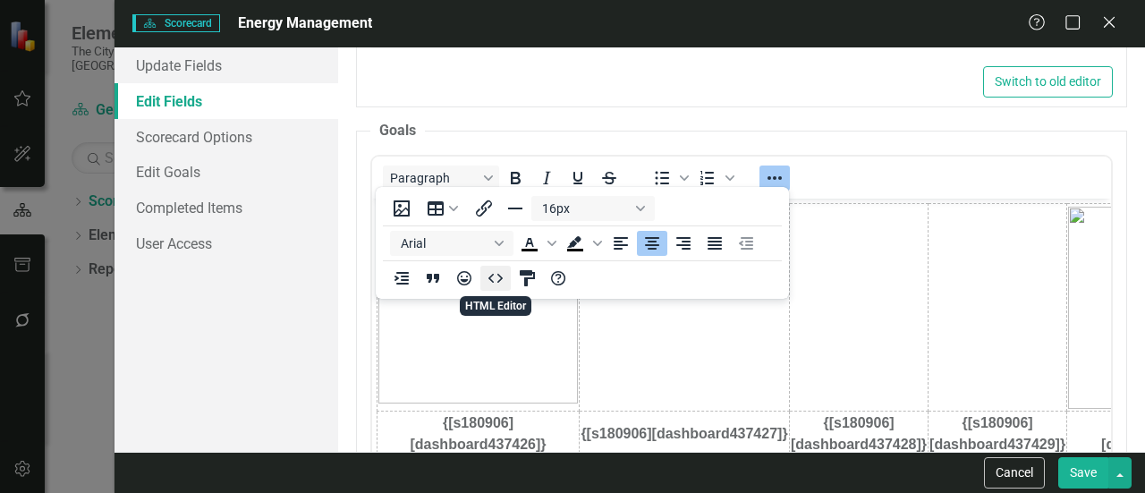
click at [496, 275] on icon "HTML Editor" at bounding box center [495, 278] width 21 height 21
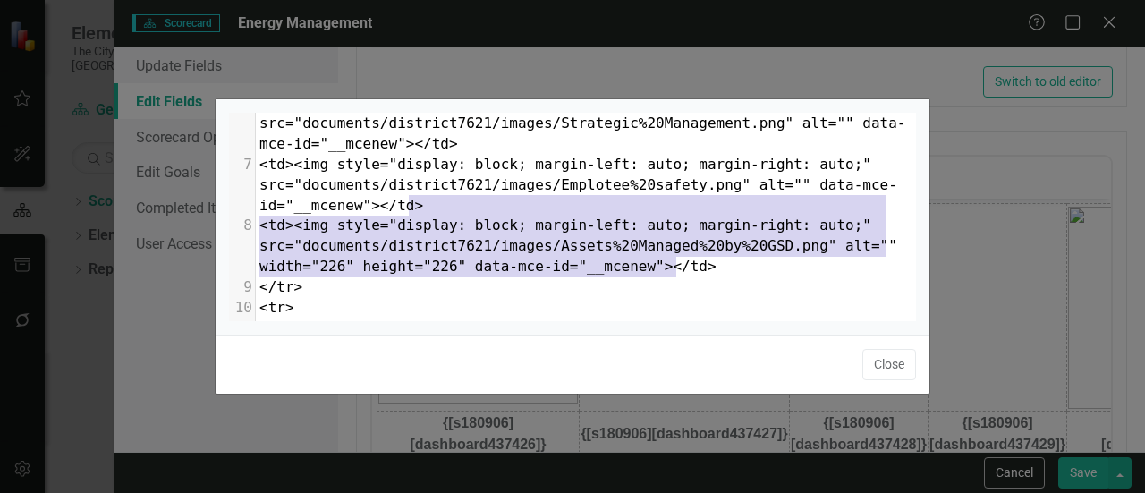
type textarea "<table style="border-collapse: collapse; width: 100.009%;" border="0"><colgroup…"
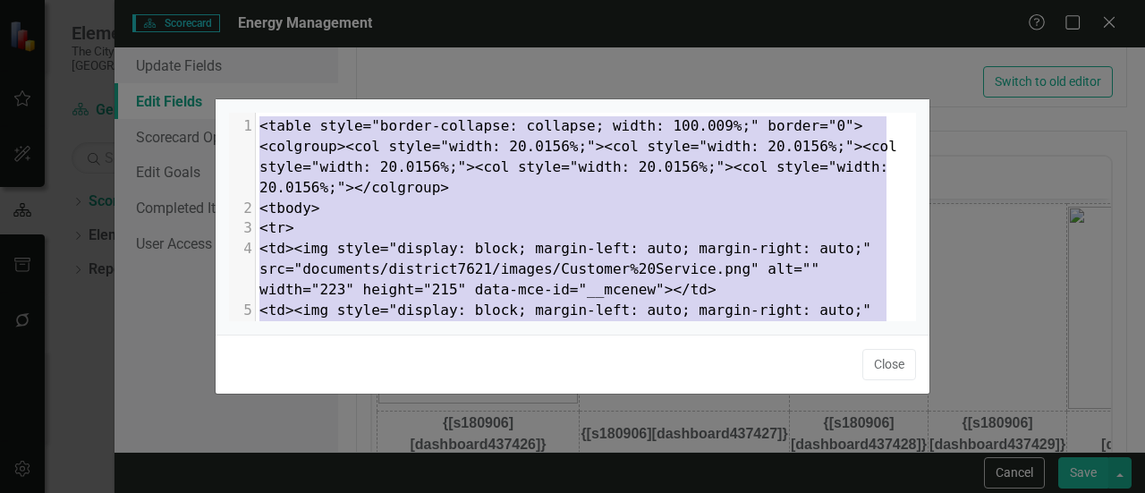
drag, startPoint x: 694, startPoint y: 268, endPoint x: 95, endPoint y: 38, distance: 641.7
click at [88, 44] on div "x </table> 1 <table style="border-collapse: collapse; width: 100.009%;" border=…" at bounding box center [572, 246] width 1145 height 493
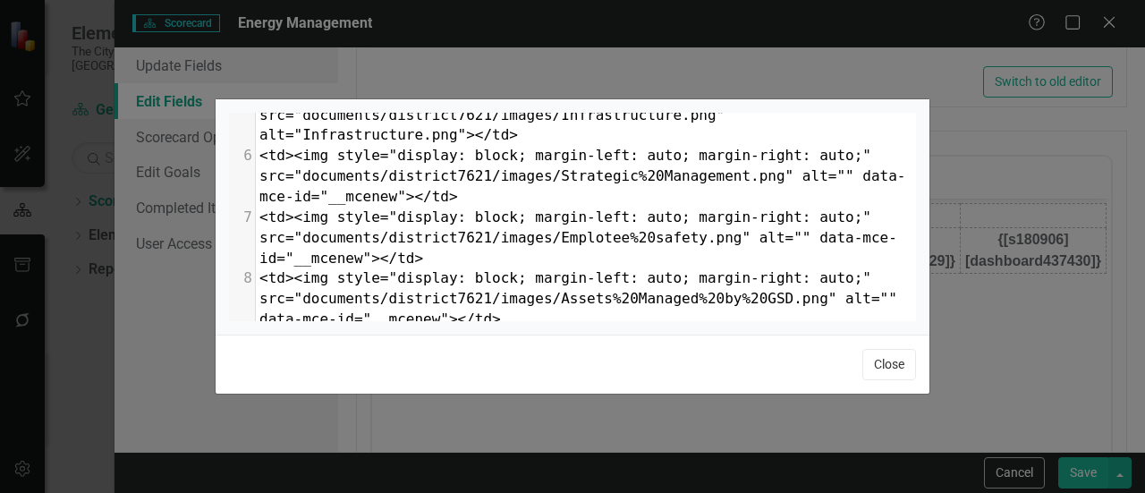
drag, startPoint x: 893, startPoint y: 374, endPoint x: 582, endPoint y: 106, distance: 410.4
click at [893, 374] on button "Close" at bounding box center [890, 364] width 54 height 31
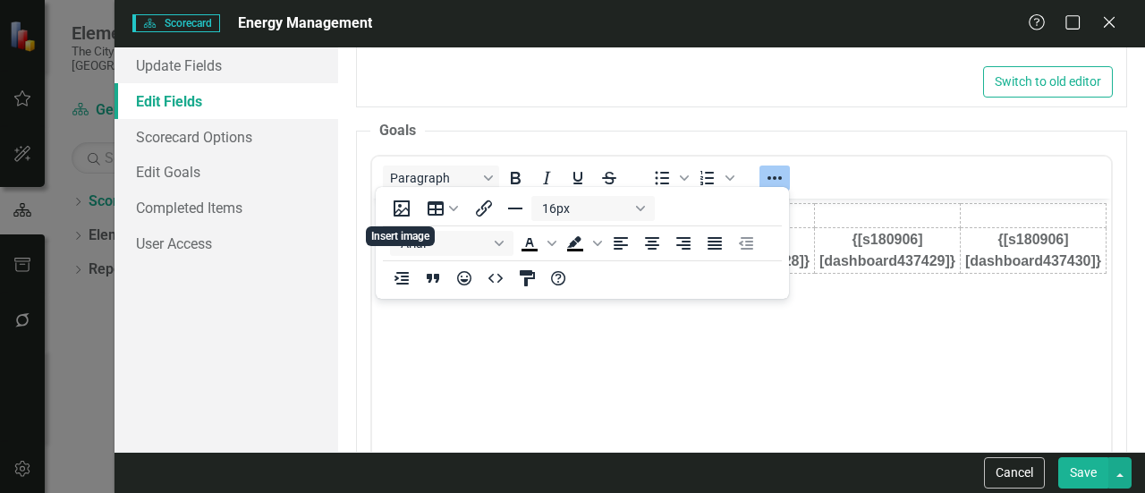
click at [1088, 472] on button "Save" at bounding box center [1083, 472] width 50 height 31
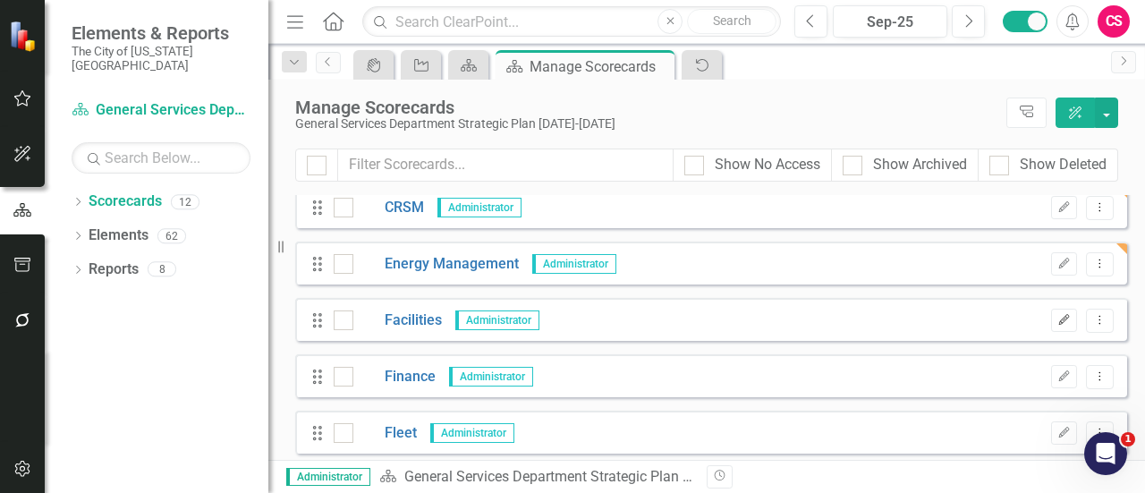
click at [1059, 321] on icon "button" at bounding box center [1064, 319] width 11 height 11
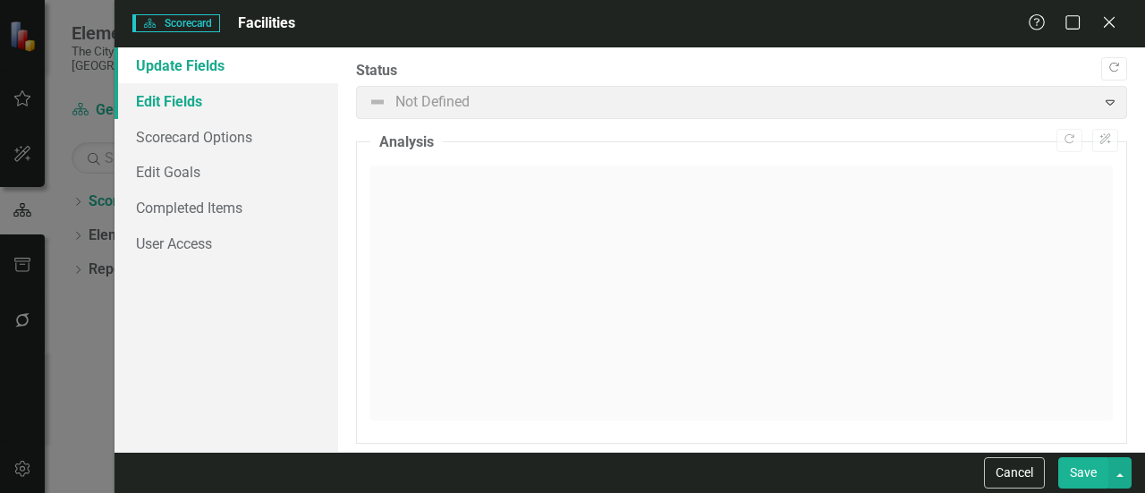
click at [259, 101] on link "Edit Fields" at bounding box center [227, 101] width 224 height 36
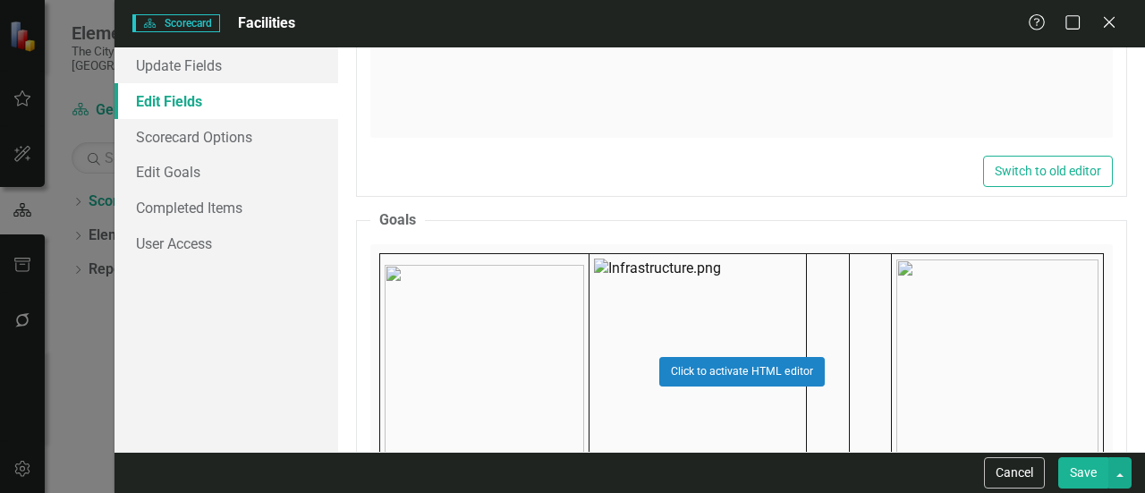
click at [583, 330] on div "Click to activate HTML editor" at bounding box center [741, 371] width 743 height 255
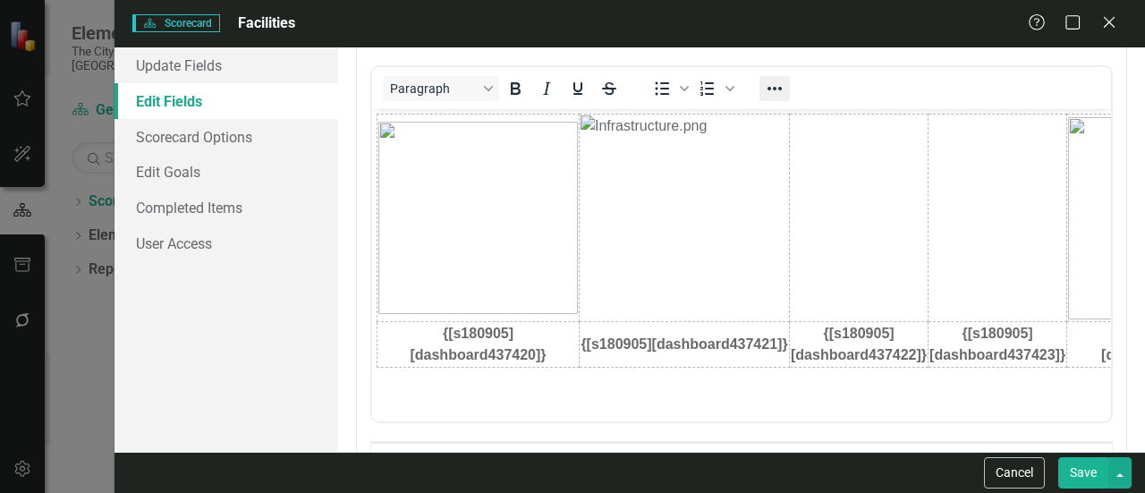
click at [760, 80] on button "Reveal or hide additional toolbar items" at bounding box center [775, 88] width 30 height 25
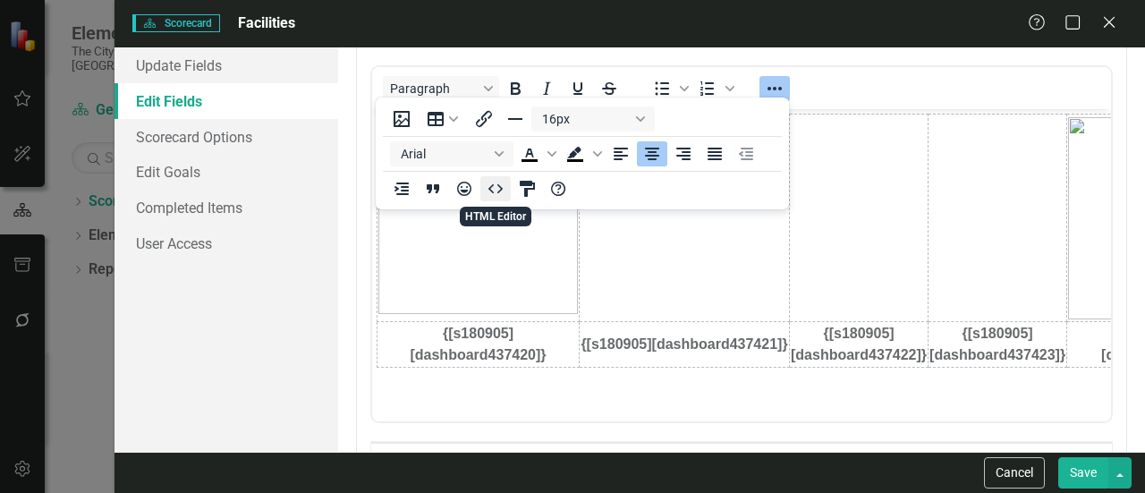
click at [501, 191] on icon "HTML Editor" at bounding box center [495, 188] width 21 height 21
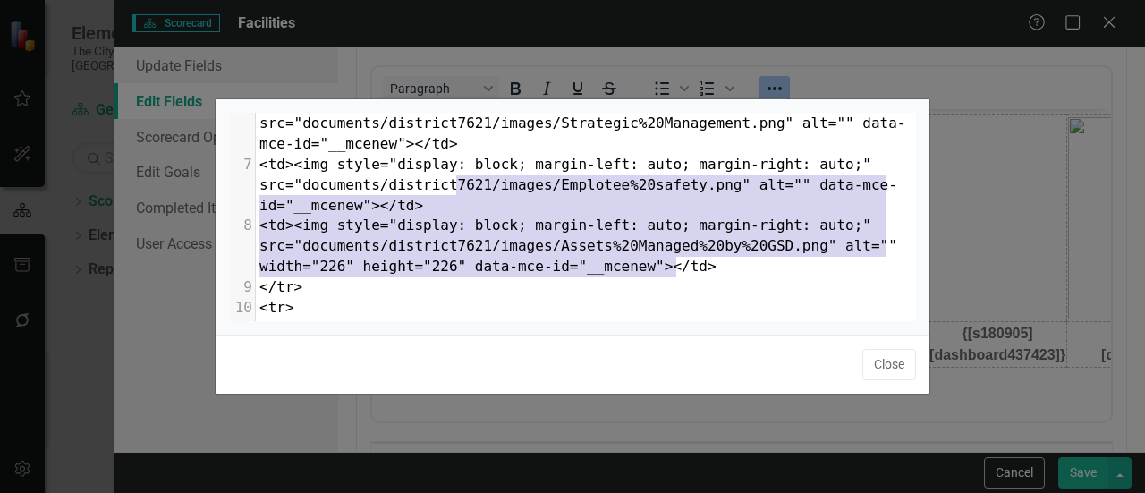
type textarea "<table style="border-collapse: collapse; width: 100.009%;" border="0"><colgroup…"
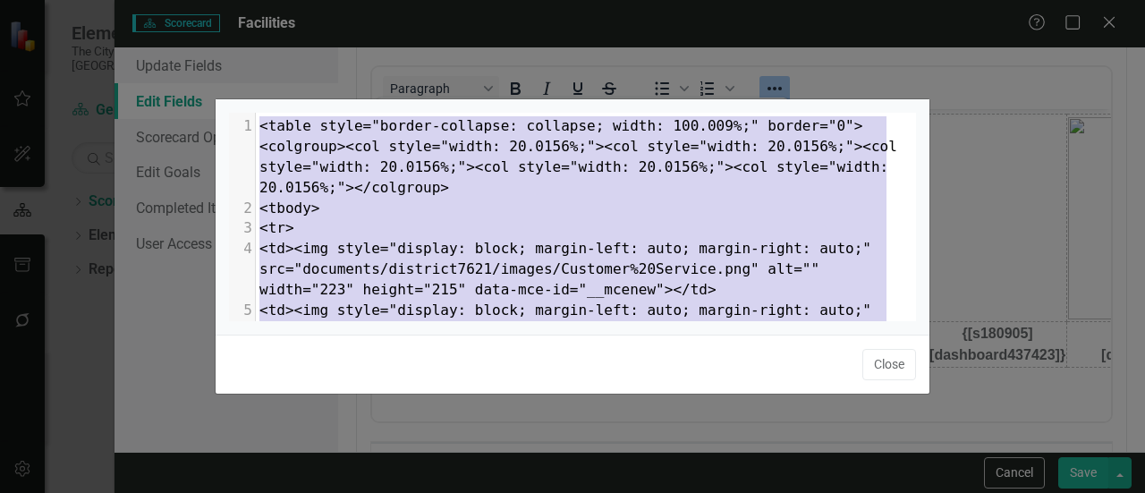
drag, startPoint x: 712, startPoint y: 270, endPoint x: 64, endPoint y: 38, distance: 688.8
click at [64, 38] on div "x </table> 1 <table style="border-collapse: collapse; width: 100.009%;" border=…" at bounding box center [572, 246] width 1145 height 493
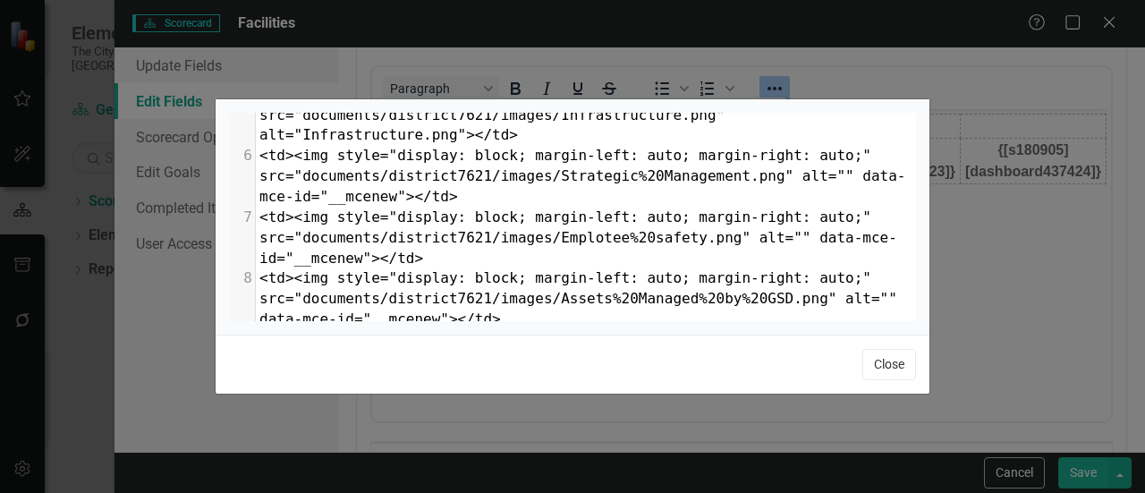
click at [884, 361] on button "Close" at bounding box center [890, 364] width 54 height 31
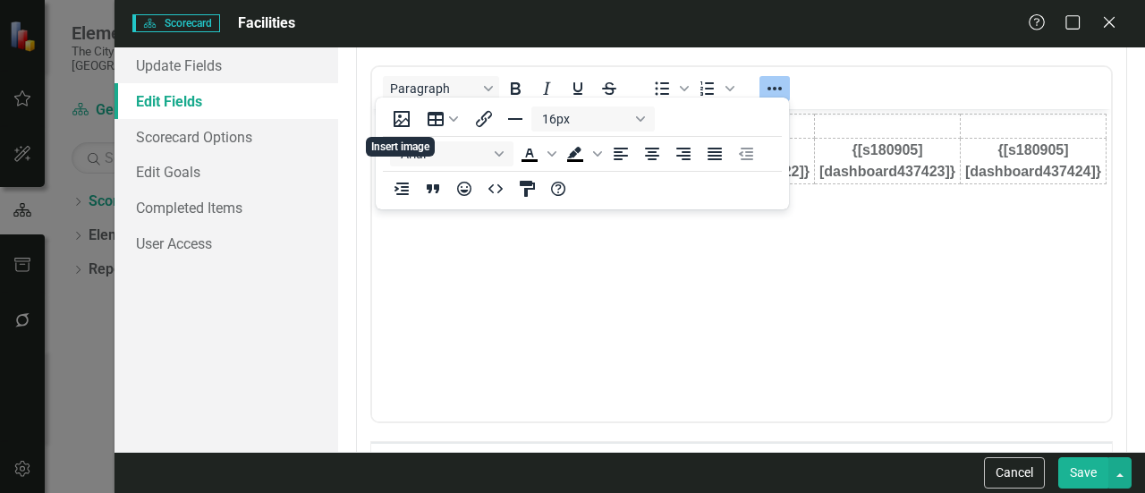
click at [1104, 483] on button "Save" at bounding box center [1083, 472] width 50 height 31
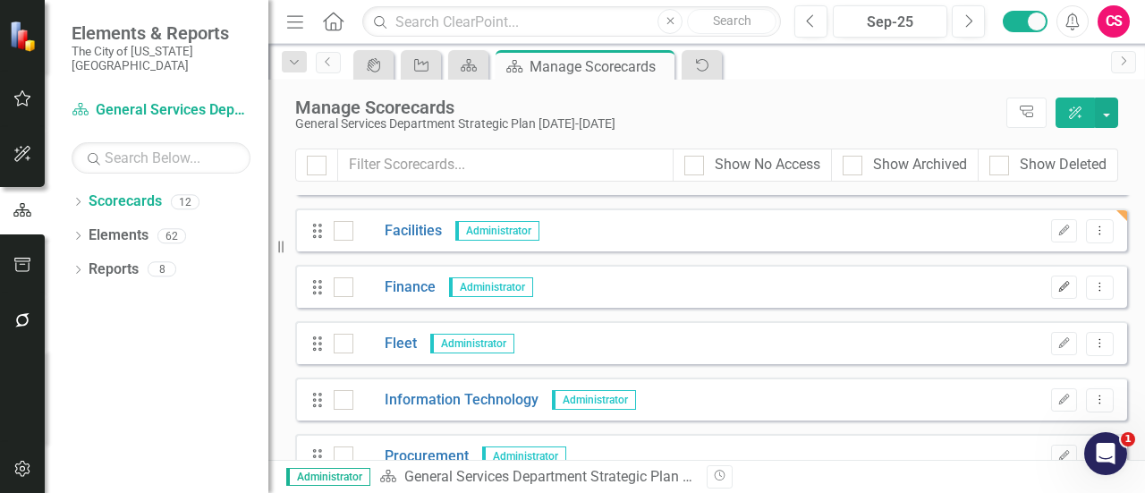
click at [1054, 278] on button "Edit" at bounding box center [1064, 287] width 26 height 23
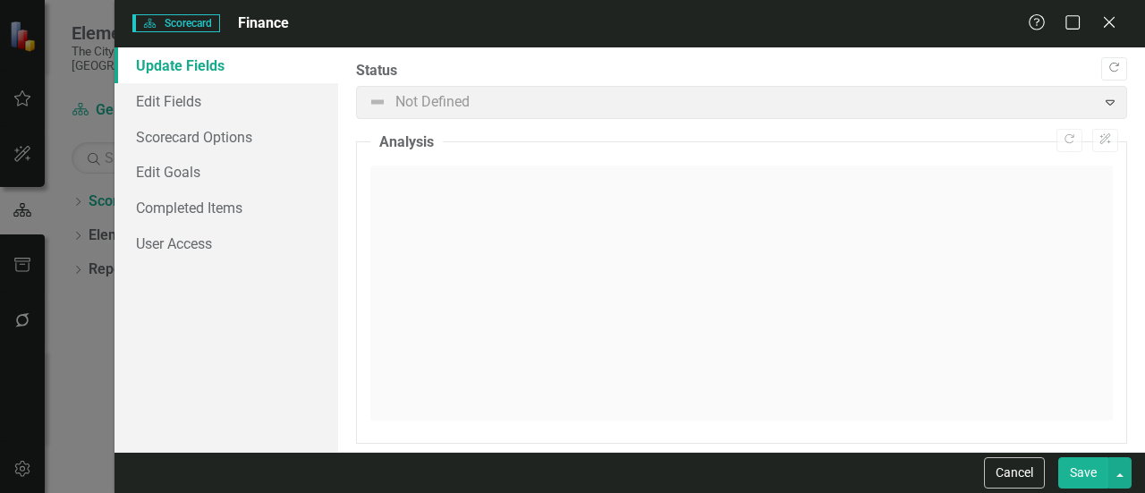
click at [226, 78] on link "Update Fields" at bounding box center [227, 65] width 224 height 36
click at [218, 89] on link "Edit Fields" at bounding box center [227, 101] width 224 height 36
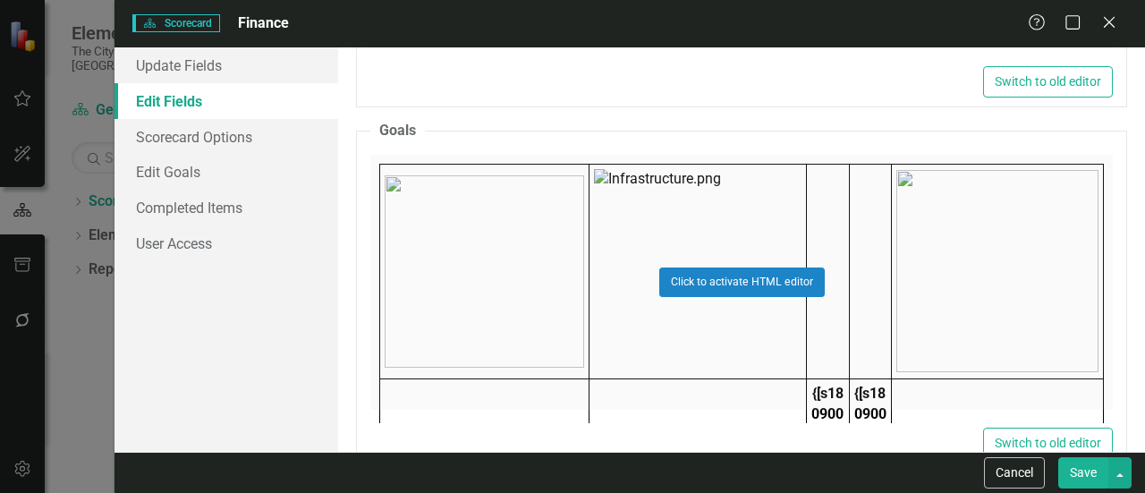
click at [618, 251] on div "Click to activate HTML editor" at bounding box center [741, 282] width 743 height 255
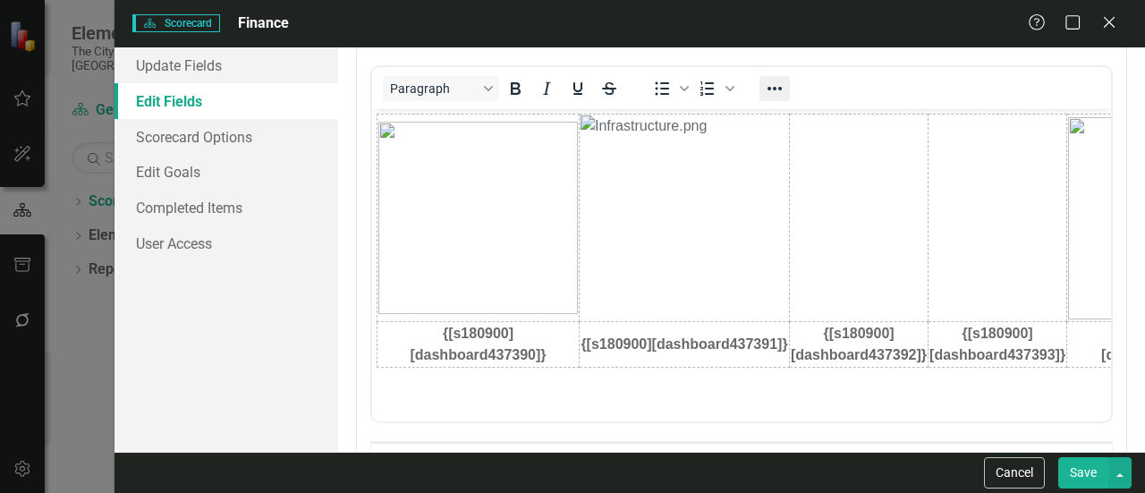
click at [777, 78] on icon "Reveal or hide additional toolbar items" at bounding box center [774, 88] width 21 height 21
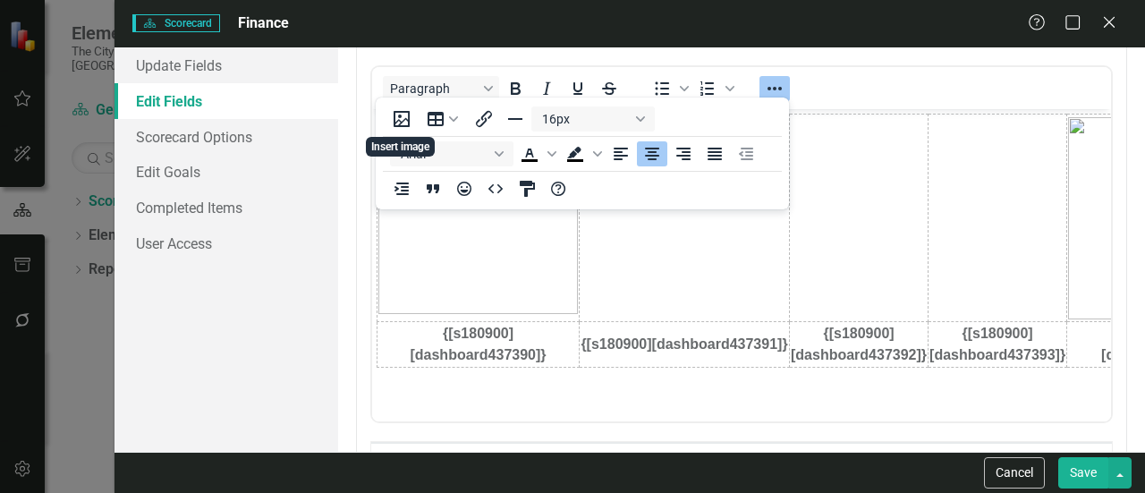
click at [490, 205] on div "16px Arial To open the popup, press Shift+Enter To open the popup, press Shift+…" at bounding box center [582, 153] width 413 height 105
click at [489, 189] on icon "HTML Editor" at bounding box center [496, 188] width 14 height 9
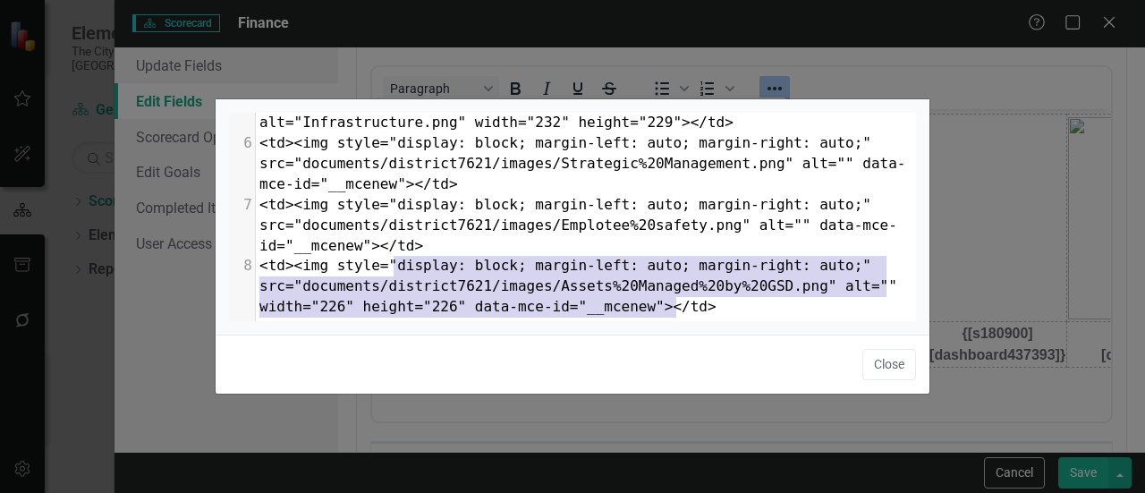
type textarea "<table style="border-collapse: collapse; width: 100.009%;" border="0"><colgroup…"
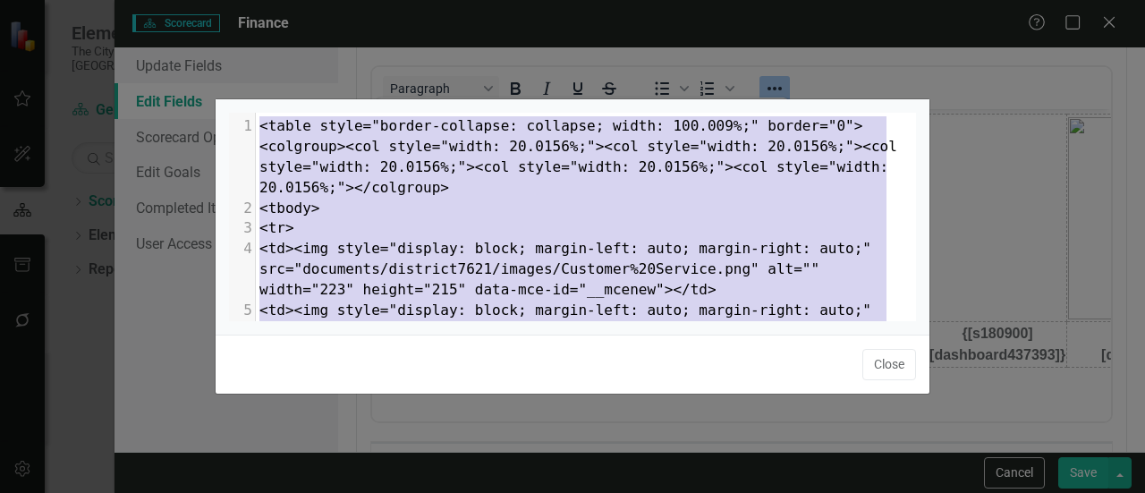
drag, startPoint x: 694, startPoint y: 173, endPoint x: 35, endPoint y: 24, distance: 675.9
click at [35, 24] on div "x </table> 1 <table style="border-collapse: collapse; width: 100.009%;" border=…" at bounding box center [572, 246] width 1145 height 493
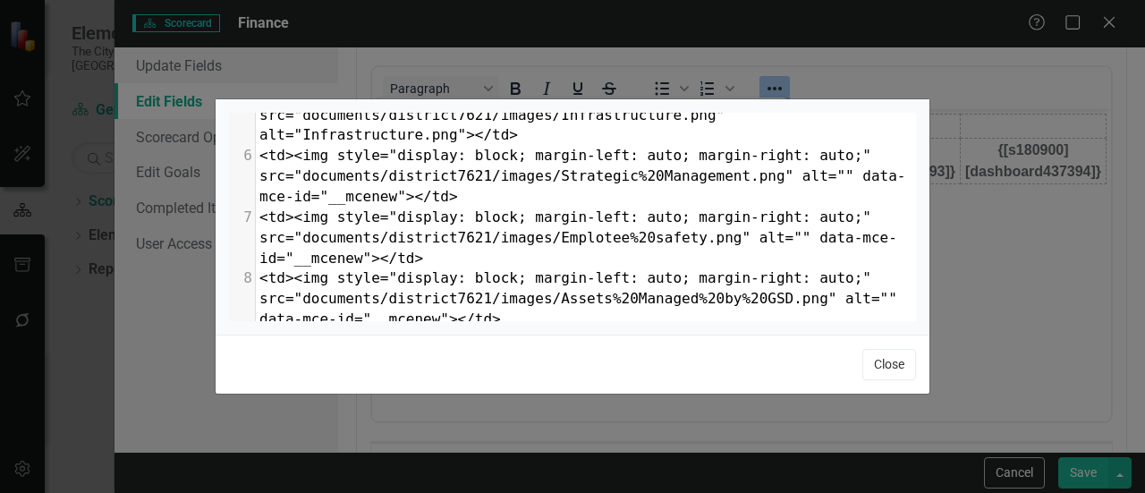
drag, startPoint x: 898, startPoint y: 370, endPoint x: 540, endPoint y: 271, distance: 372.0
click at [898, 370] on button "Close" at bounding box center [890, 364] width 54 height 31
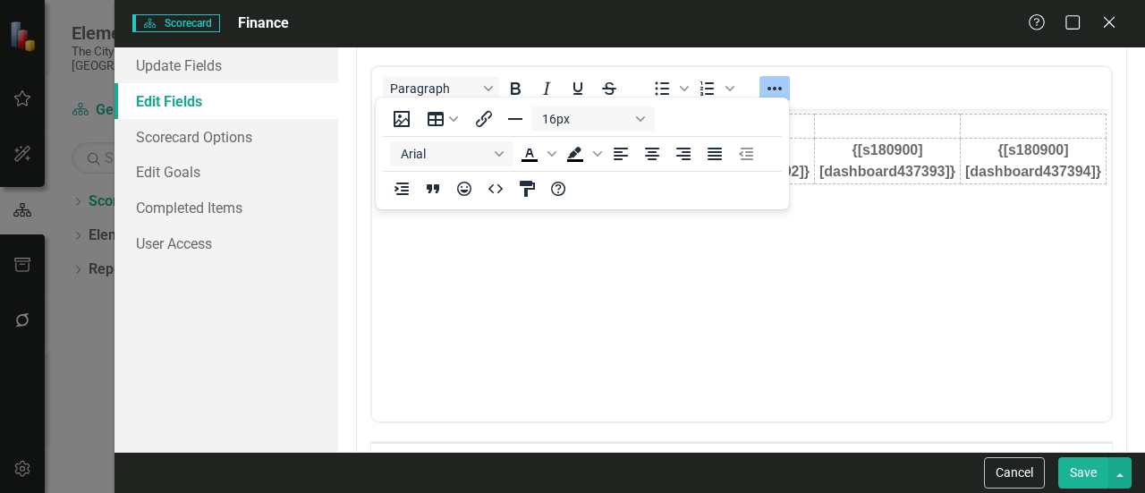
click at [1086, 475] on button "Save" at bounding box center [1083, 472] width 50 height 31
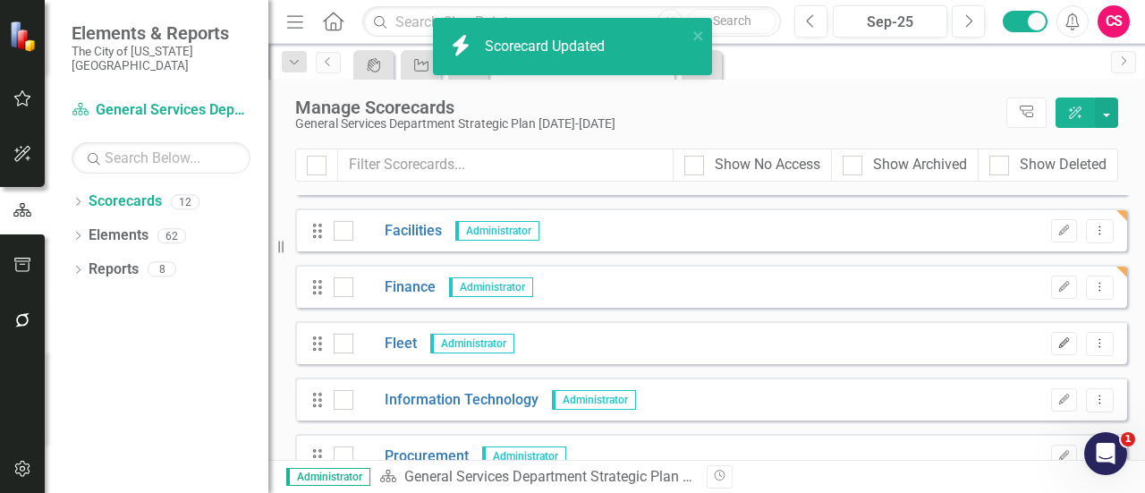
click at [1058, 343] on icon "Edit" at bounding box center [1064, 343] width 13 height 11
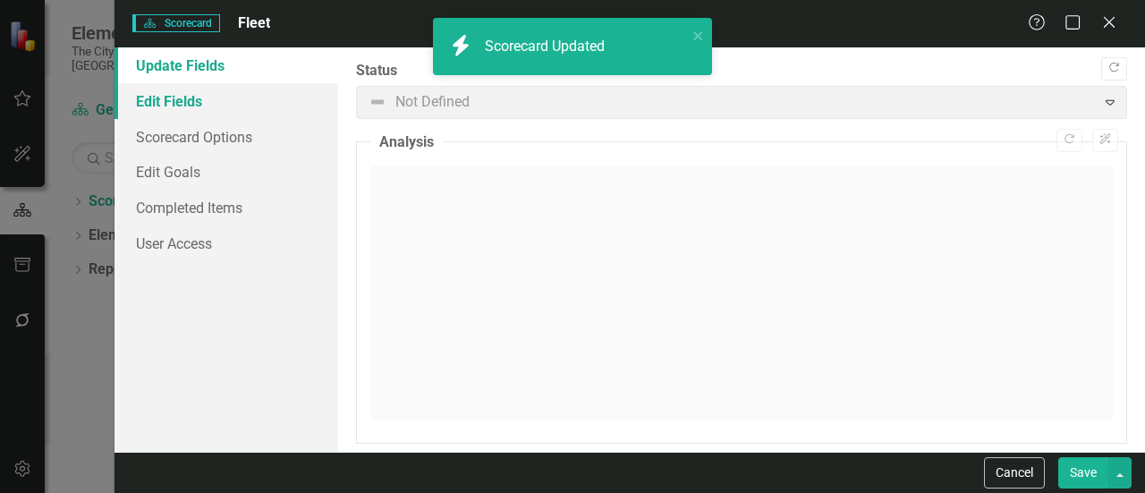
click at [226, 106] on link "Edit Fields" at bounding box center [227, 101] width 224 height 36
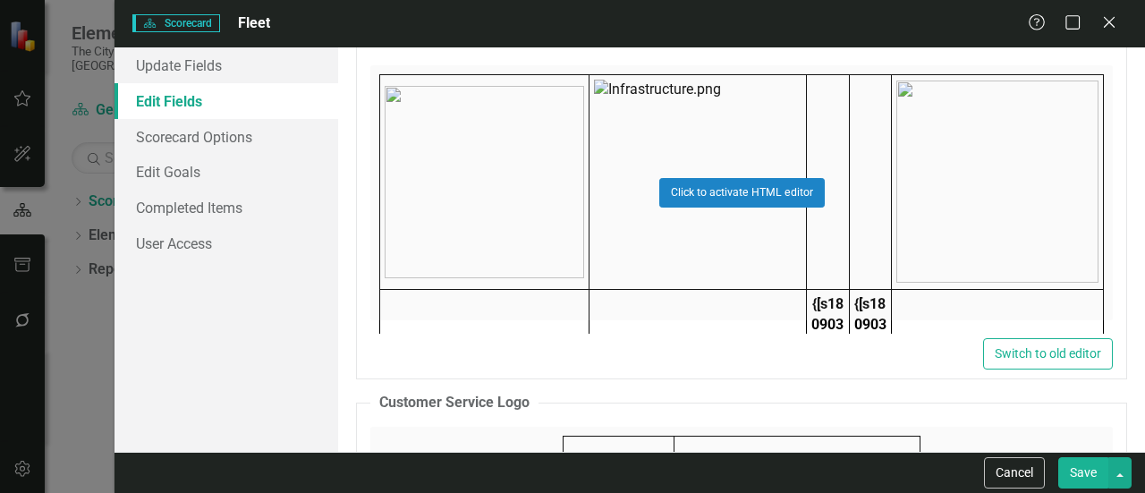
click at [580, 214] on div "Click to activate HTML editor" at bounding box center [741, 192] width 743 height 255
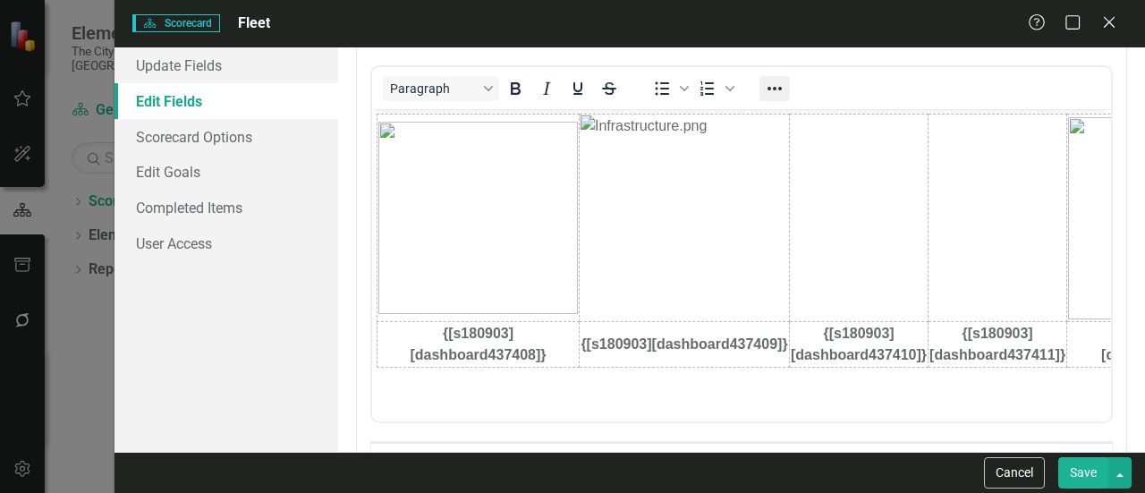
click at [775, 87] on icon "Reveal or hide additional toolbar items" at bounding box center [775, 89] width 14 height 4
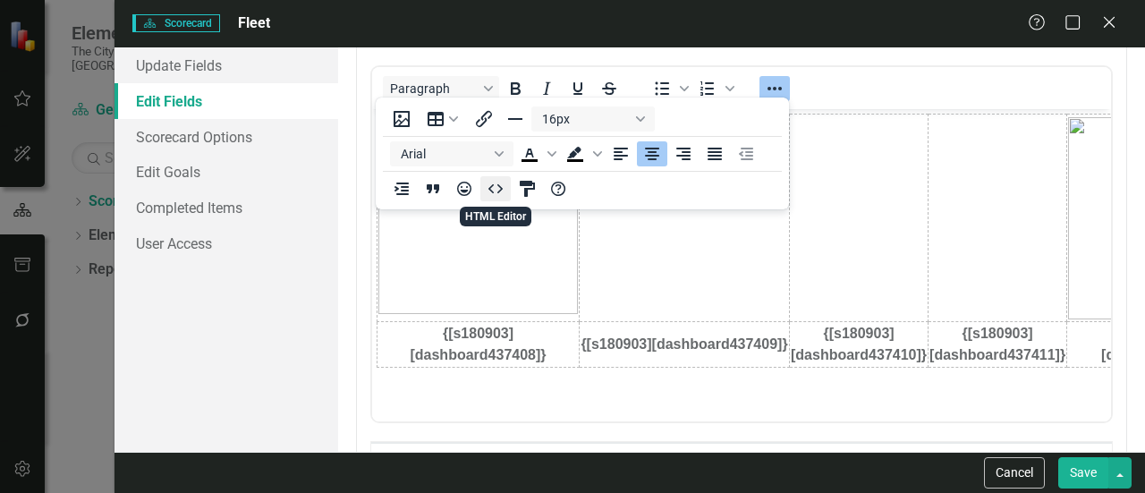
click at [499, 187] on icon "HTML Editor" at bounding box center [496, 188] width 14 height 9
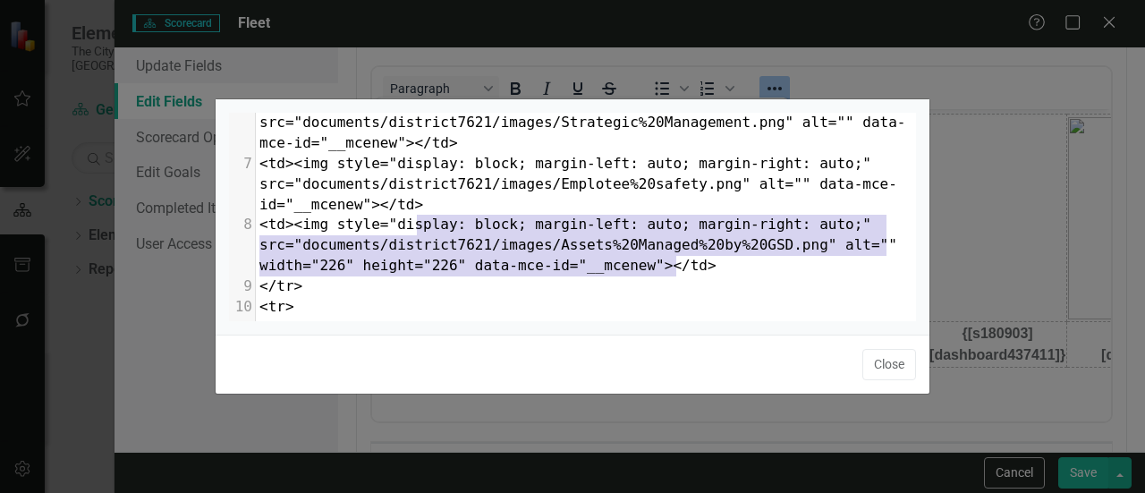
type textarea "<table style="border-collapse: collapse; width: 100.009%;" border="0"><colgroup…"
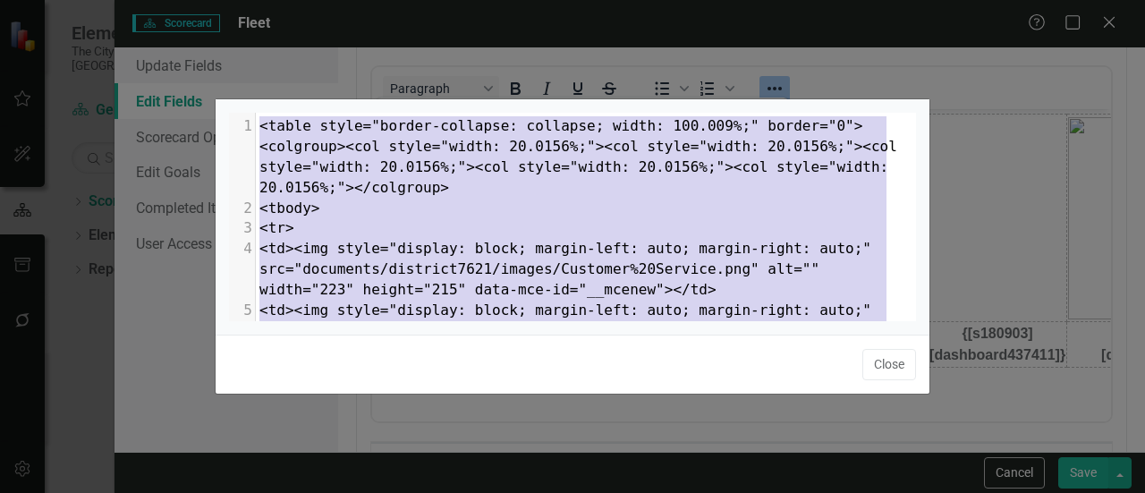
drag, startPoint x: 713, startPoint y: 183, endPoint x: 0, endPoint y: 26, distance: 730.1
click at [0, 26] on div "x </table> 1 <table style="border-collapse: collapse; width: 100.009%;" border=…" at bounding box center [572, 246] width 1145 height 493
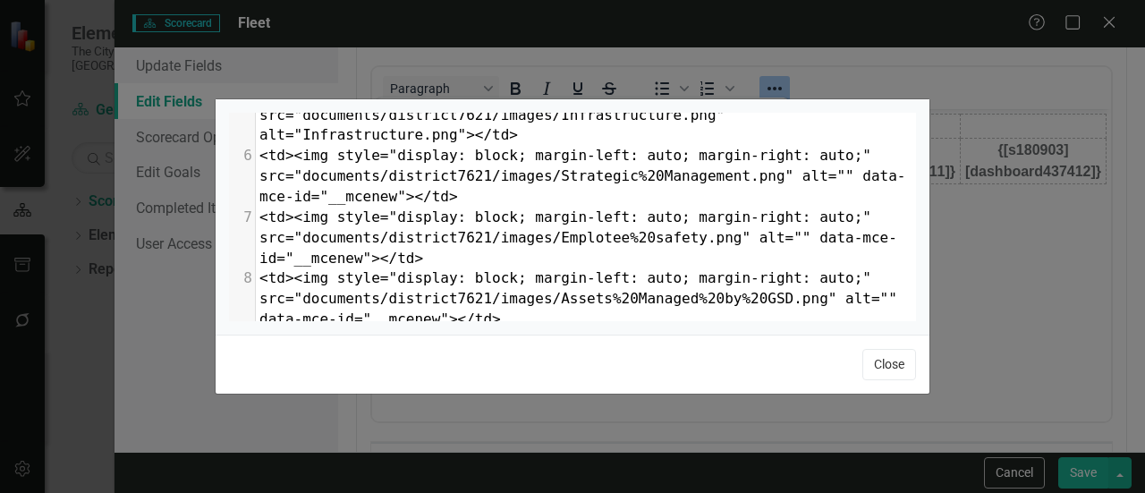
click at [891, 362] on button "Close" at bounding box center [890, 364] width 54 height 31
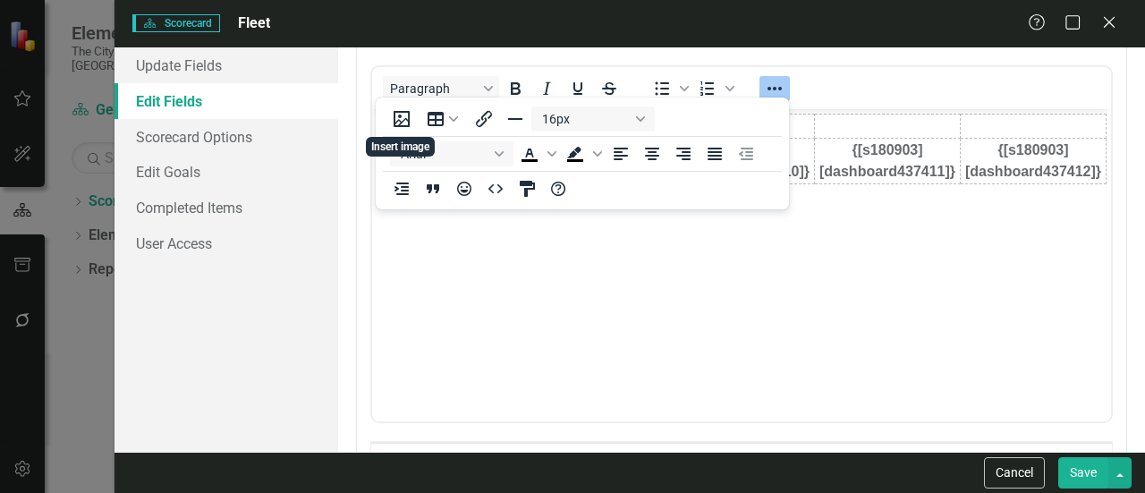
click at [1084, 478] on button "Save" at bounding box center [1083, 472] width 50 height 31
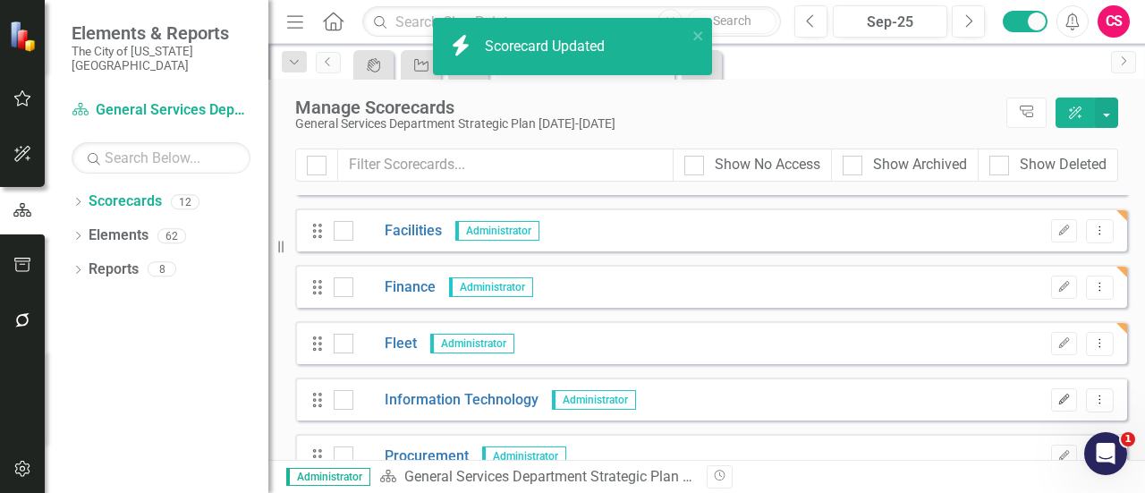
click at [1058, 402] on icon "Edit" at bounding box center [1064, 400] width 13 height 11
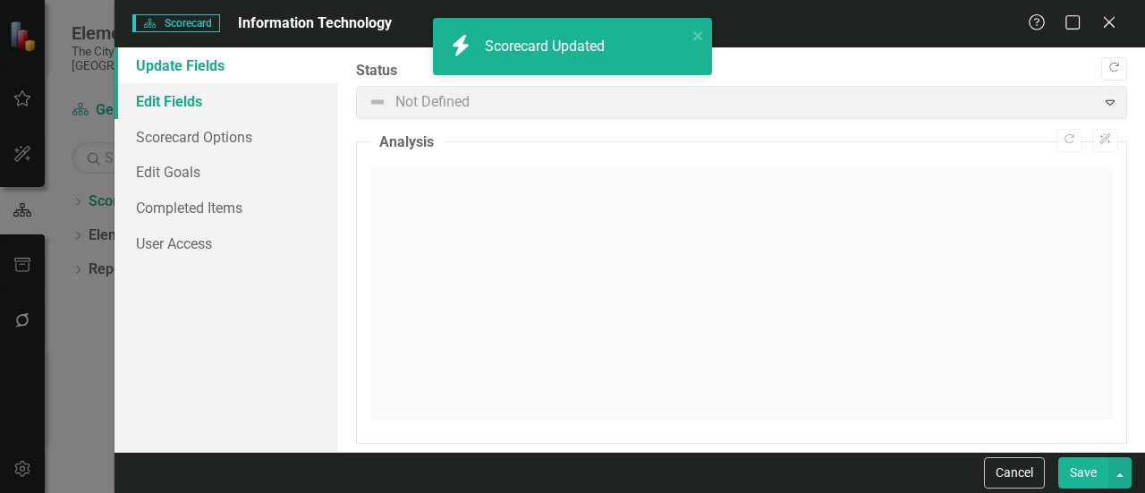
click at [213, 87] on link "Edit Fields" at bounding box center [227, 101] width 224 height 36
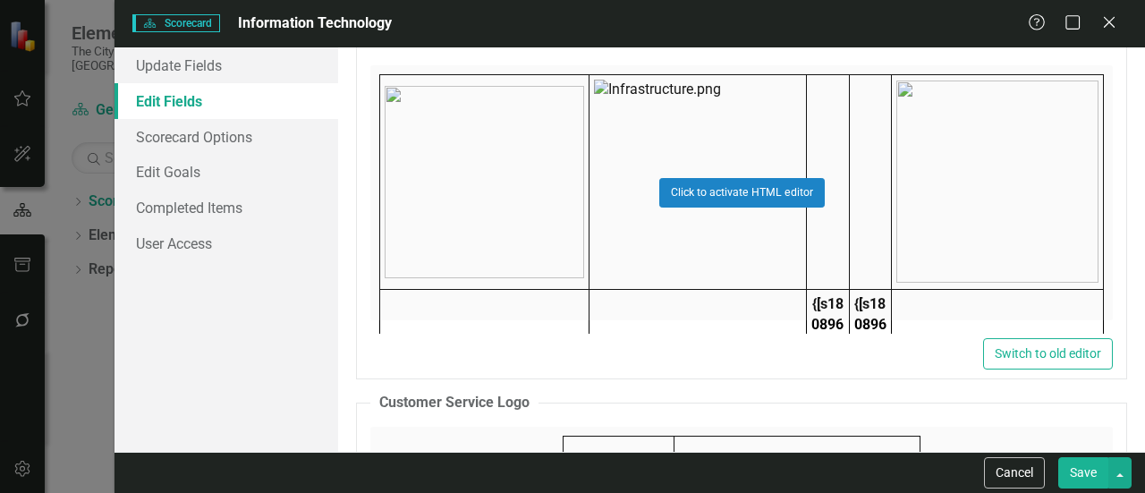
click at [524, 237] on div "Click to activate HTML editor" at bounding box center [741, 192] width 743 height 255
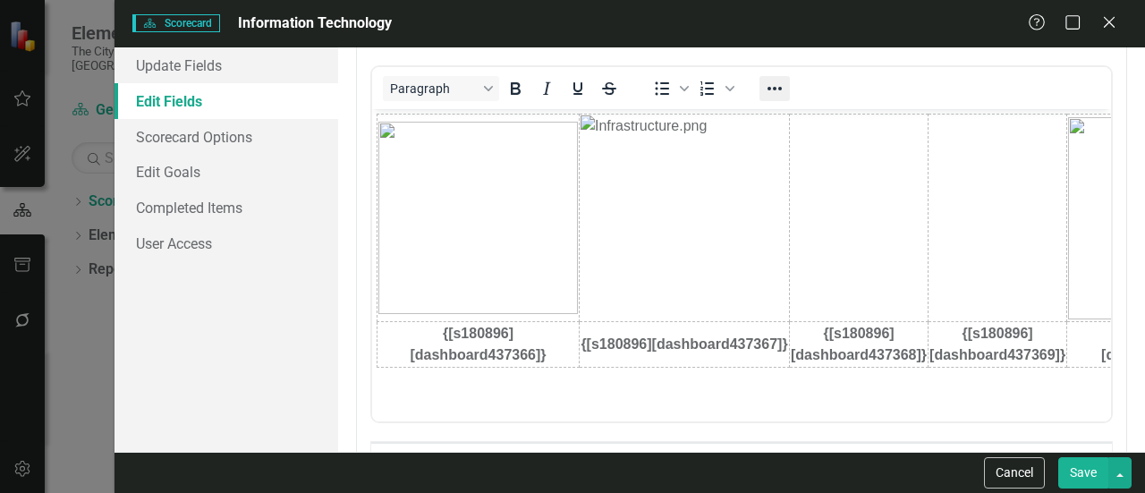
click at [778, 92] on icon "Reveal or hide additional toolbar items" at bounding box center [774, 88] width 21 height 21
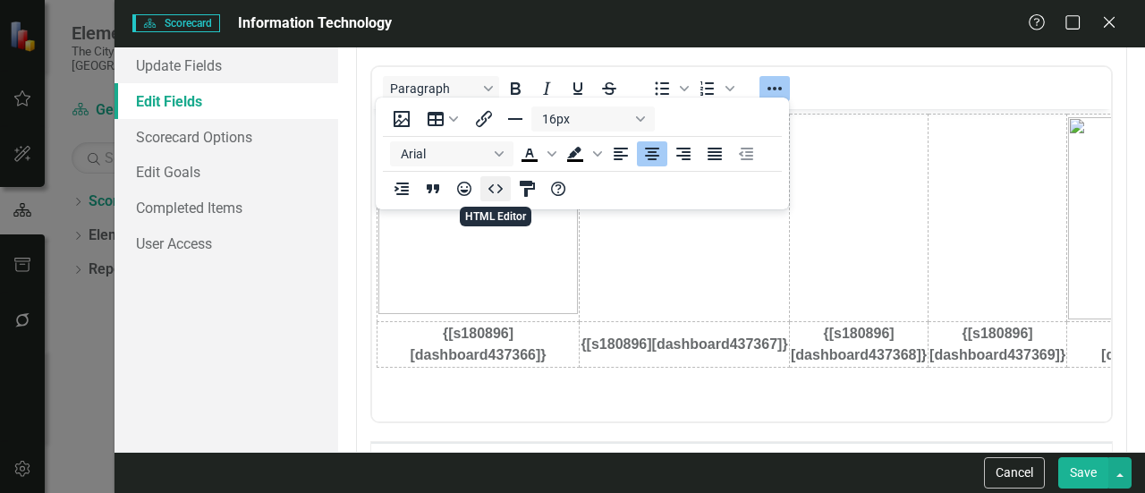
click at [499, 182] on icon "HTML Editor" at bounding box center [495, 188] width 21 height 21
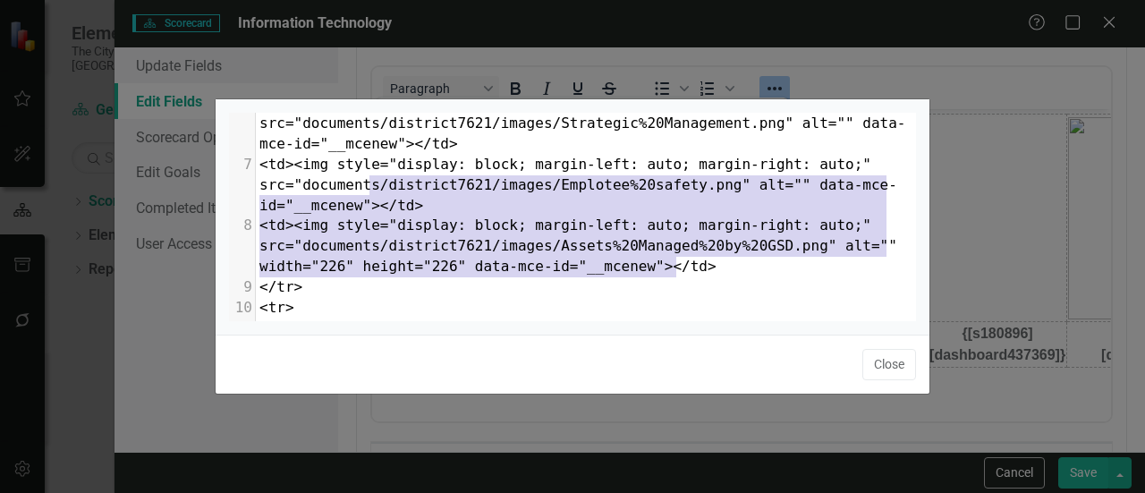
type textarea "<table style="border-collapse: collapse; width: 100.009%;" border="0"><colgroup…"
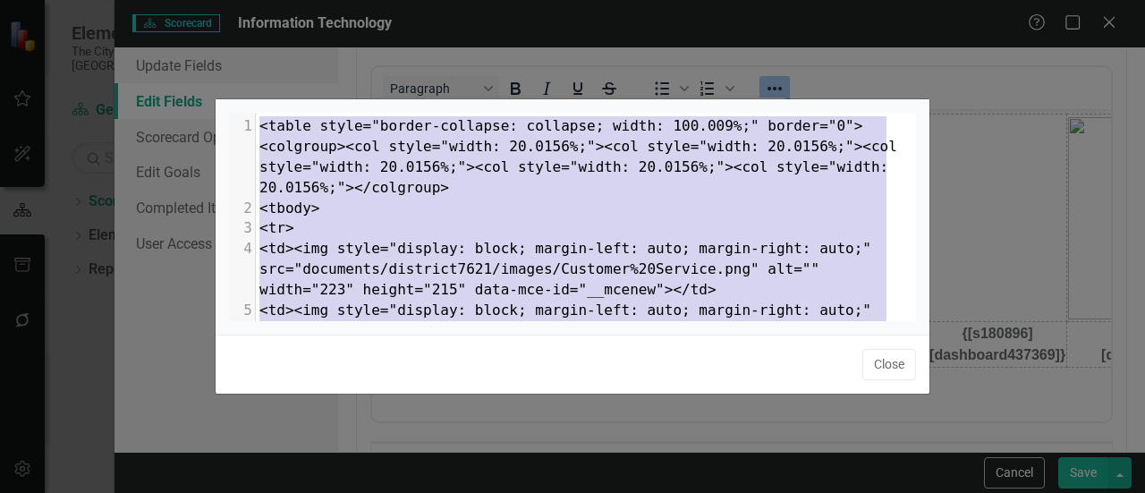
drag, startPoint x: 488, startPoint y: 221, endPoint x: 0, endPoint y: 47, distance: 517.6
click at [0, 47] on div "x </table> 1 <table style="border-collapse: collapse; width: 100.009%;" border=…" at bounding box center [572, 246] width 1145 height 493
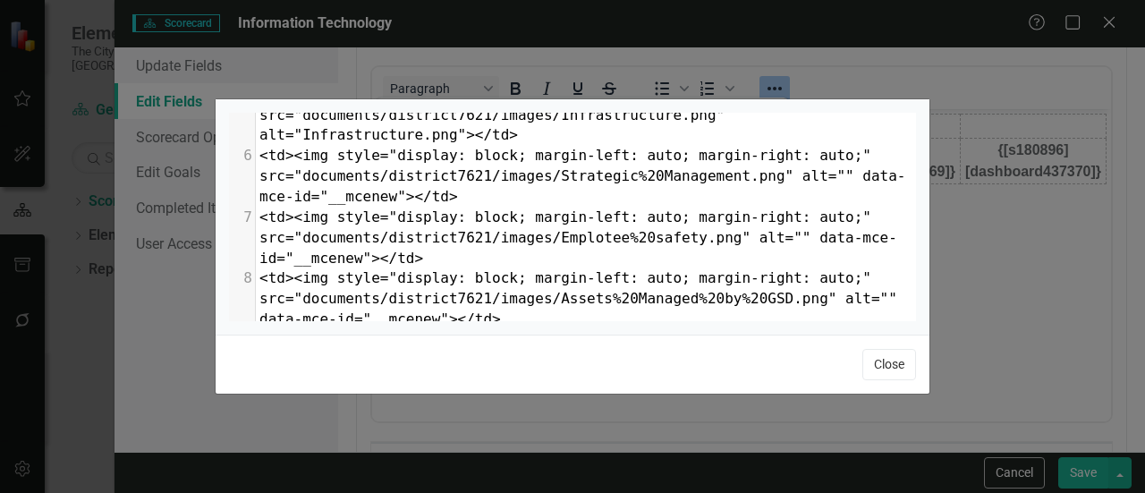
drag, startPoint x: 890, startPoint y: 373, endPoint x: 566, endPoint y: 284, distance: 336.0
click at [890, 373] on button "Close" at bounding box center [890, 364] width 54 height 31
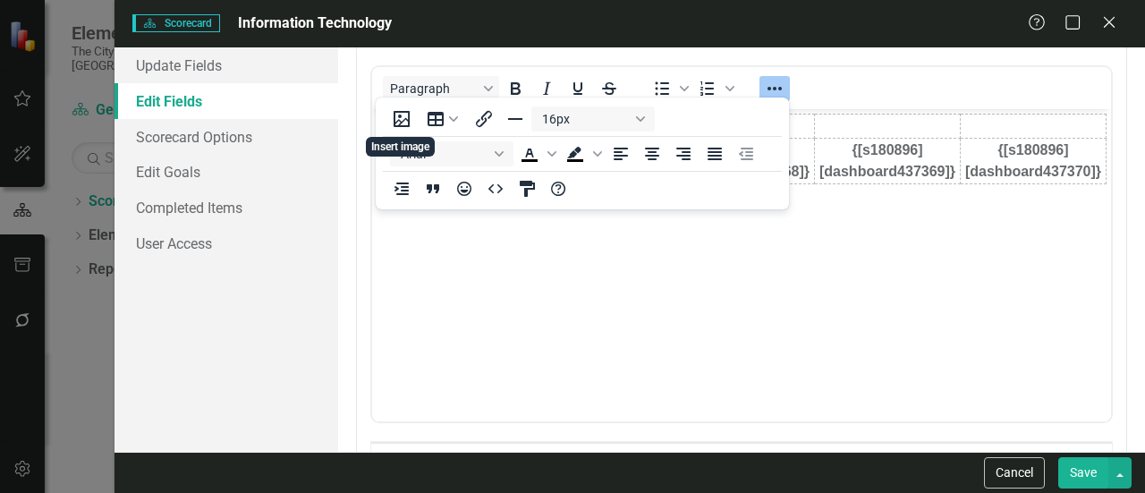
click at [1104, 478] on button "Save" at bounding box center [1083, 472] width 50 height 31
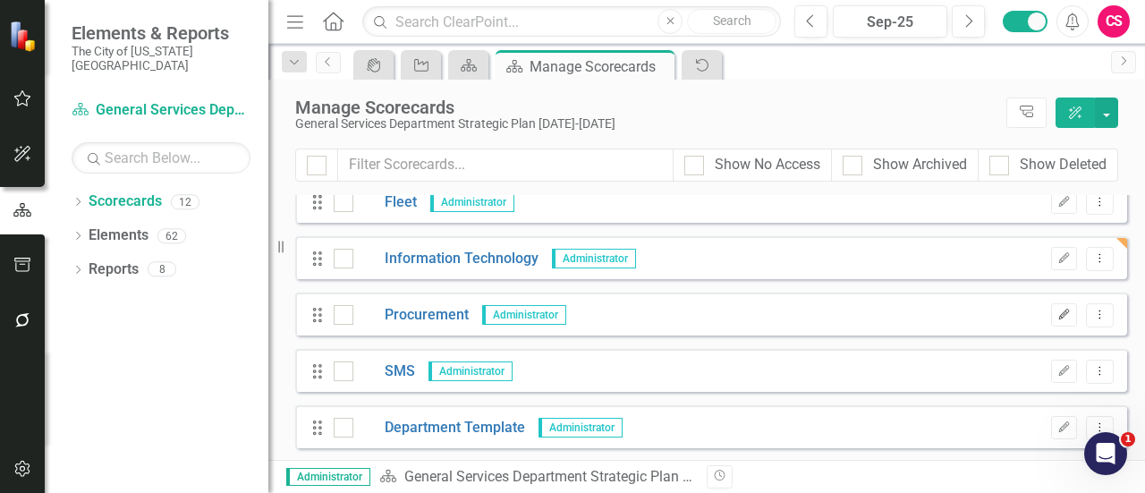
click at [1059, 312] on icon "button" at bounding box center [1064, 314] width 11 height 11
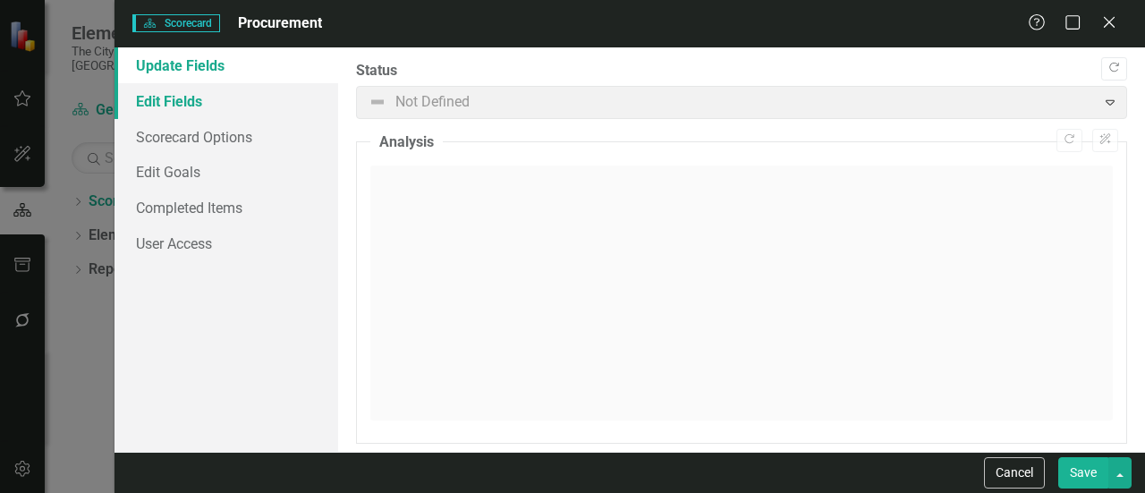
click at [149, 112] on link "Edit Fields" at bounding box center [227, 101] width 224 height 36
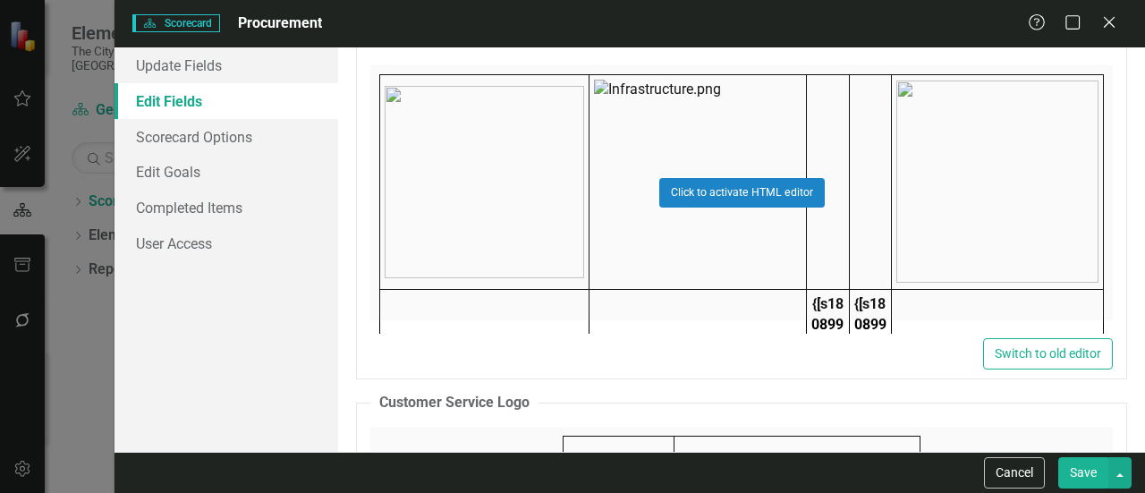
click at [531, 180] on div "Click to activate HTML editor" at bounding box center [741, 192] width 743 height 255
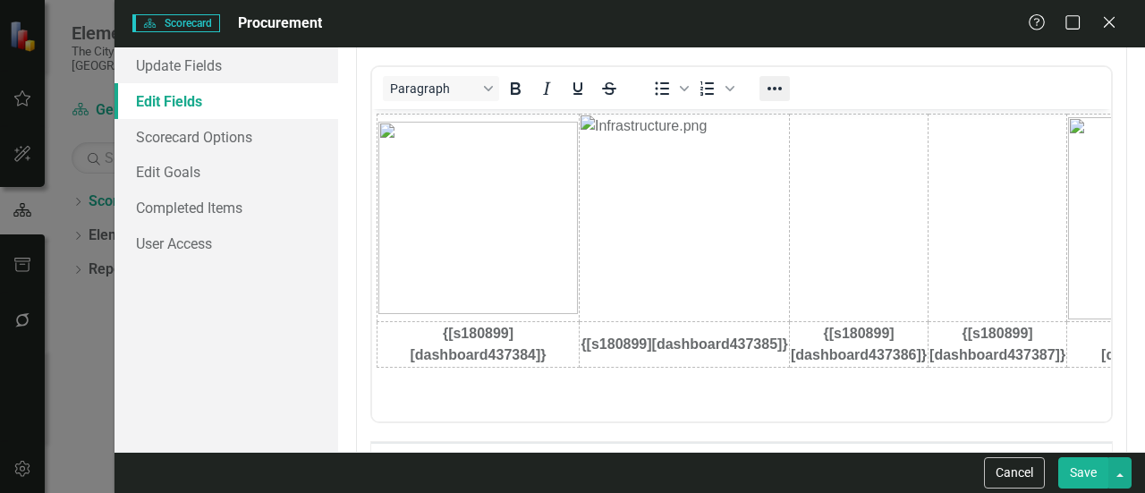
click at [782, 78] on icon "Reveal or hide additional toolbar items" at bounding box center [774, 88] width 21 height 21
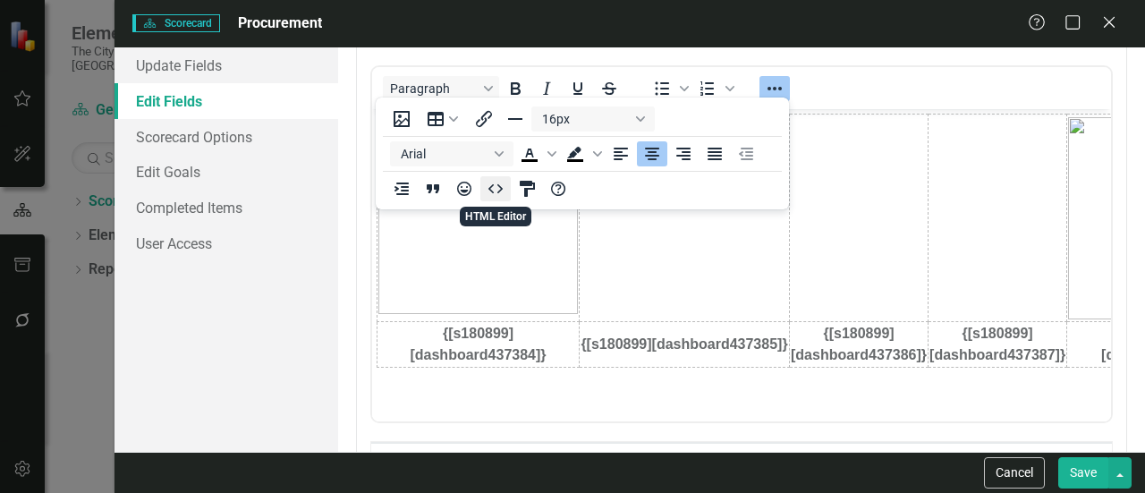
click at [501, 191] on icon "HTML Editor" at bounding box center [496, 188] width 14 height 9
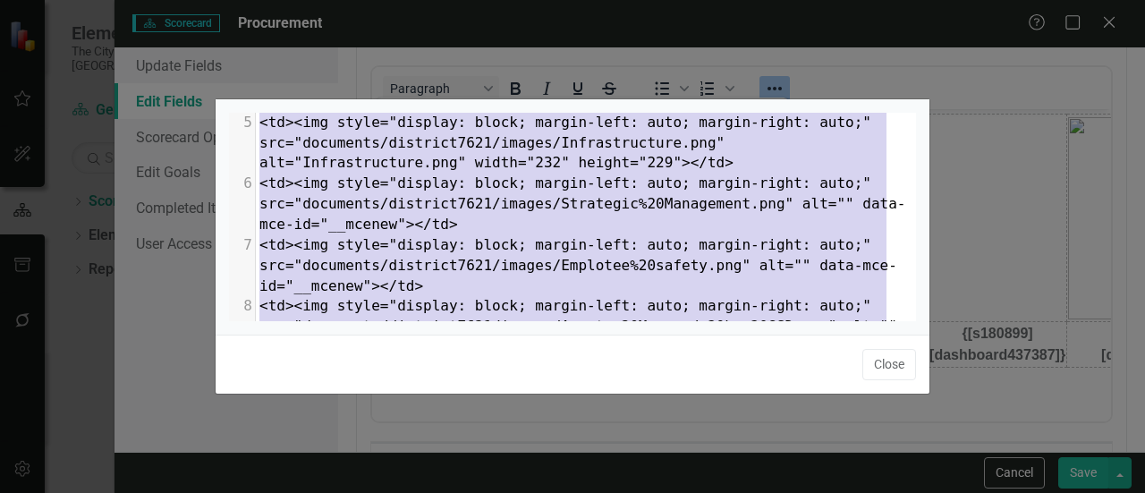
type textarea "<table style="border-collapse: collapse; width: 100.009%;" border="0"><colgroup…"
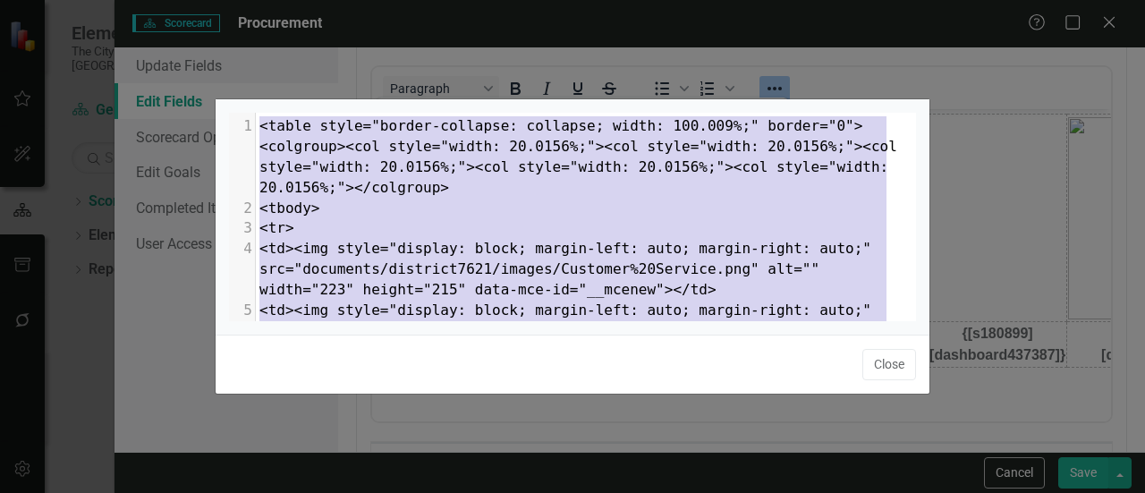
drag, startPoint x: 687, startPoint y: 176, endPoint x: 7, endPoint y: 29, distance: 695.8
click at [7, 29] on div "x </table> 1 <table style="border-collapse: collapse; width: 100.009%;" border=…" at bounding box center [572, 246] width 1145 height 493
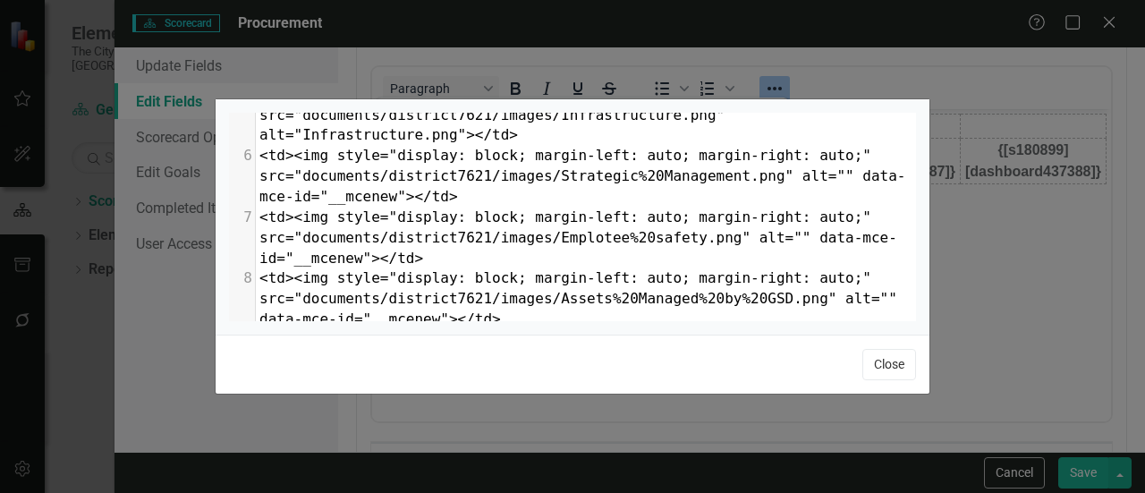
click at [880, 375] on button "Close" at bounding box center [890, 364] width 54 height 31
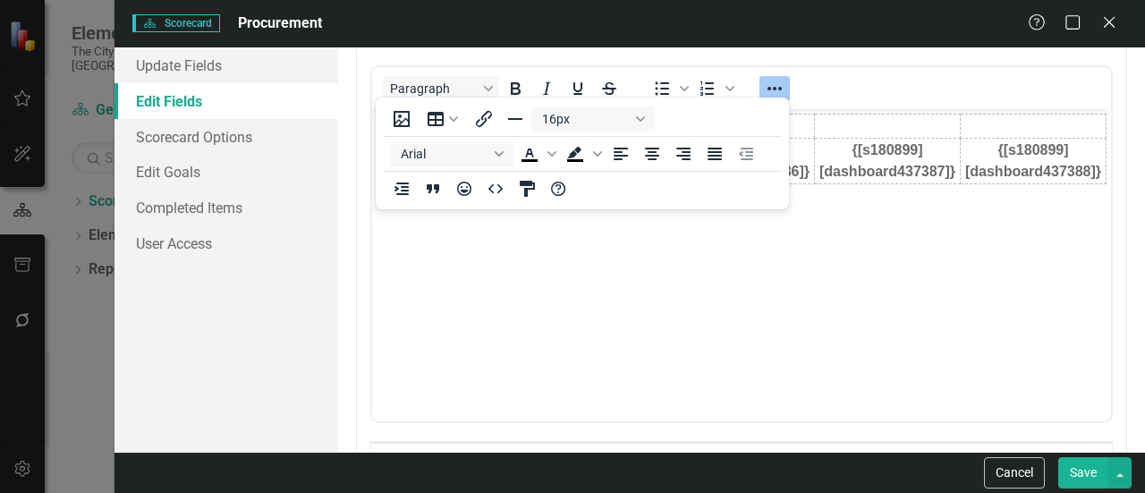
click at [1081, 482] on button "Save" at bounding box center [1083, 472] width 50 height 31
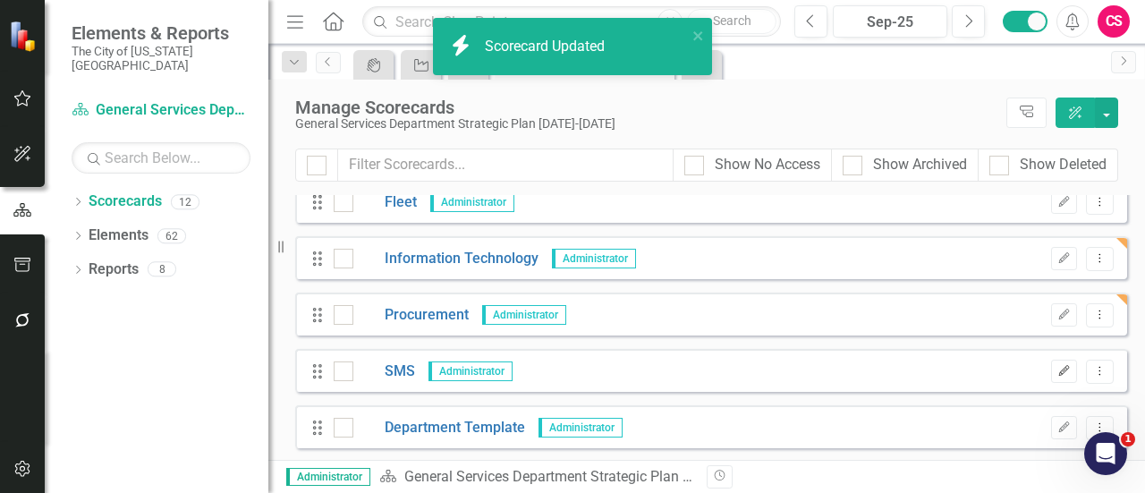
click at [1058, 375] on icon "Edit" at bounding box center [1064, 371] width 13 height 11
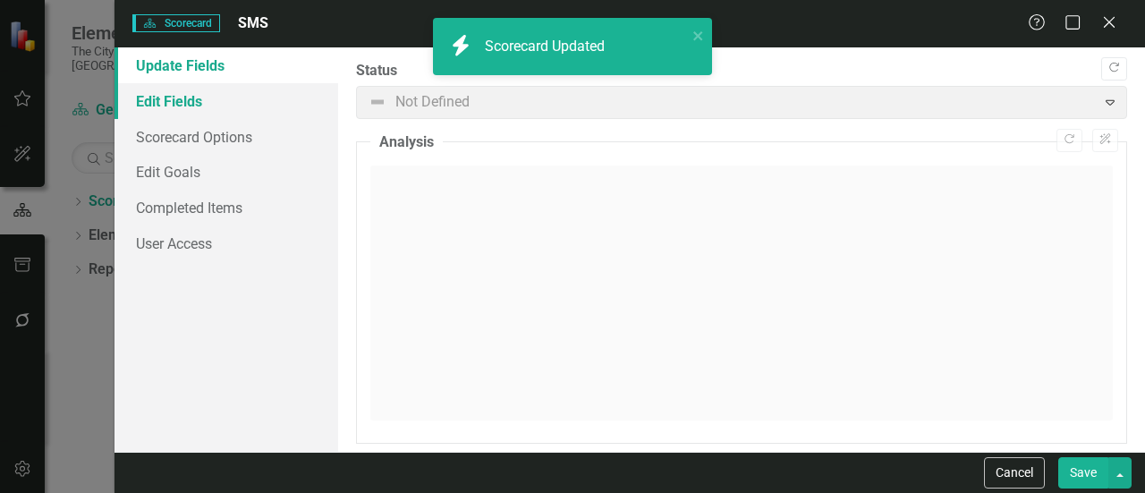
click at [237, 98] on link "Edit Fields" at bounding box center [227, 101] width 224 height 36
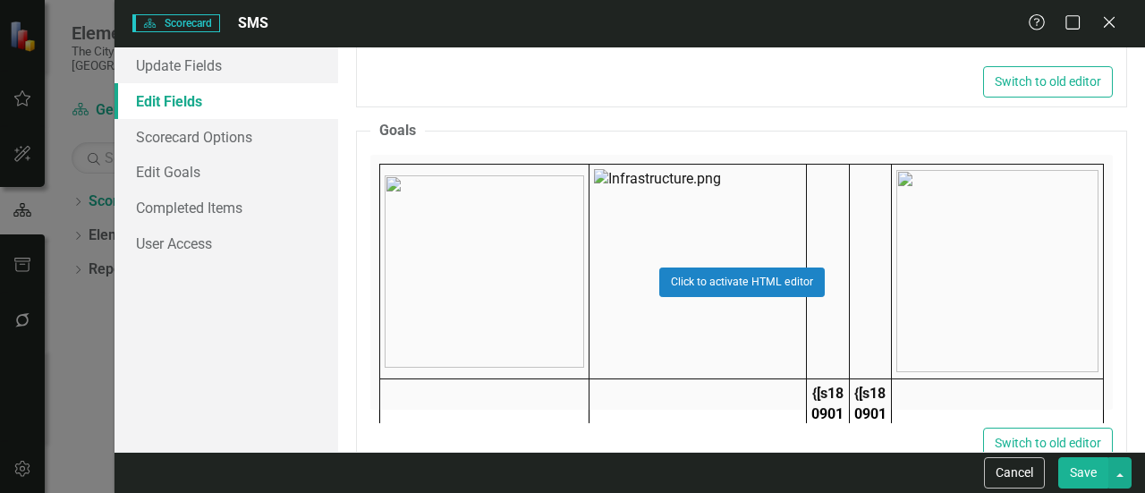
click at [531, 250] on div "Click to activate HTML editor" at bounding box center [741, 282] width 743 height 255
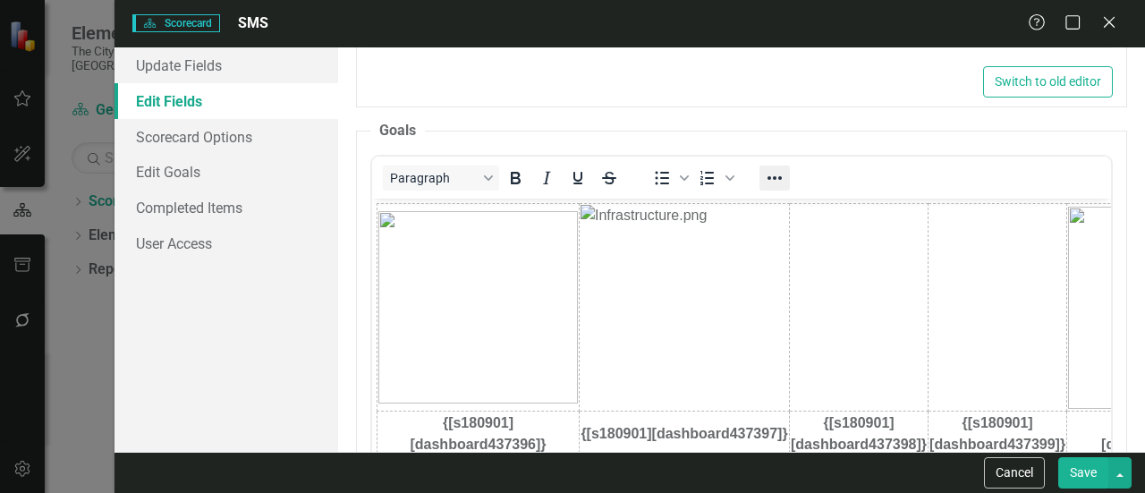
click at [784, 182] on icon "Reveal or hide additional toolbar items" at bounding box center [774, 177] width 21 height 21
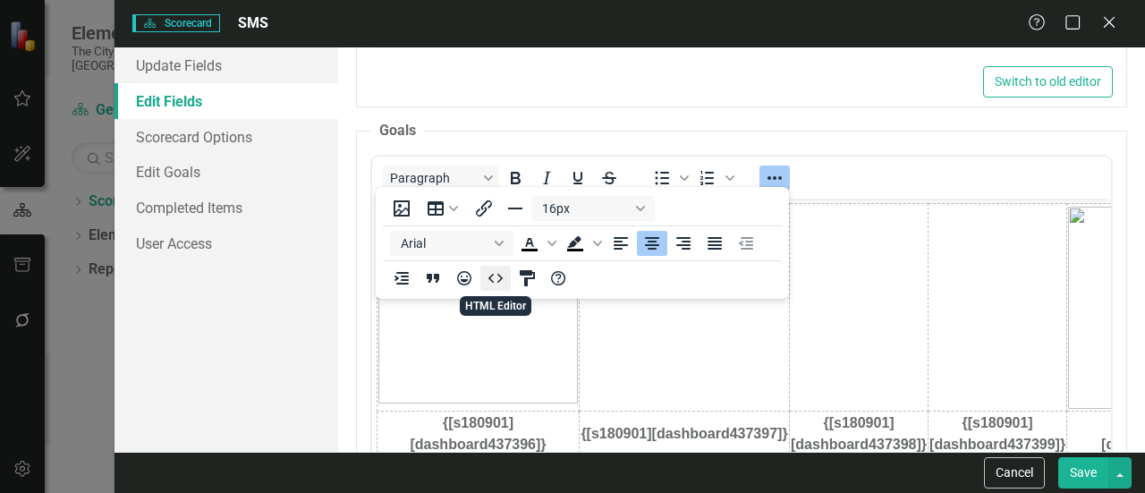
click at [493, 276] on icon "HTML Editor" at bounding box center [495, 278] width 21 height 21
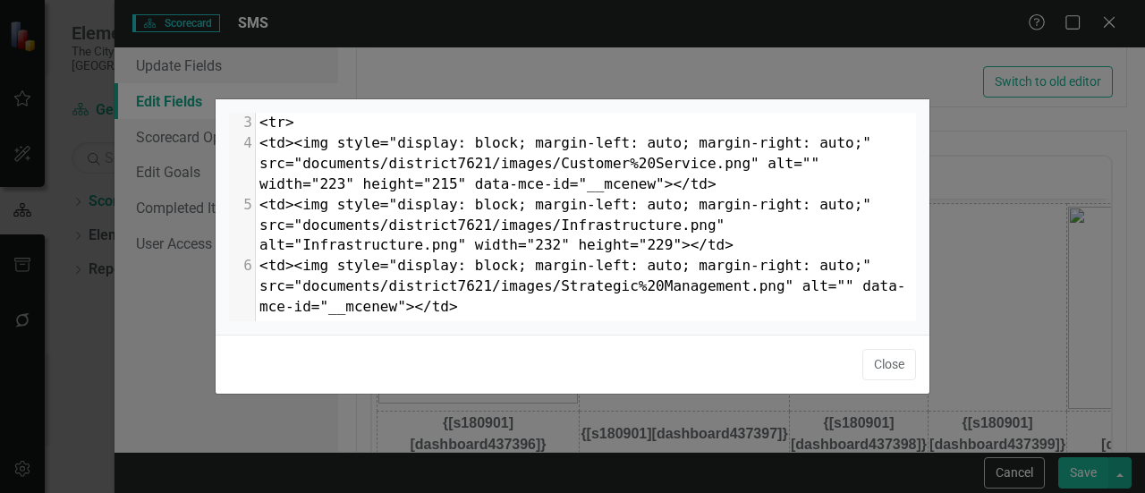
type textarea "<table style="border-collapse: collapse; width: 100.009%;" border="0"><colgroup…"
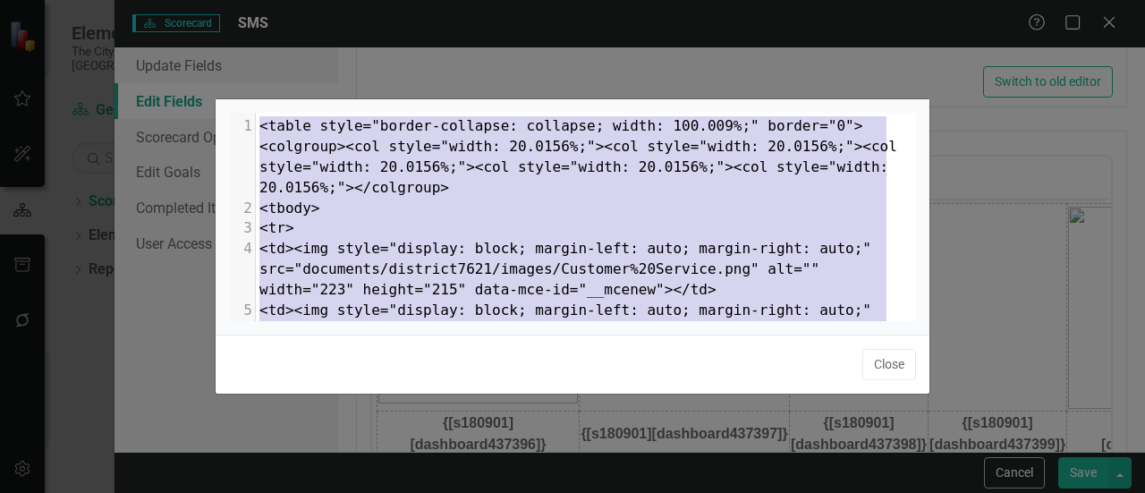
drag, startPoint x: 696, startPoint y: 174, endPoint x: 13, endPoint y: 2, distance: 704.2
click at [13, 2] on div "x </table> 1 <table style="border-collapse: collapse; width: 100.009%;" border=…" at bounding box center [572, 246] width 1145 height 493
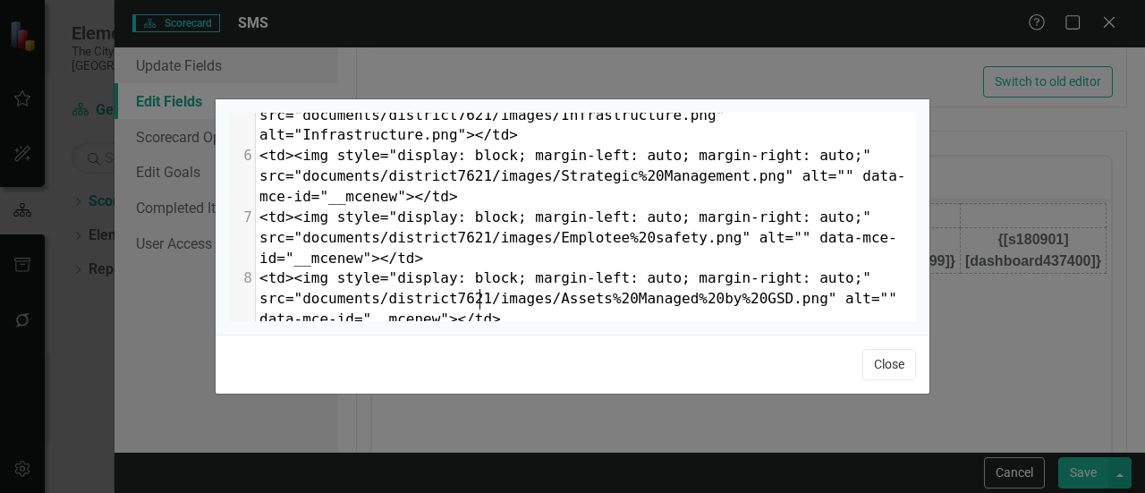
click at [887, 370] on button "Close" at bounding box center [890, 364] width 54 height 31
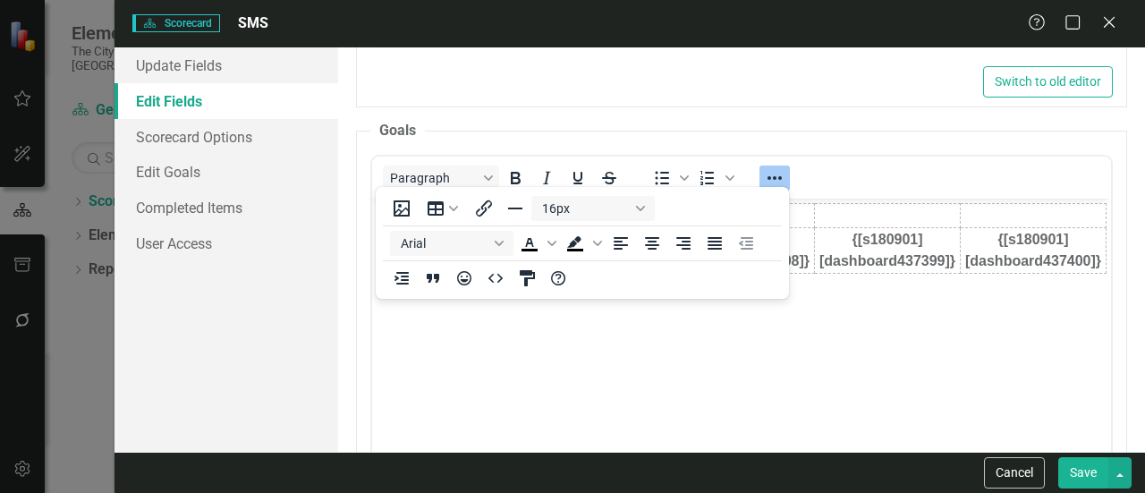
click at [1104, 489] on div "Cancel Save" at bounding box center [630, 472] width 1031 height 41
click at [1099, 483] on button "Save" at bounding box center [1083, 472] width 50 height 31
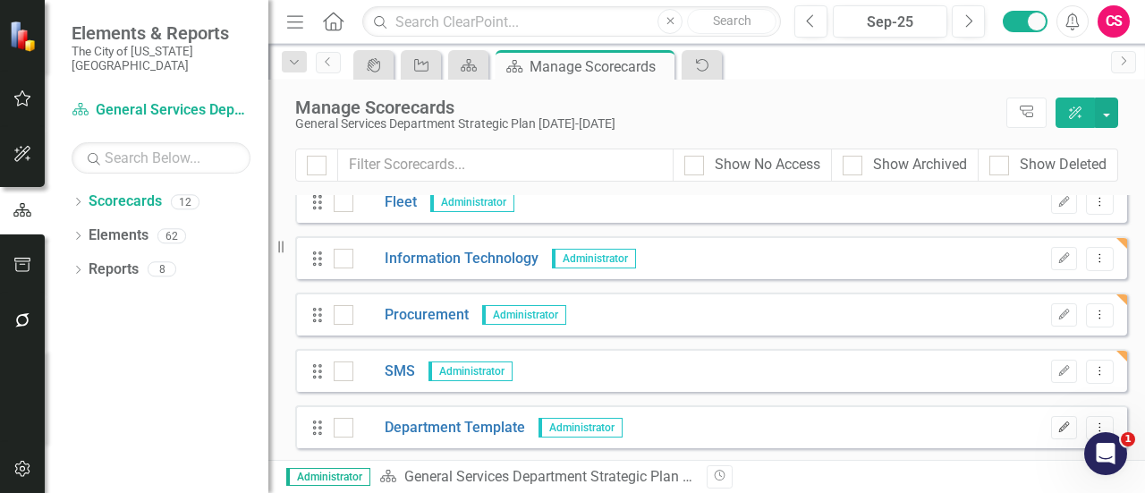
click at [1058, 429] on icon "Edit" at bounding box center [1064, 427] width 13 height 11
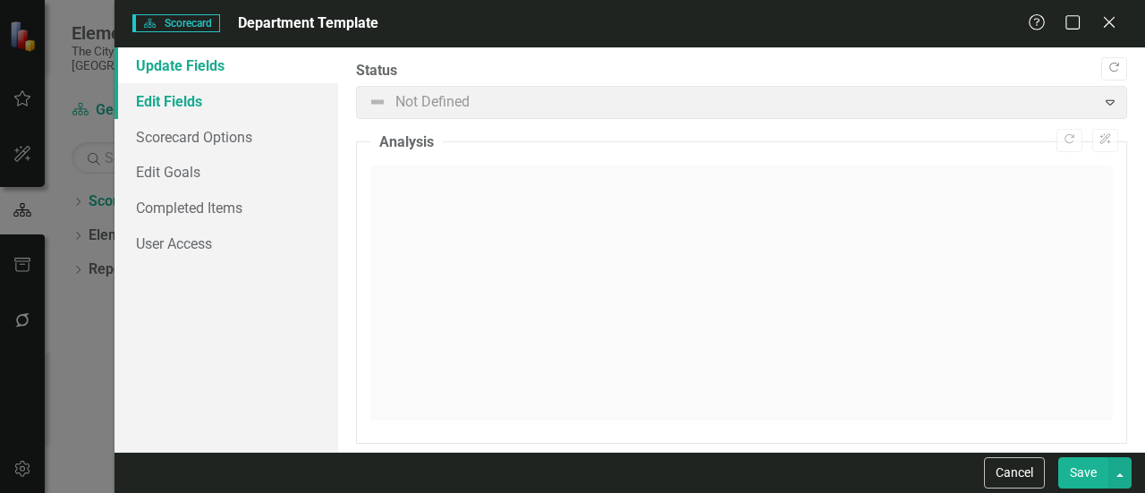
click at [222, 96] on link "Edit Fields" at bounding box center [227, 101] width 224 height 36
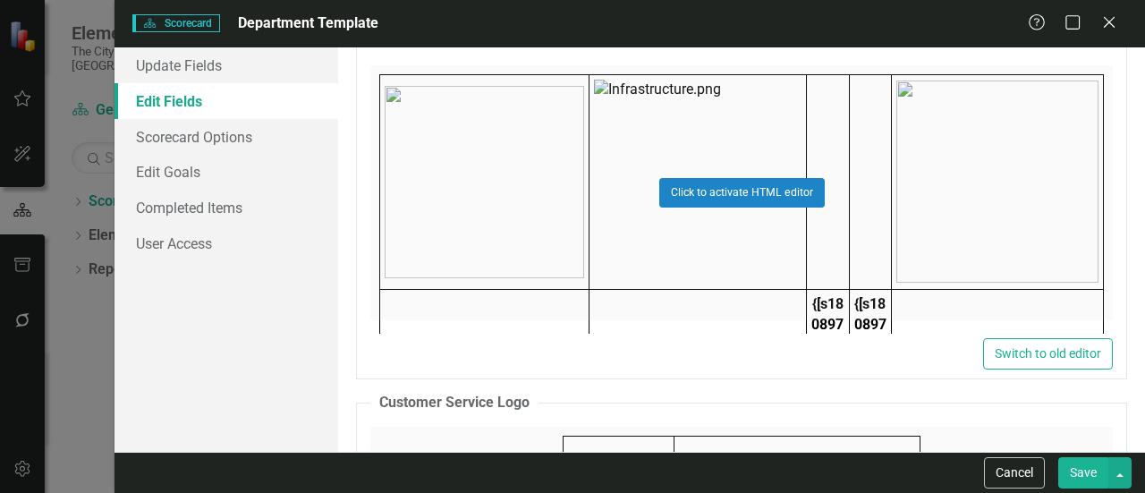
click at [608, 134] on div "Click to activate HTML editor" at bounding box center [741, 192] width 743 height 255
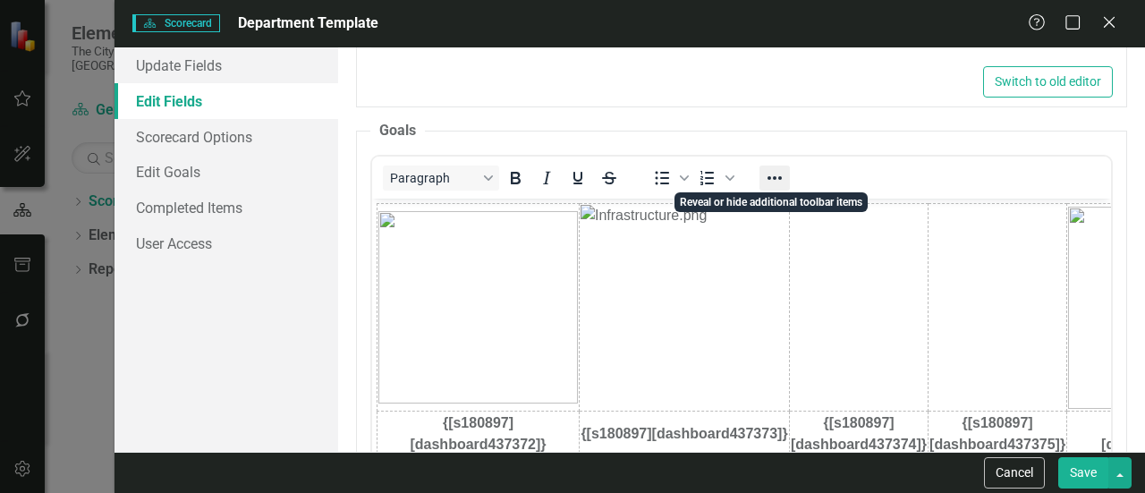
click at [787, 183] on button "Reveal or hide additional toolbar items" at bounding box center [775, 178] width 30 height 25
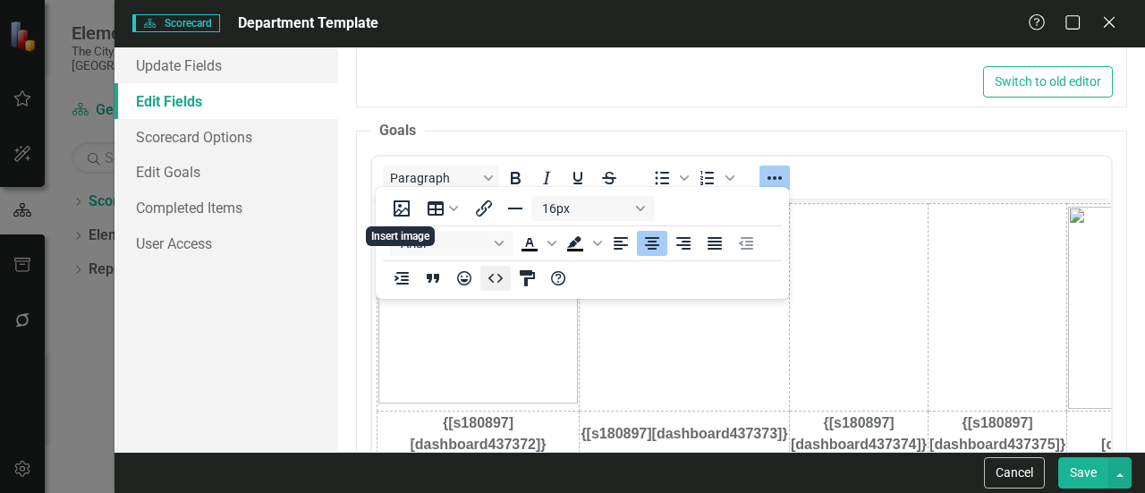
click at [499, 284] on icon "HTML Editor" at bounding box center [495, 278] width 21 height 21
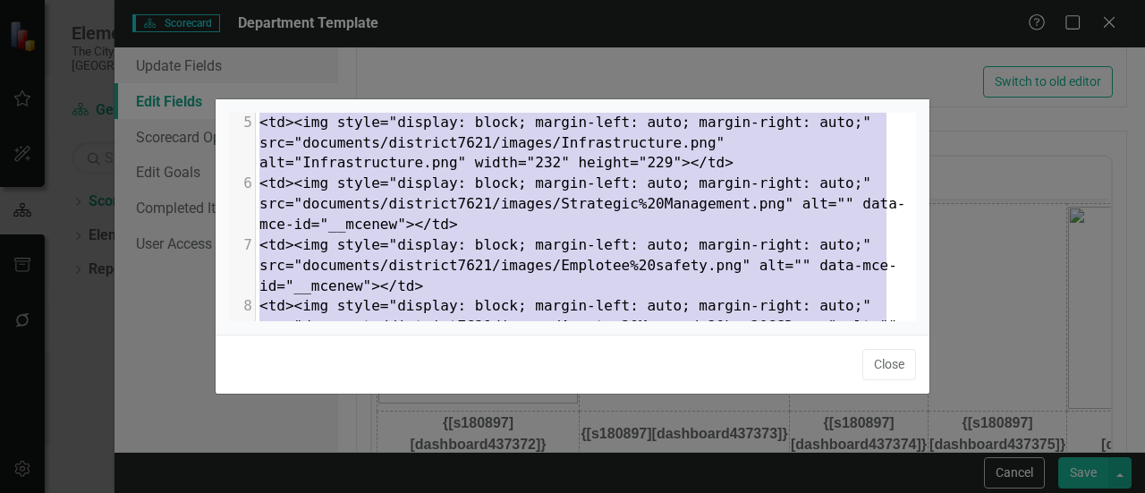
type textarea "<table style="border-collapse: collapse; width: 100.009%;" border="0"><colgroup…"
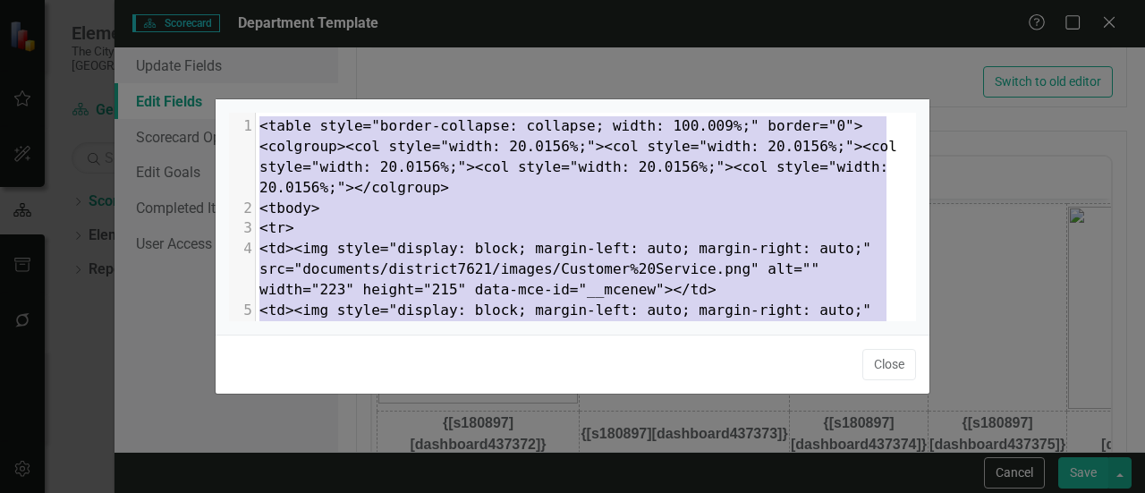
drag, startPoint x: 684, startPoint y: 174, endPoint x: 0, endPoint y: -6, distance: 707.1
click at [0, 0] on html "Elements & Reports The City of [US_STATE] City Scorecard General Services Depar…" at bounding box center [572, 246] width 1145 height 493
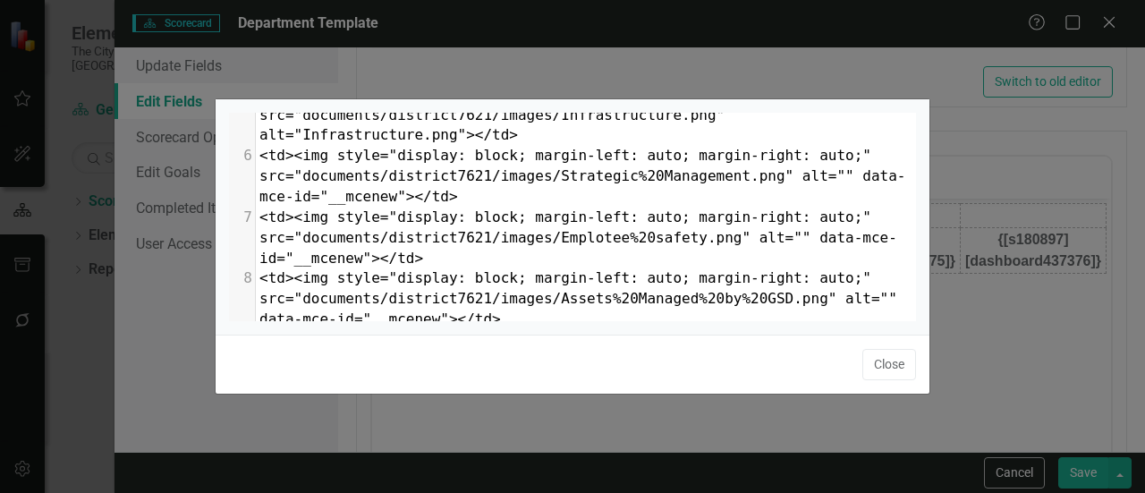
drag, startPoint x: 916, startPoint y: 364, endPoint x: 905, endPoint y: 364, distance: 10.7
click at [916, 364] on div "Close" at bounding box center [573, 364] width 714 height 59
click at [906, 364] on button "Close" at bounding box center [890, 364] width 54 height 31
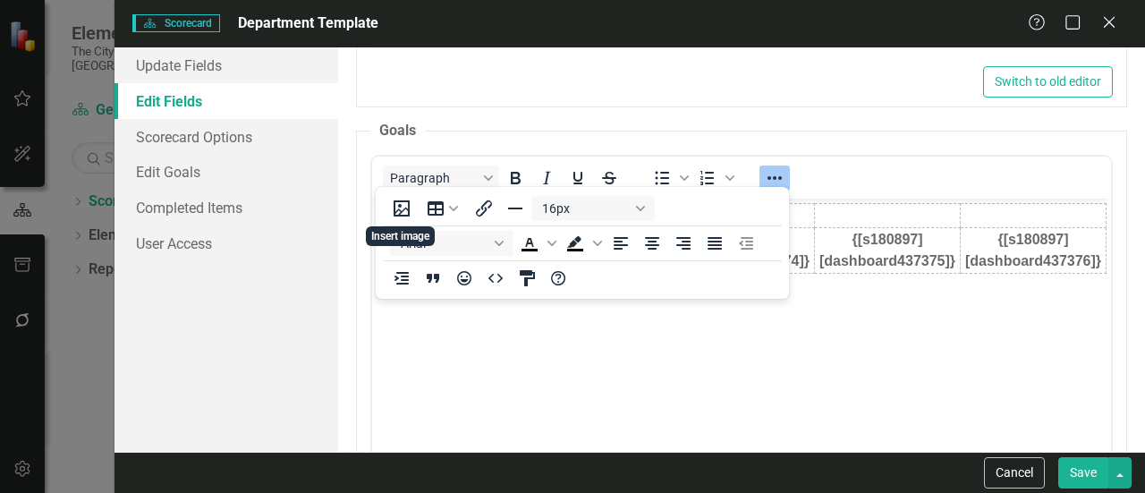
click at [1086, 479] on button "Save" at bounding box center [1083, 472] width 50 height 31
